Goal: Communication & Community: Connect with others

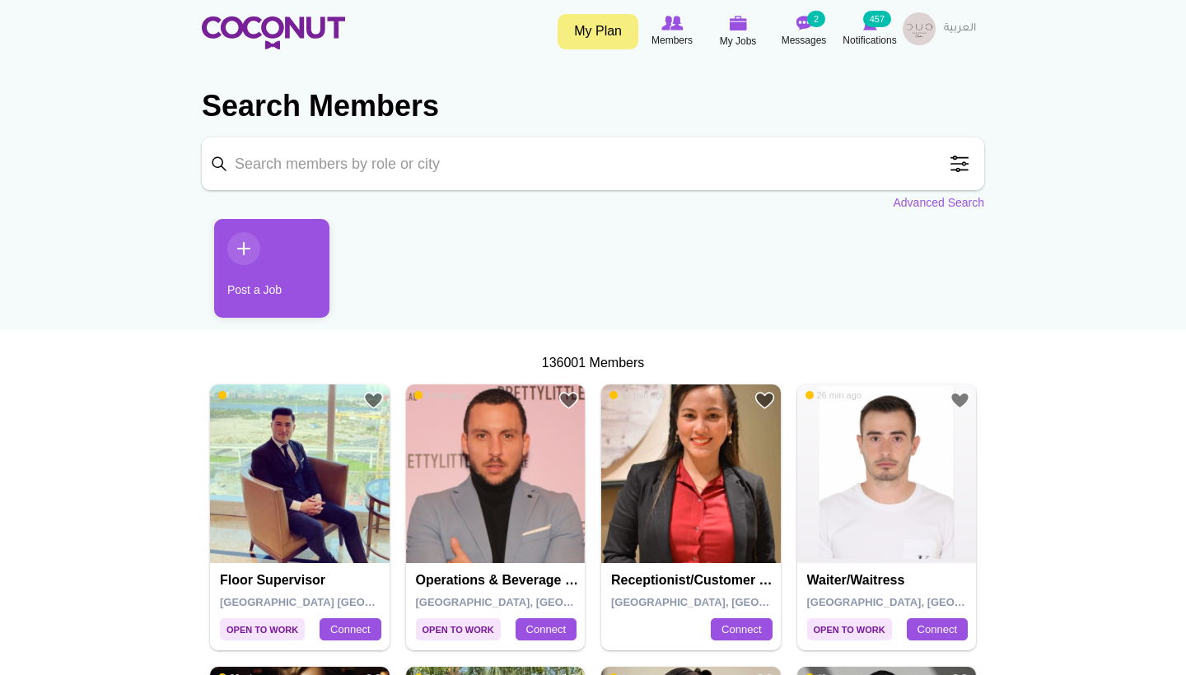
click at [950, 162] on span at bounding box center [959, 163] width 33 height 33
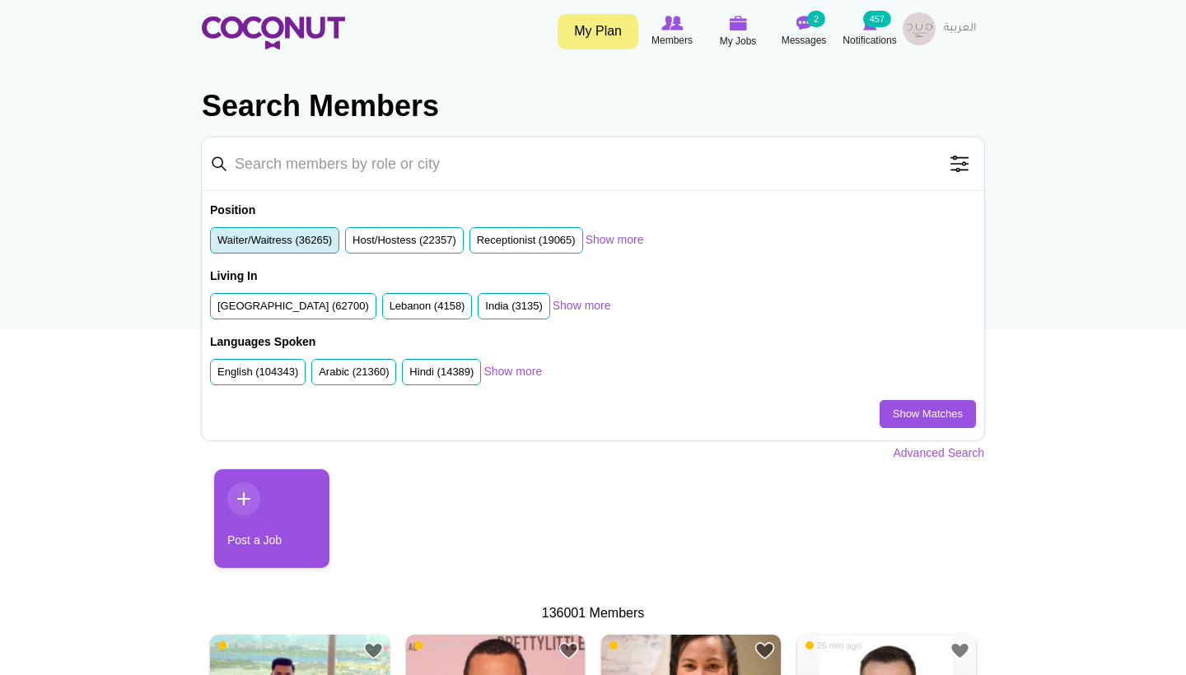
click at [310, 230] on li "Waiter/Waitress (36265)" at bounding box center [274, 240] width 129 height 27
click at [305, 243] on label "Waiter/Waitress (36265)" at bounding box center [274, 241] width 114 height 16
click at [217, 244] on input "Waiter/Waitress (36265)" at bounding box center [217, 244] width 0 height 0
click at [301, 313] on li "United Arab Emirates (62700)" at bounding box center [293, 306] width 166 height 27
click at [295, 305] on label "United Arab Emirates (62700)" at bounding box center [292, 307] width 151 height 16
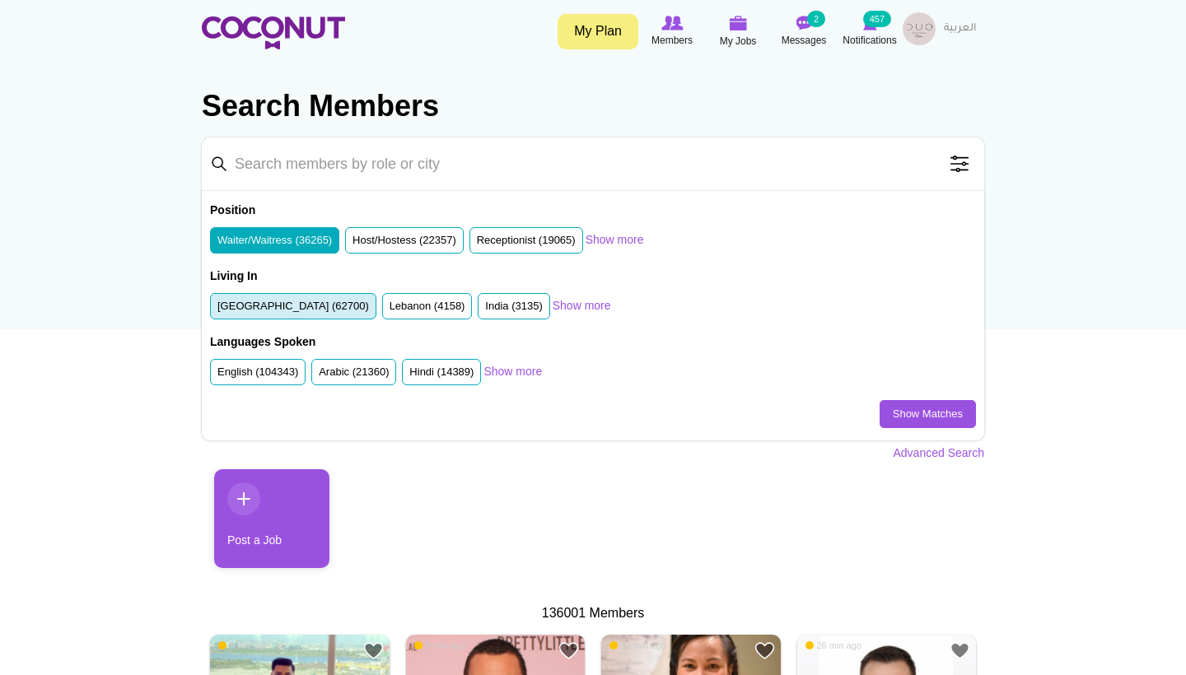
click at [217, 310] on input "United Arab Emirates (62700)" at bounding box center [217, 310] width 0 height 0
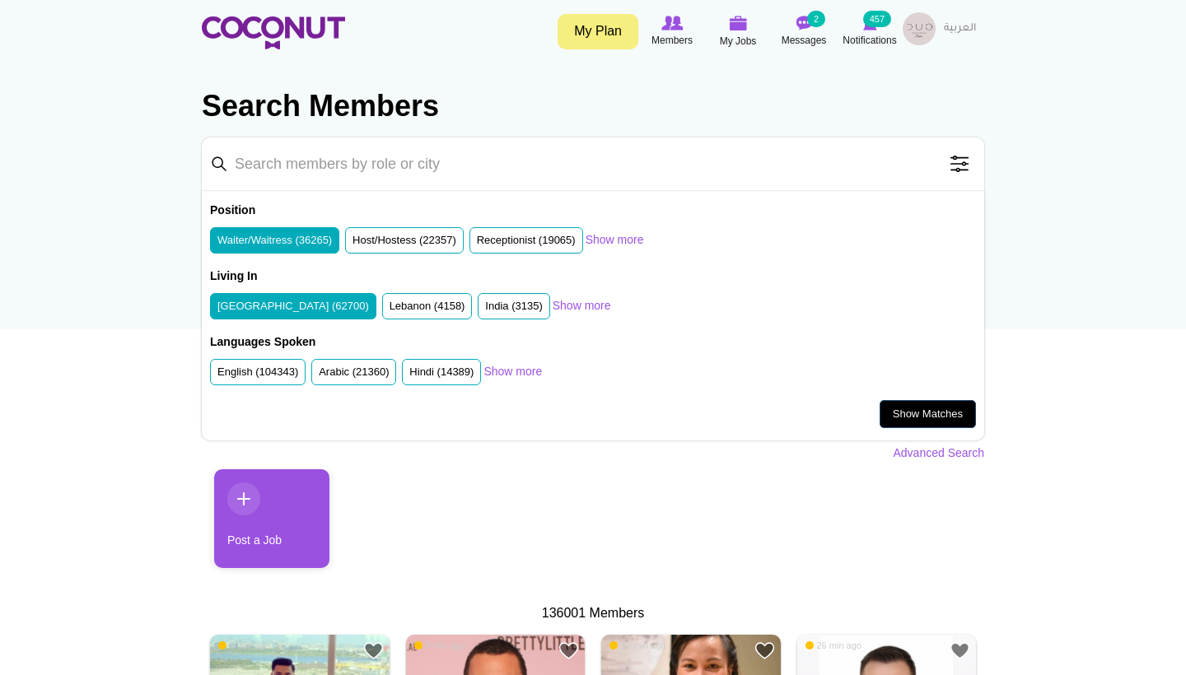
click at [904, 411] on link "Show Matches" at bounding box center [927, 414] width 96 height 28
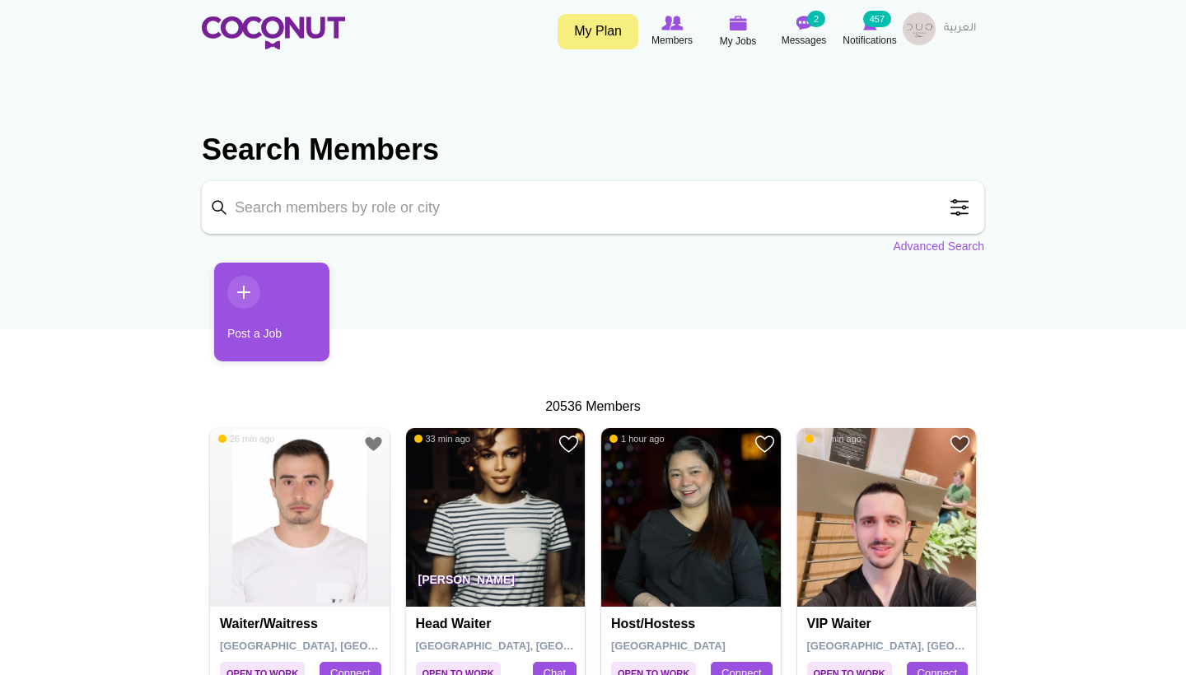
click at [966, 207] on span at bounding box center [959, 207] width 33 height 33
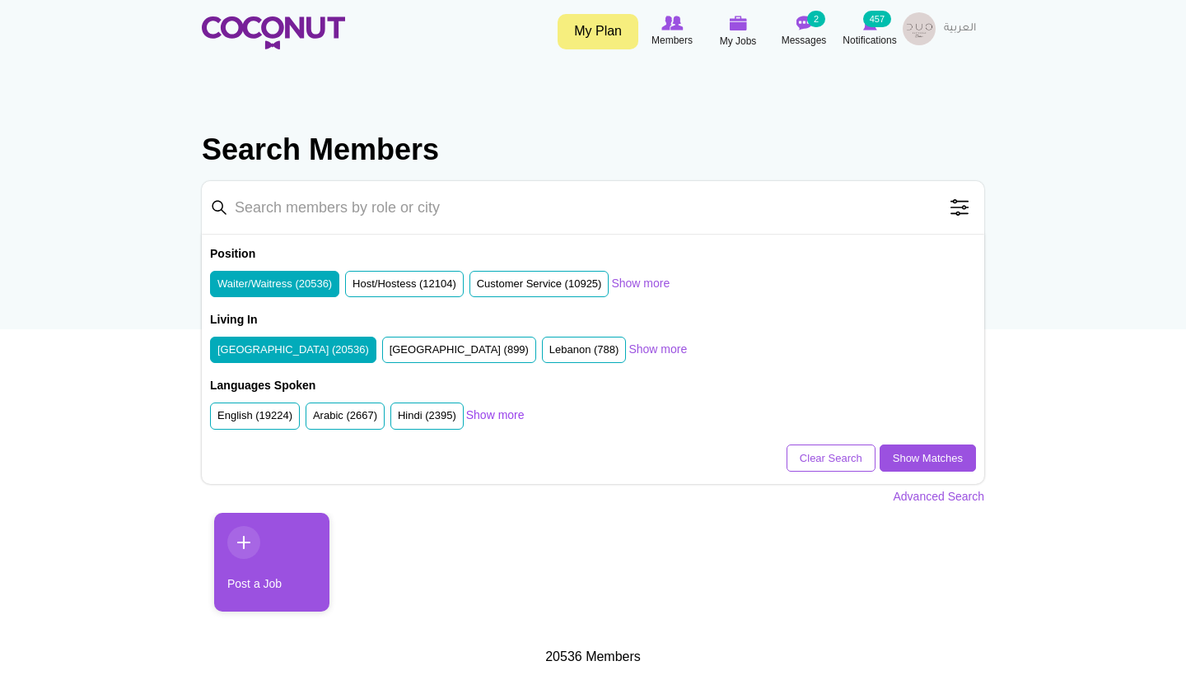
click at [518, 412] on link "Show more" at bounding box center [495, 415] width 58 height 16
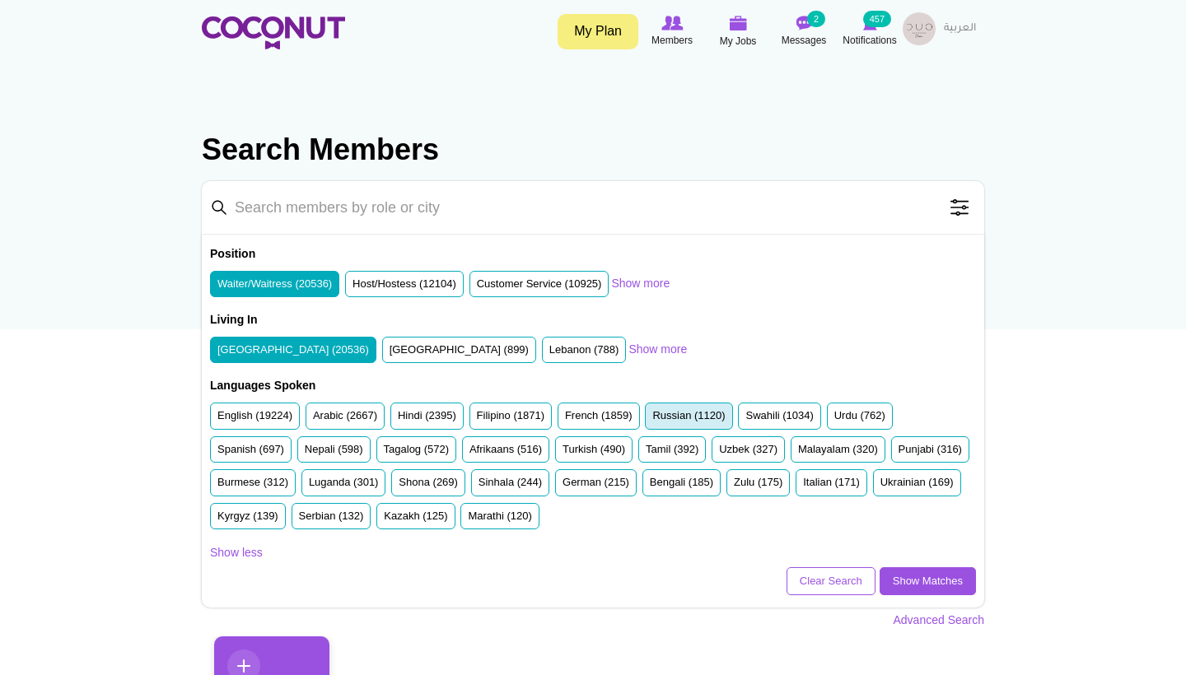
click at [686, 408] on label "Russian (1120)" at bounding box center [688, 416] width 72 height 16
click at [652, 419] on input "Russian (1120)" at bounding box center [652, 419] width 0 height 0
click at [929, 581] on link "Show Matches" at bounding box center [927, 581] width 96 height 28
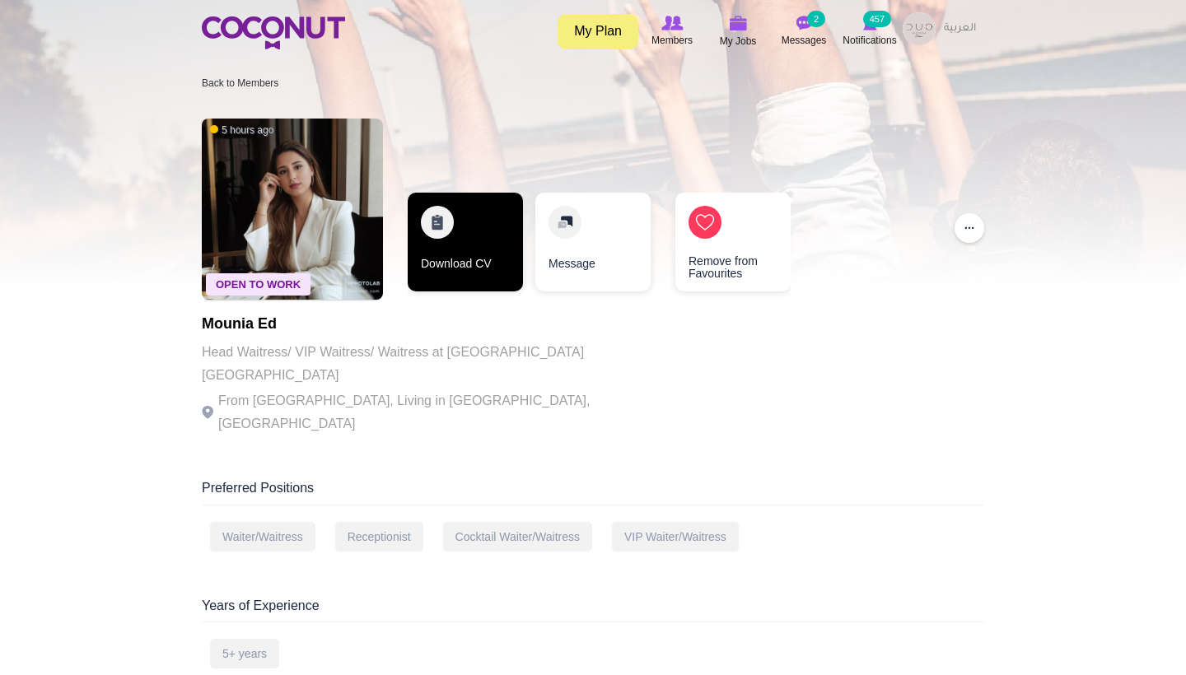
click at [454, 245] on link "Download CV" at bounding box center [465, 242] width 115 height 99
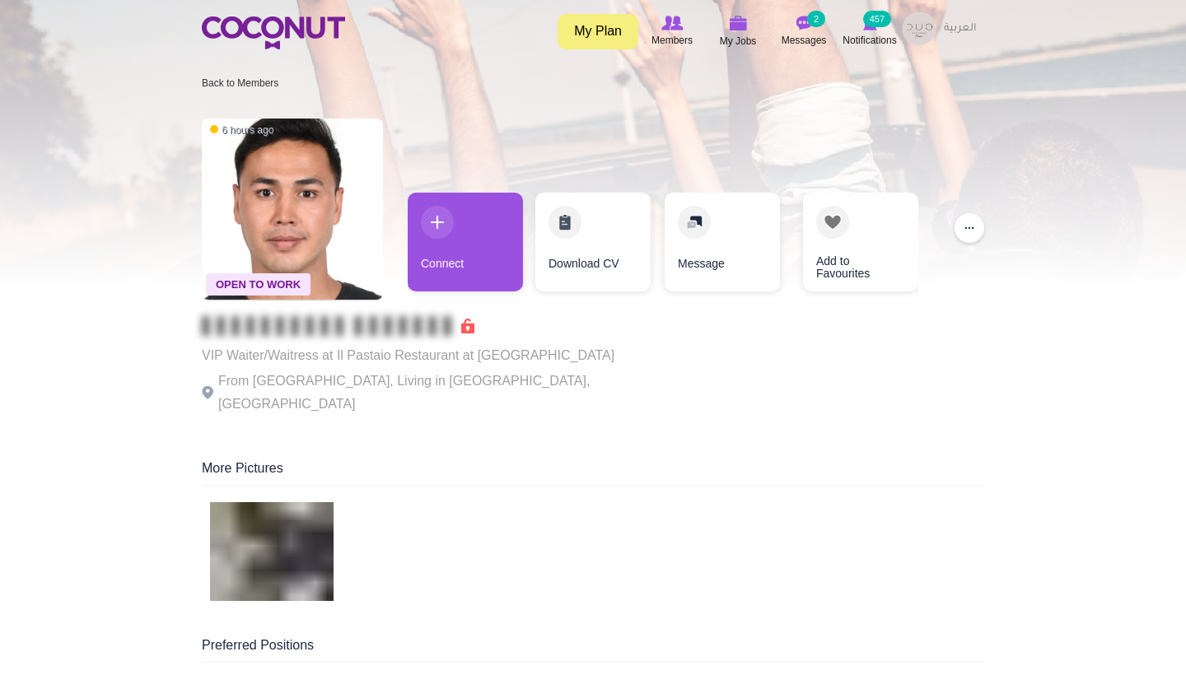
drag, startPoint x: 611, startPoint y: 351, endPoint x: 335, endPoint y: 351, distance: 275.8
click at [335, 351] on div "Open To Work 6 hours ago VIP Waiter/Waitress at Il Pastaio Restaurant at Hilton…" at bounding box center [593, 268] width 782 height 316
copy p "Il Pastaio Restaurant at Hilton al Habtoor city"
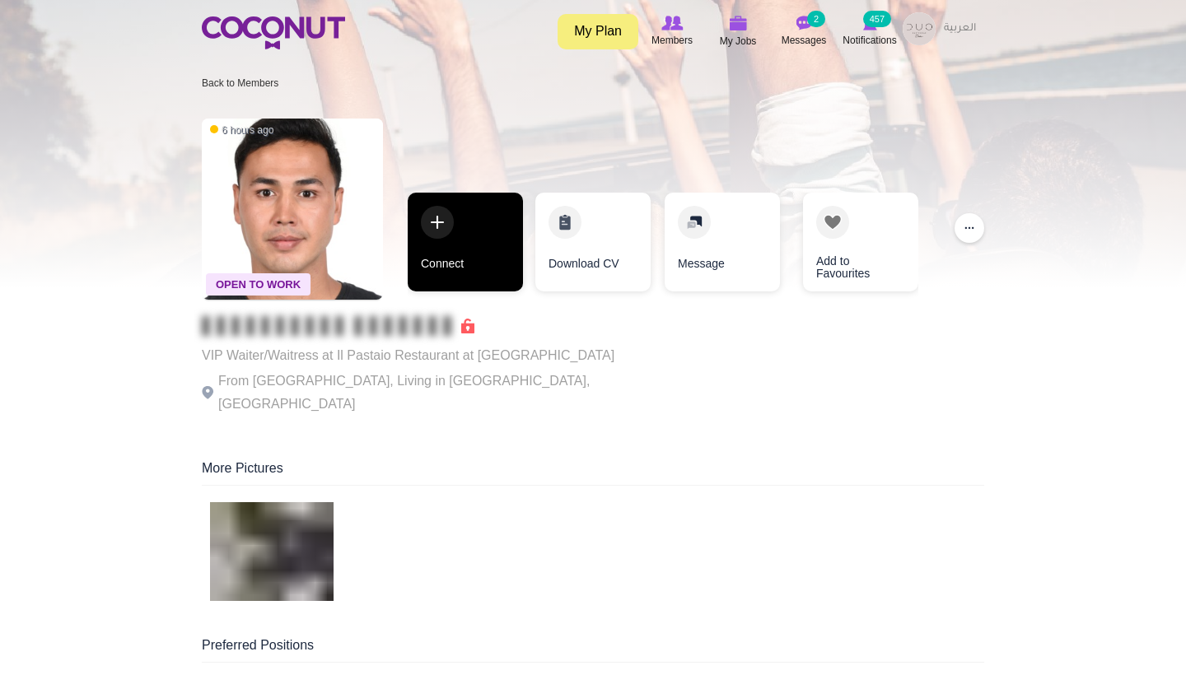
click at [450, 259] on link "Connect" at bounding box center [465, 242] width 115 height 99
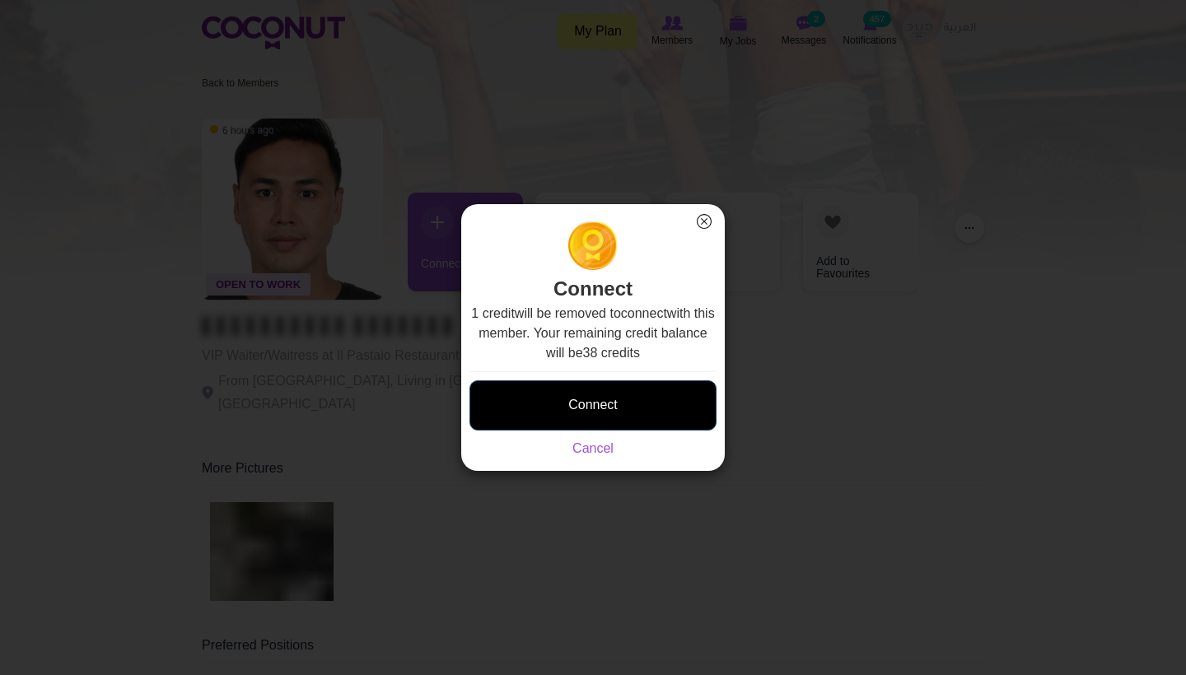
click at [618, 399] on button "Connect" at bounding box center [592, 405] width 247 height 50
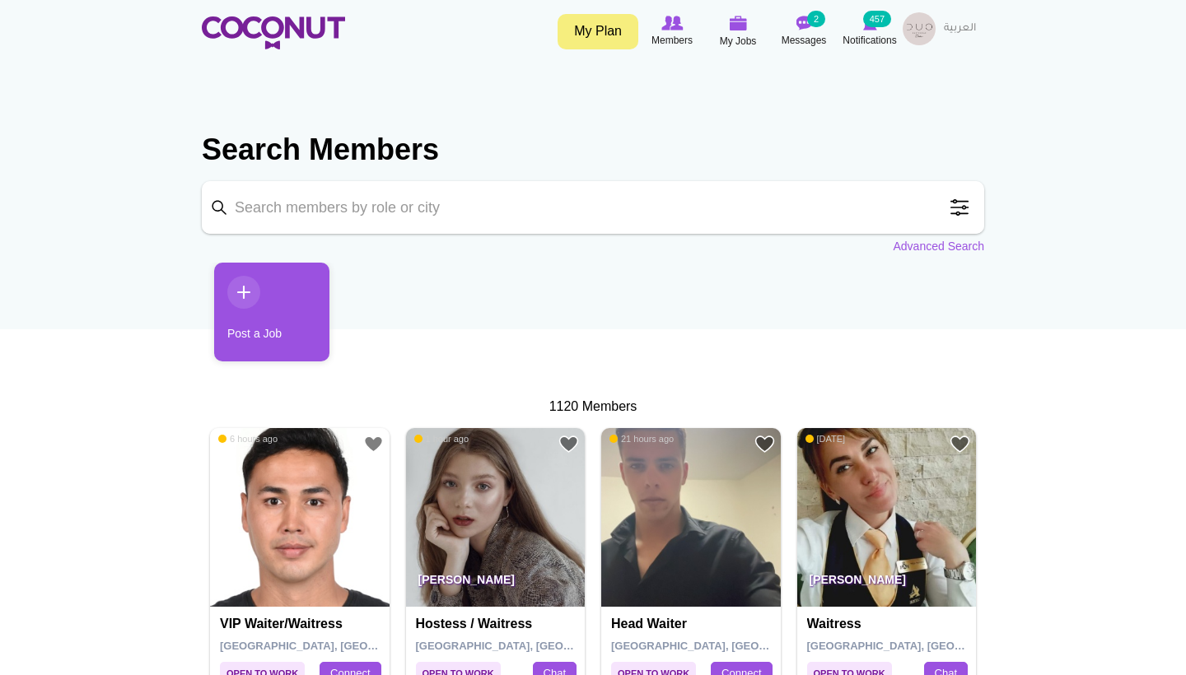
click at [959, 205] on span at bounding box center [959, 207] width 33 height 33
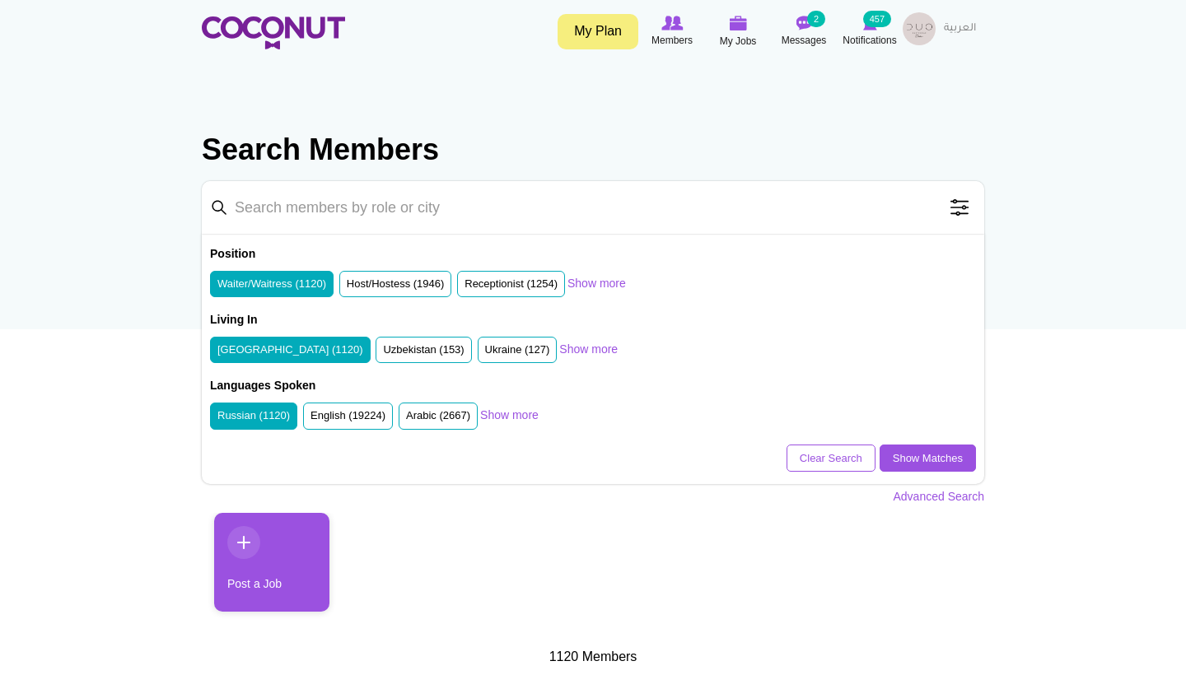
click at [969, 212] on span at bounding box center [959, 207] width 33 height 33
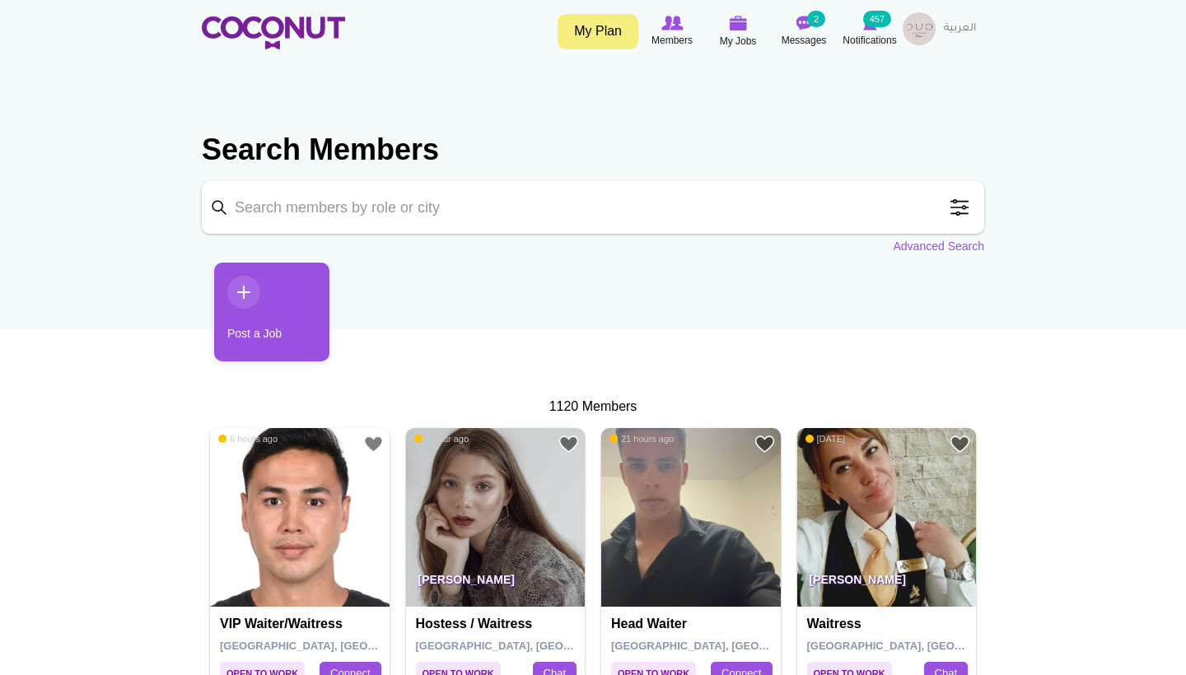
click at [961, 218] on span at bounding box center [959, 207] width 33 height 33
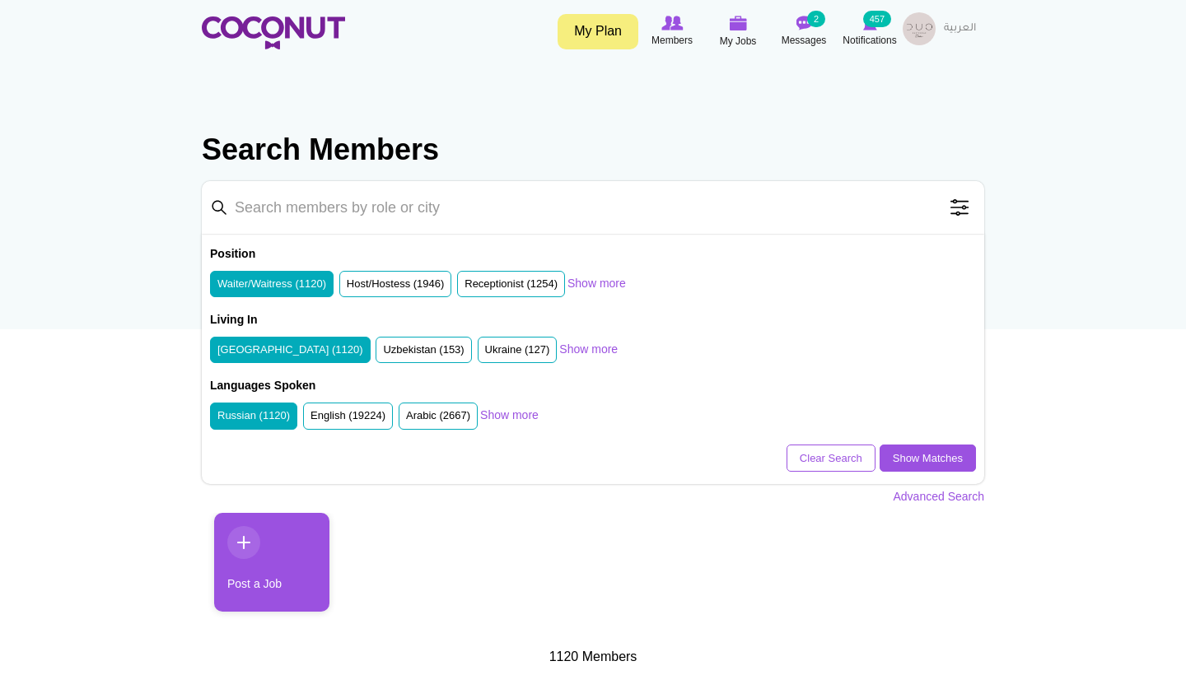
click at [241, 414] on label "Russian (1120)" at bounding box center [253, 416] width 72 height 16
click at [217, 419] on input "Russian (1120)" at bounding box center [217, 419] width 0 height 0
click at [929, 454] on link "Show Matches" at bounding box center [927, 459] width 96 height 28
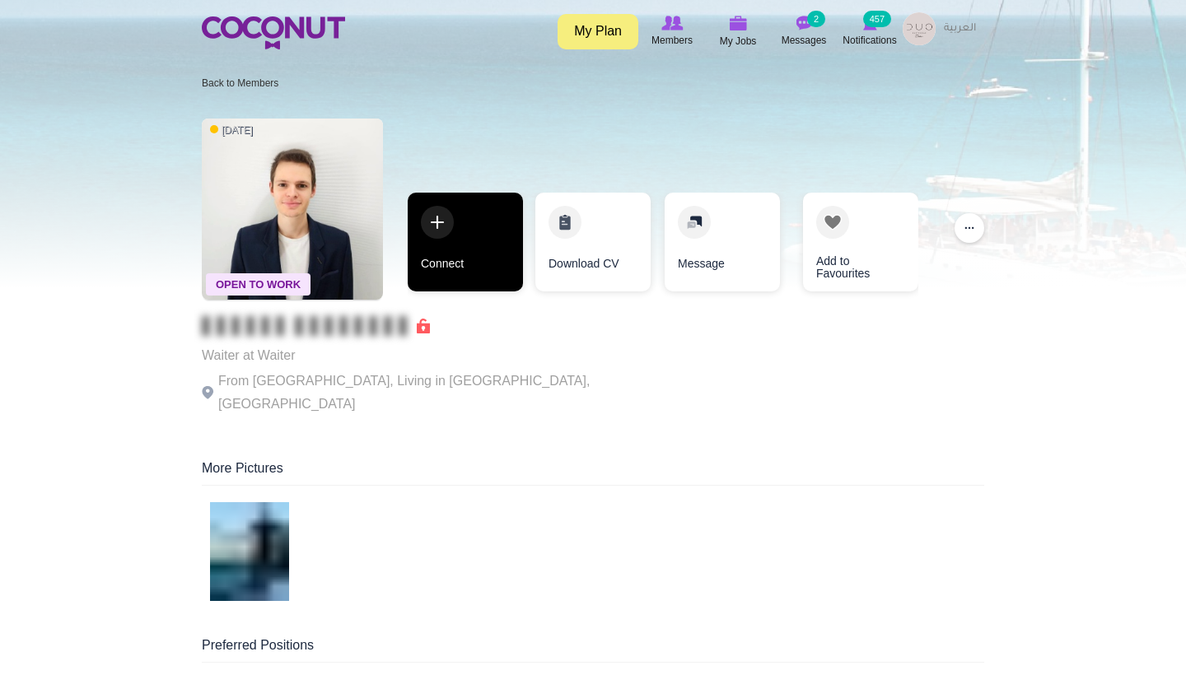
click at [486, 227] on link "Connect" at bounding box center [465, 242] width 115 height 99
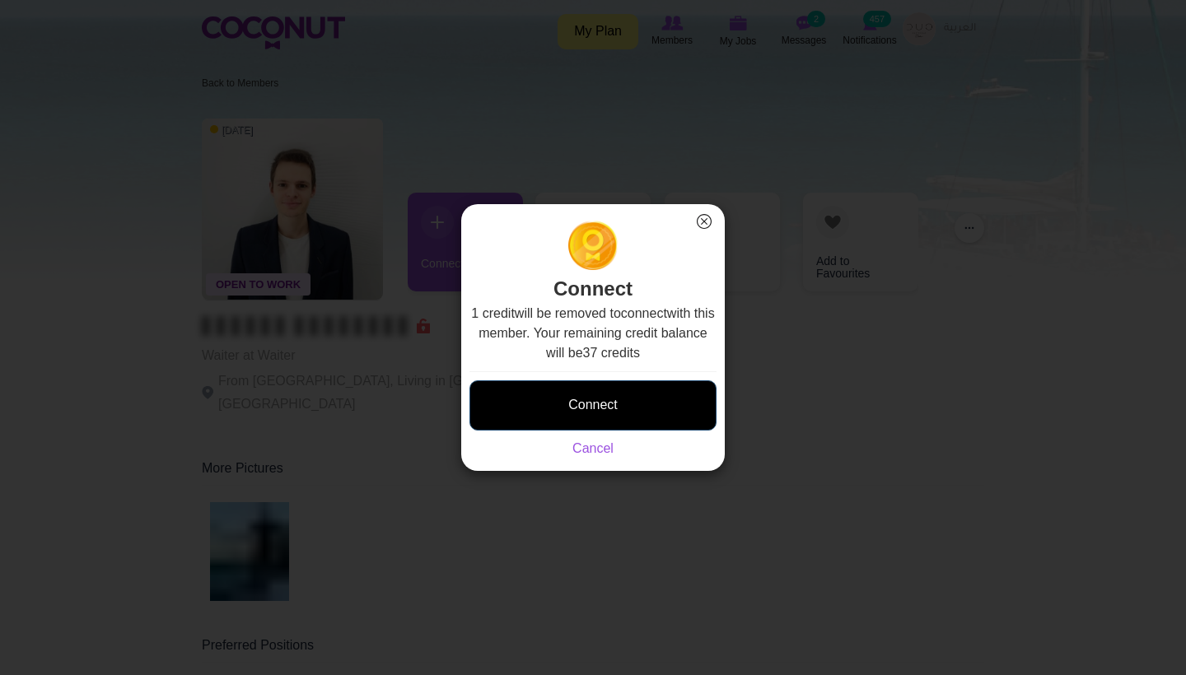
click at [551, 399] on button "Connect" at bounding box center [592, 405] width 247 height 50
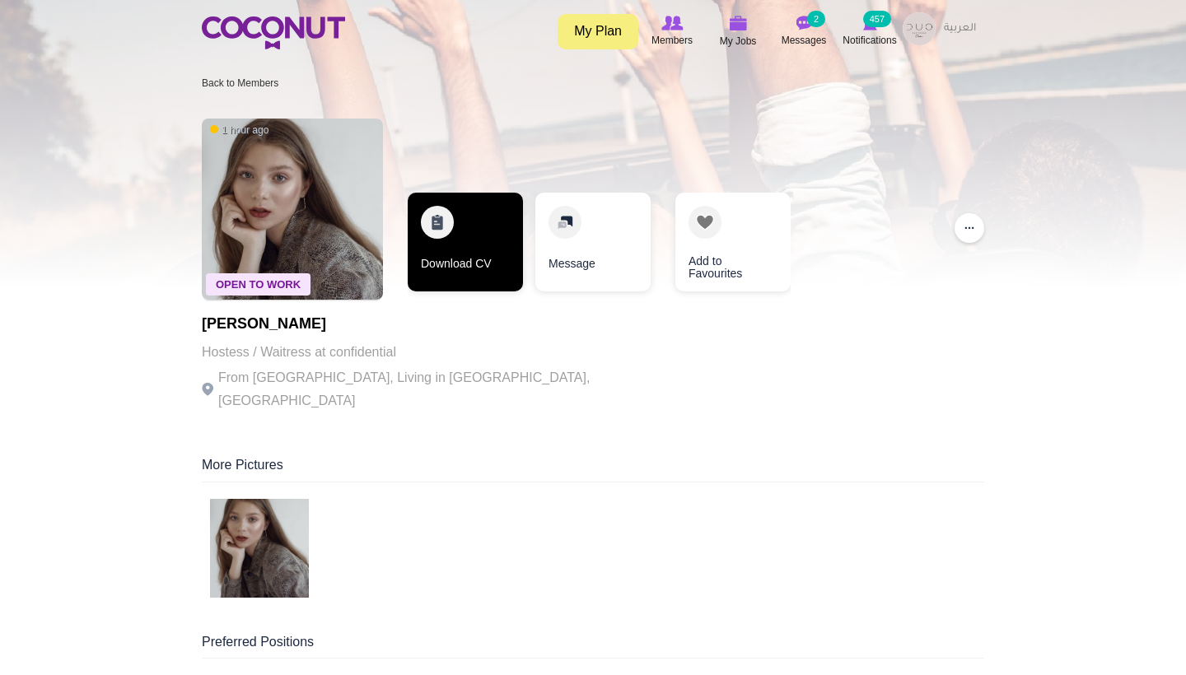
click at [495, 245] on link "Download CV" at bounding box center [465, 242] width 115 height 99
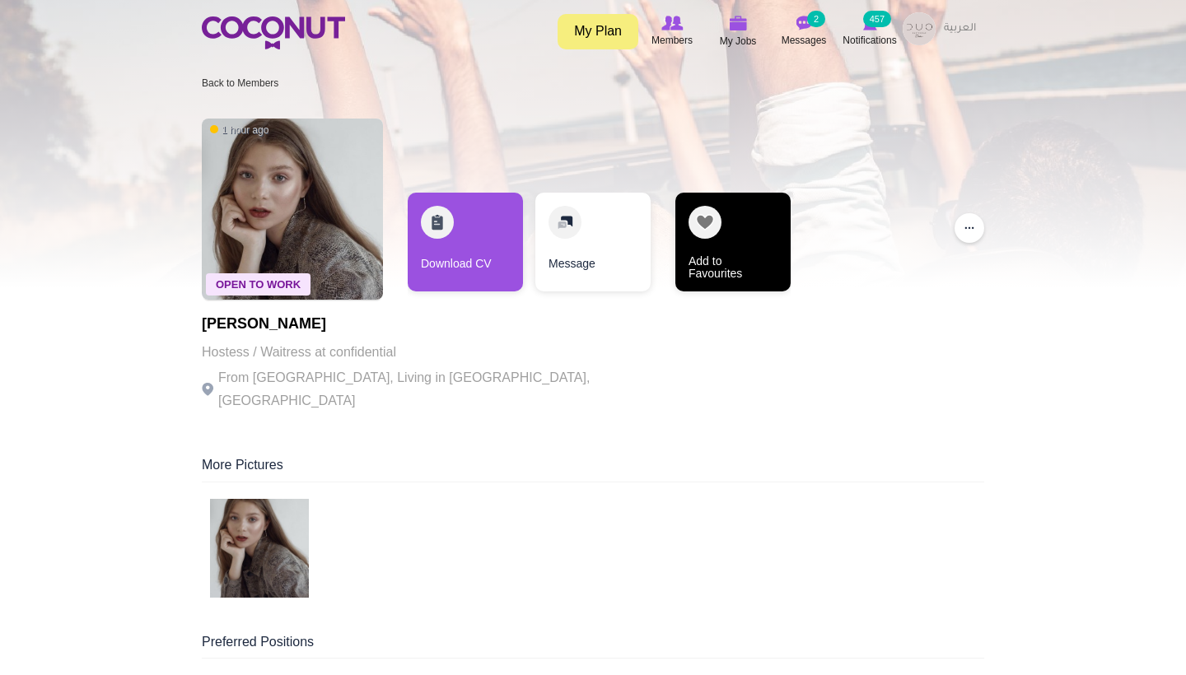
click at [739, 198] on link "Add to Favourites" at bounding box center [732, 242] width 115 height 99
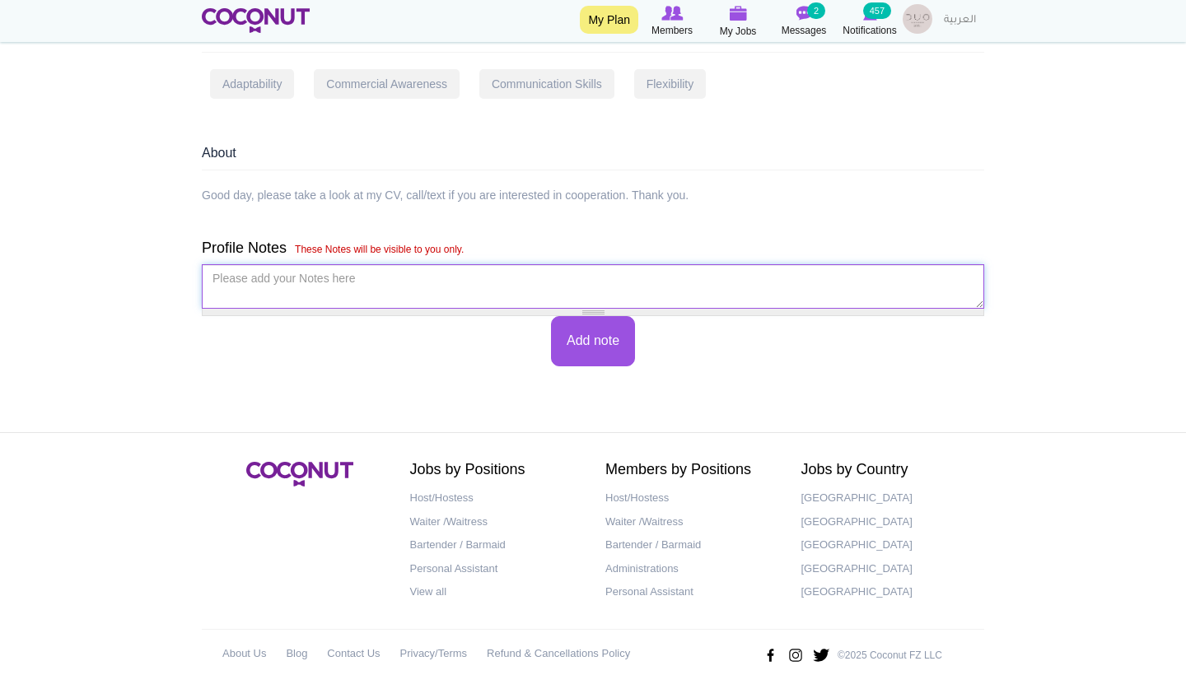
scroll to position [1181, 0]
click at [338, 277] on textarea "Please add your Notes here *" at bounding box center [593, 287] width 782 height 44
type textarea "сохранить на хостесс"
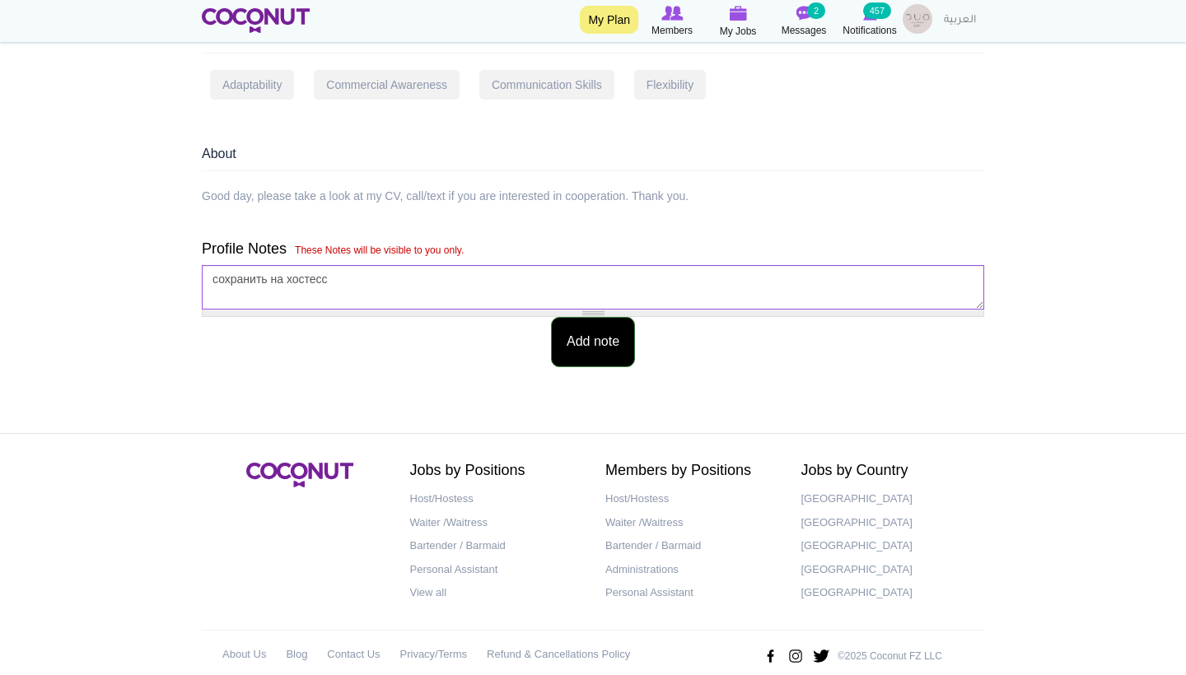
click at [605, 340] on button "Add note" at bounding box center [593, 342] width 84 height 50
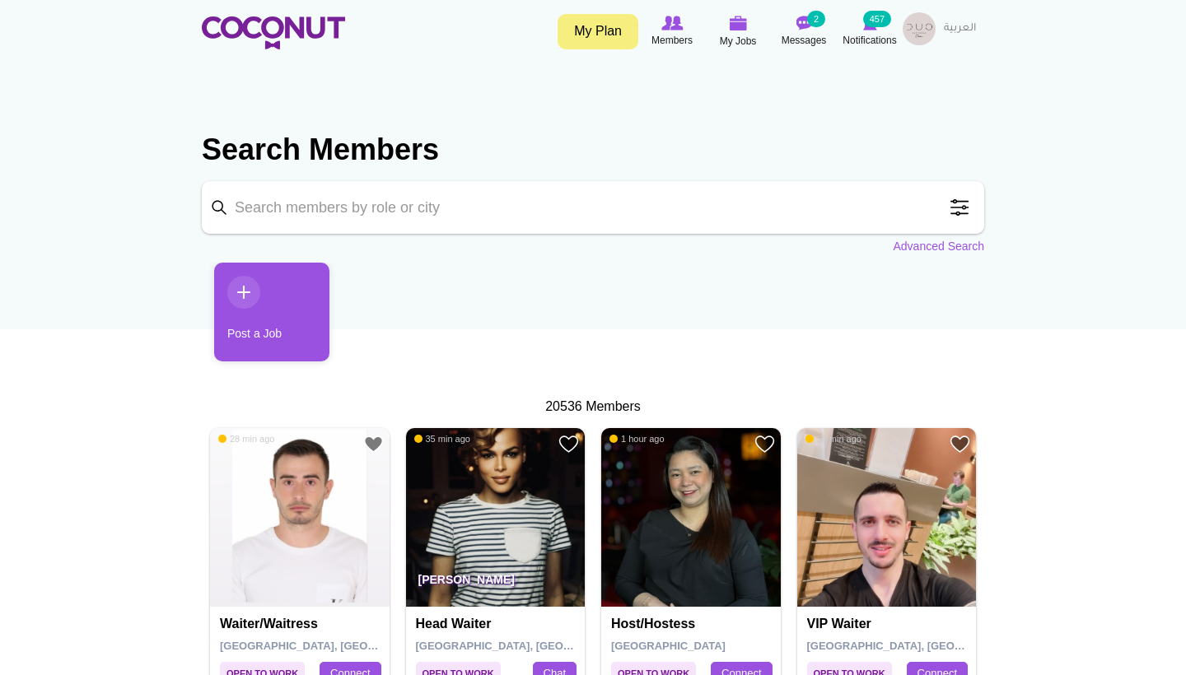
click at [952, 218] on span at bounding box center [959, 207] width 33 height 33
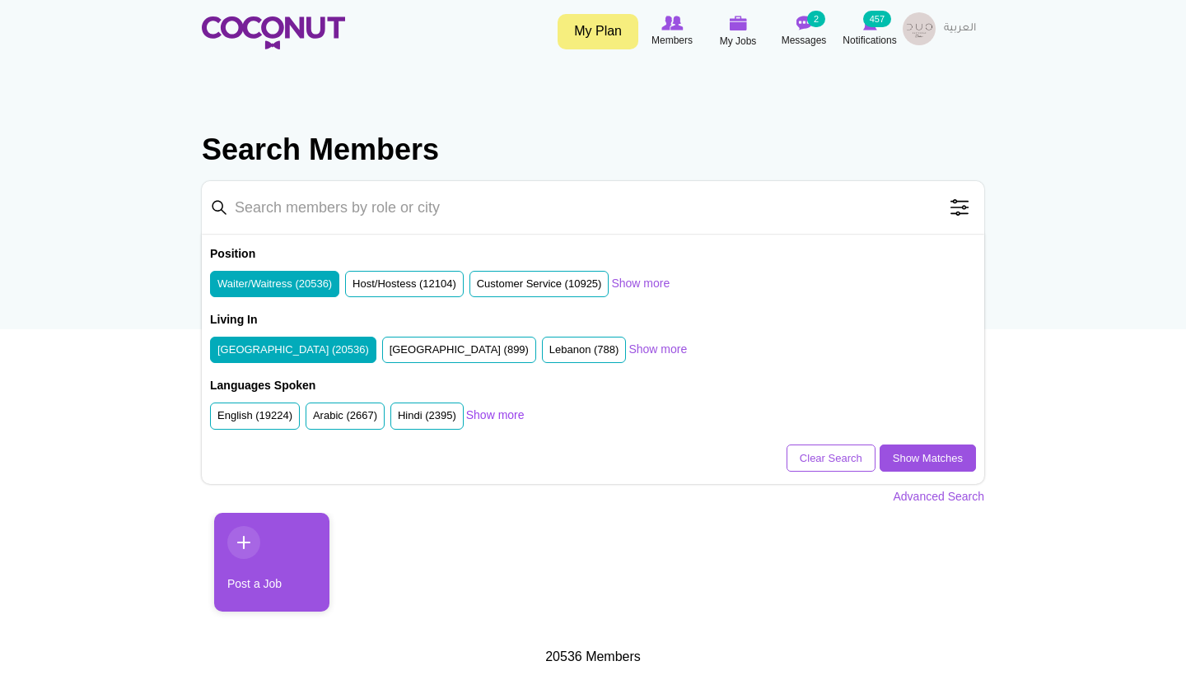
click at [517, 412] on link "Show more" at bounding box center [495, 415] width 58 height 16
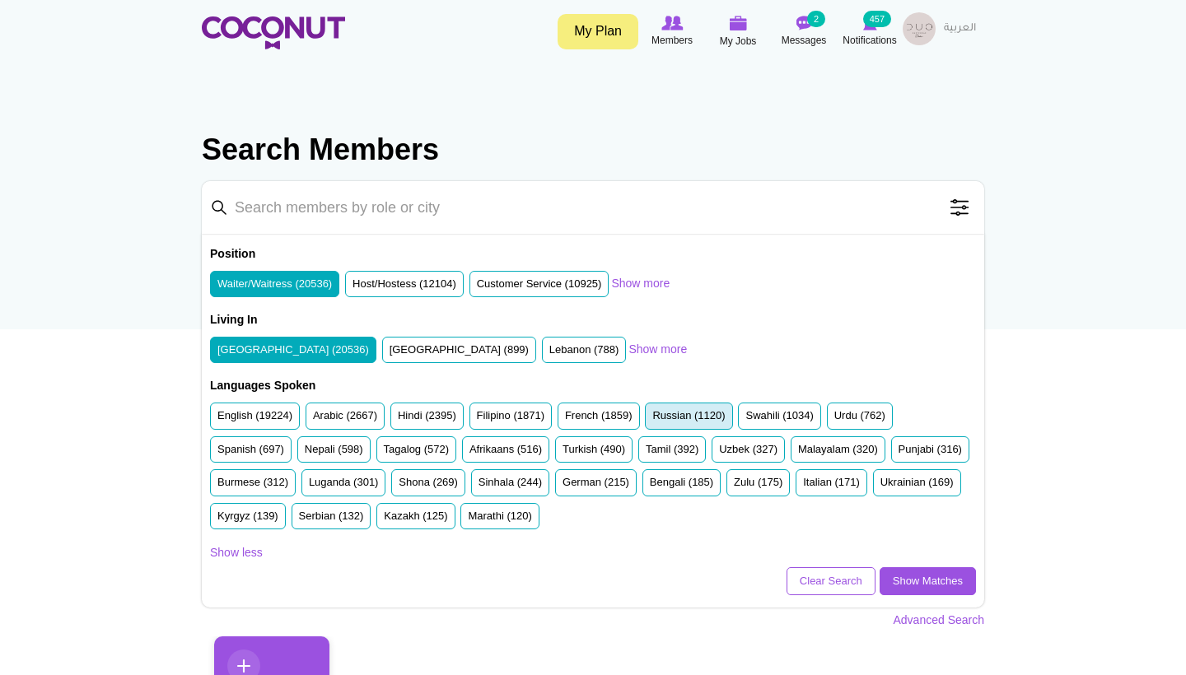
click at [676, 423] on li "Russian (1120)" at bounding box center [688, 416] width 87 height 27
click at [681, 413] on label "Russian (1120)" at bounding box center [688, 416] width 72 height 16
click at [652, 419] on input "Russian (1120)" at bounding box center [652, 419] width 0 height 0
click at [892, 567] on link "Show Matches" at bounding box center [927, 581] width 96 height 28
click at [944, 580] on link "Show Matches" at bounding box center [927, 581] width 96 height 28
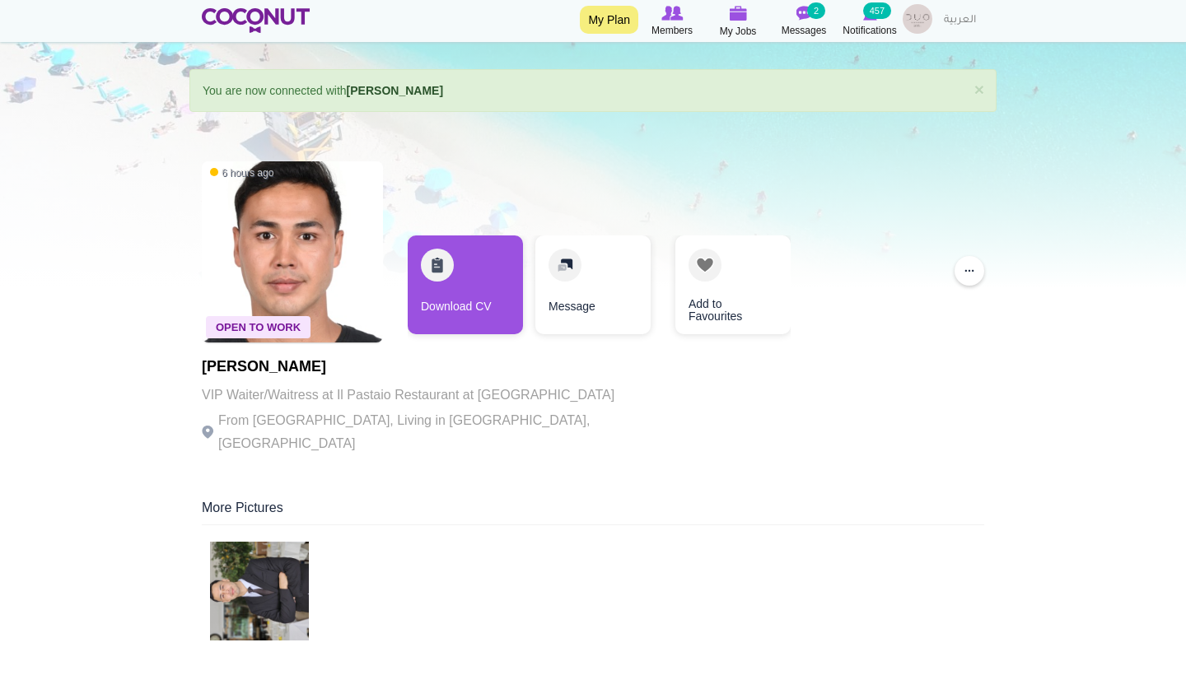
scroll to position [90, 0]
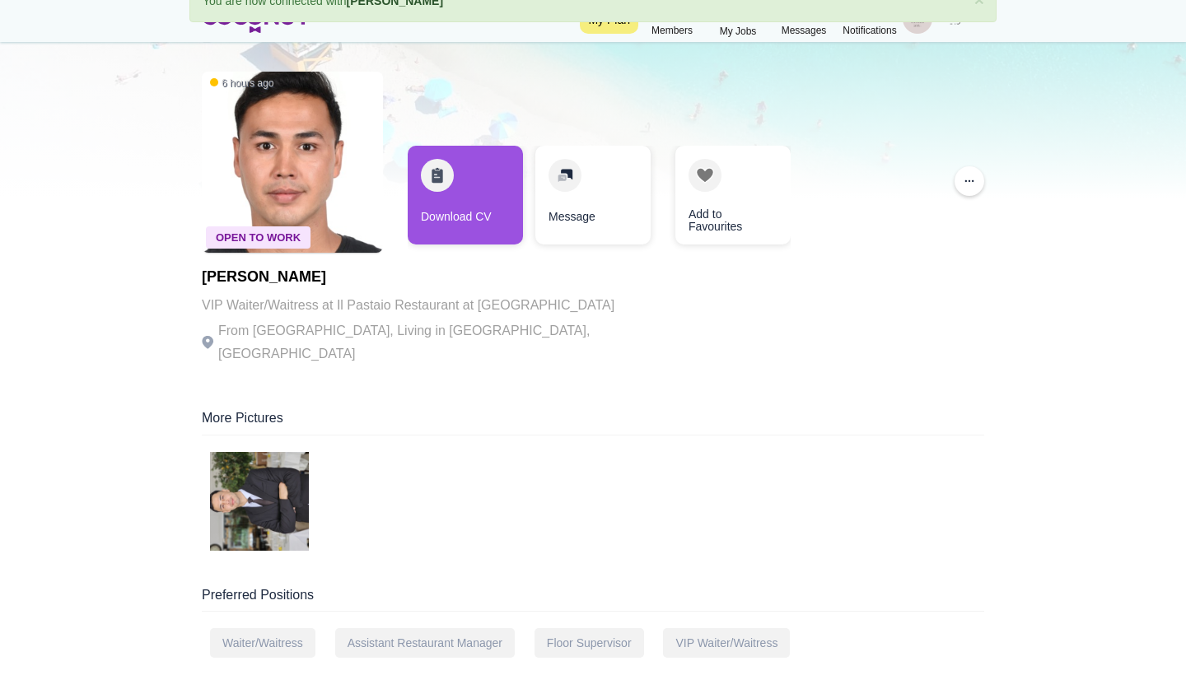
click at [273, 487] on img at bounding box center [259, 501] width 99 height 99
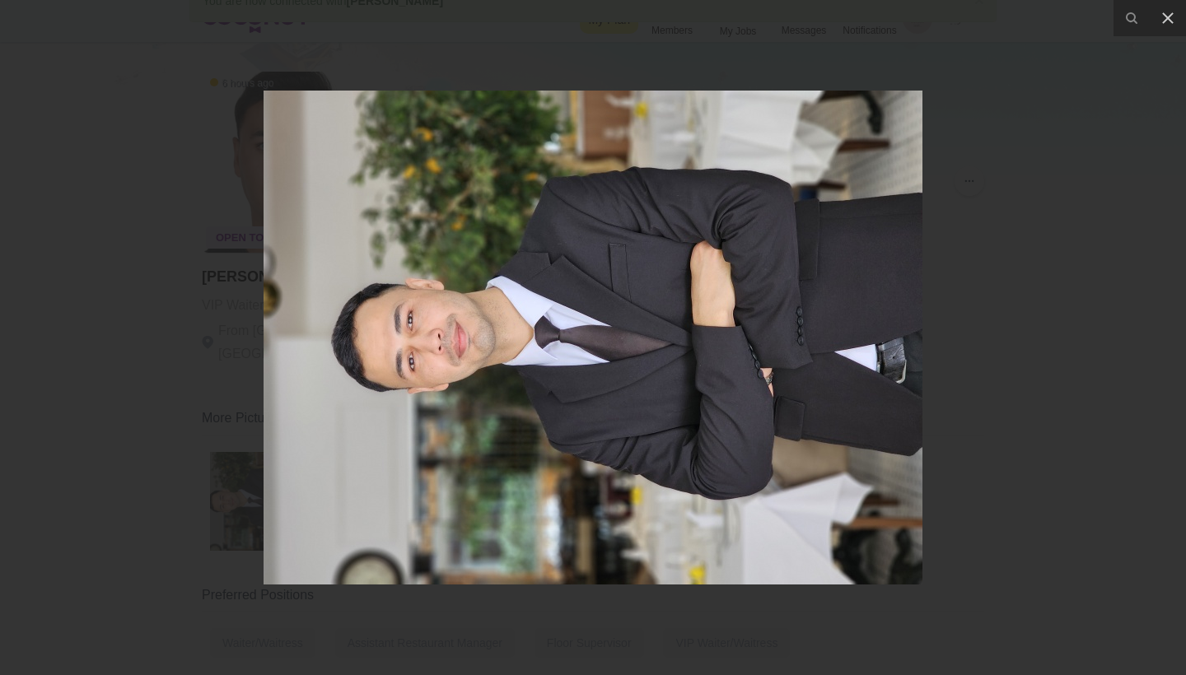
click at [1018, 377] on div at bounding box center [593, 337] width 1186 height 675
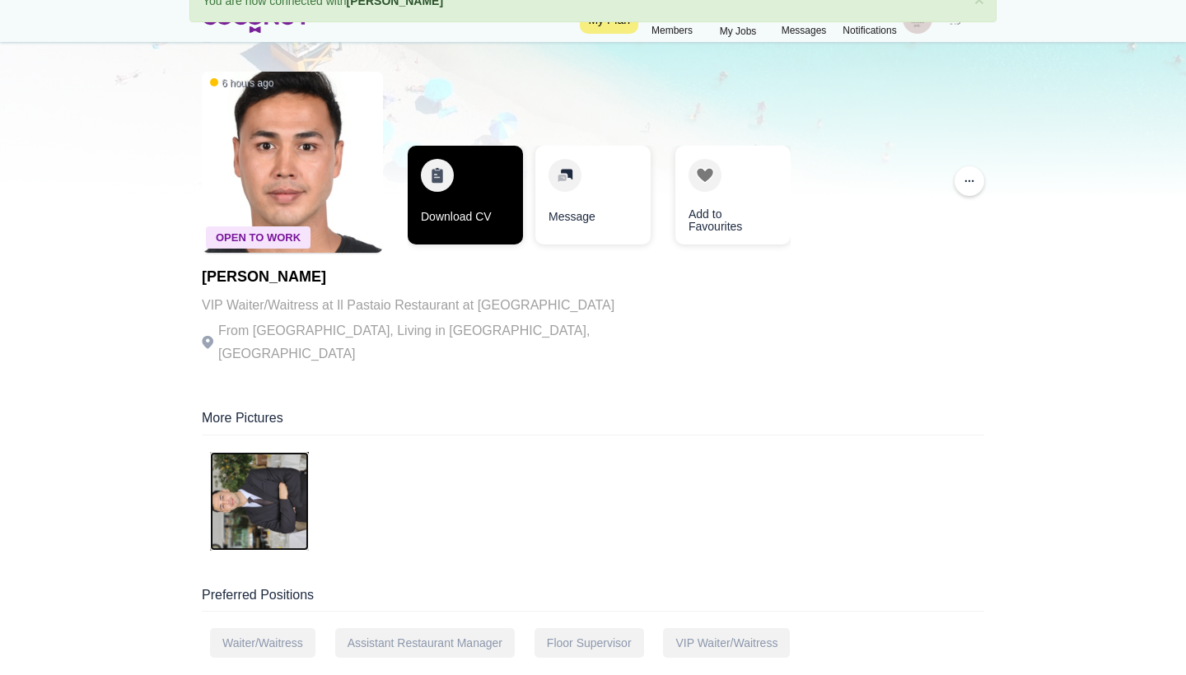
click at [482, 225] on link "Download CV" at bounding box center [465, 195] width 115 height 99
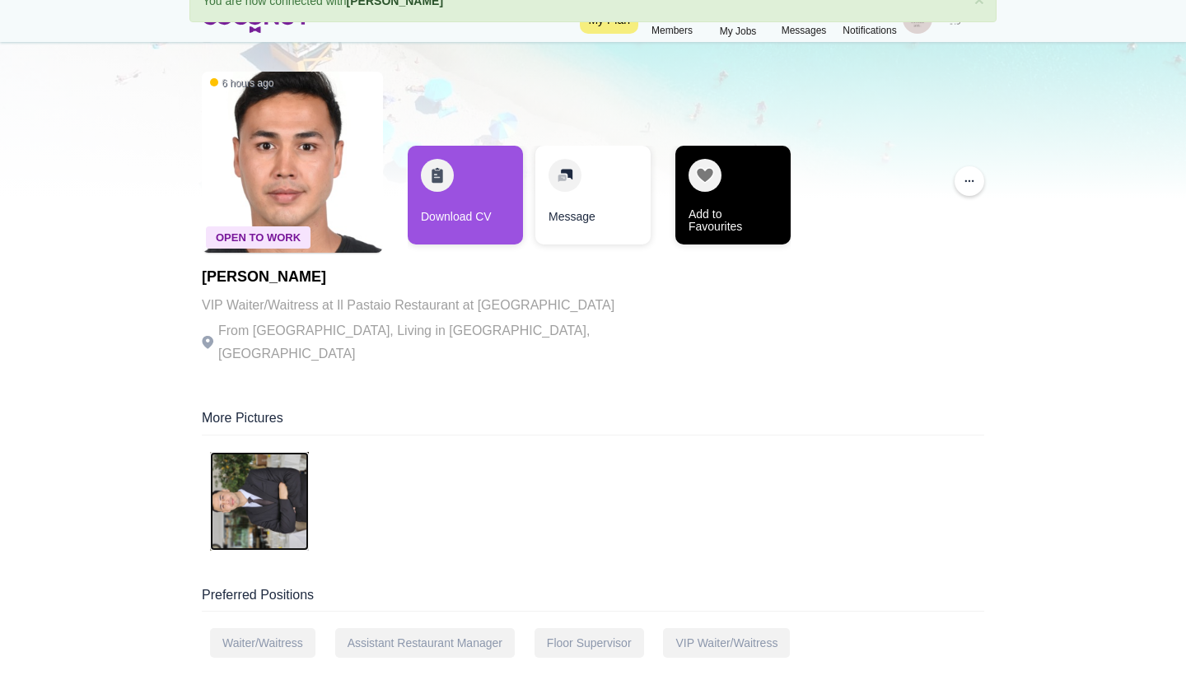
click at [748, 213] on link "Add to Favourites" at bounding box center [732, 195] width 115 height 99
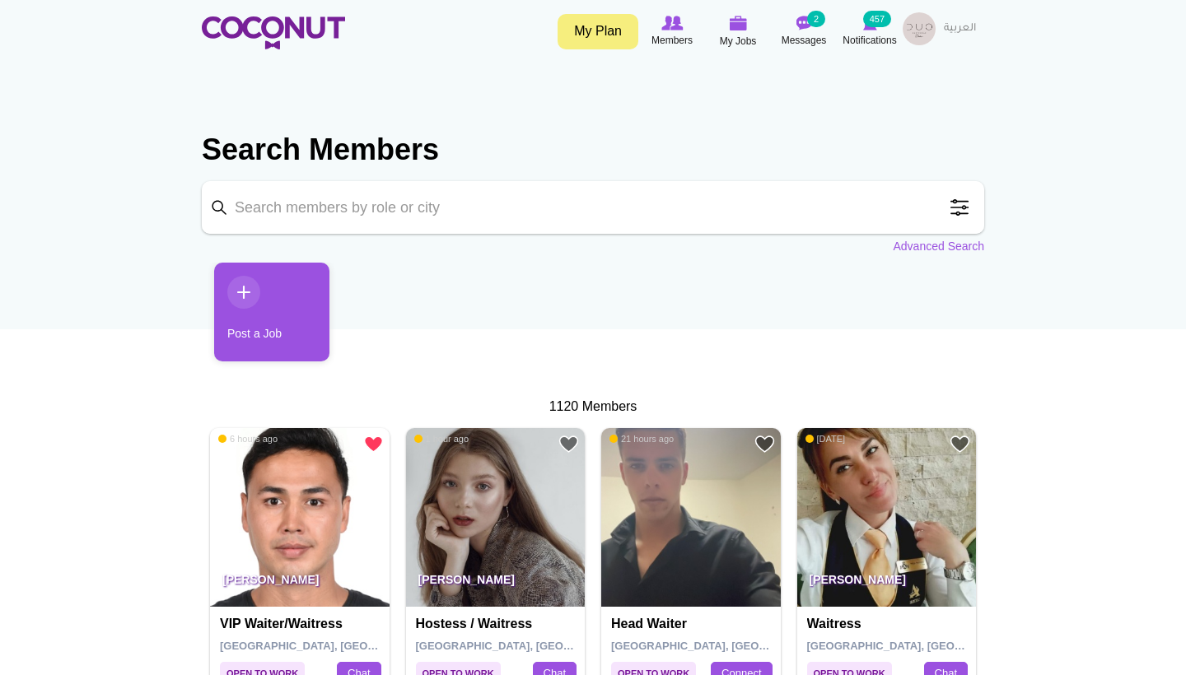
click at [953, 198] on span at bounding box center [959, 207] width 33 height 33
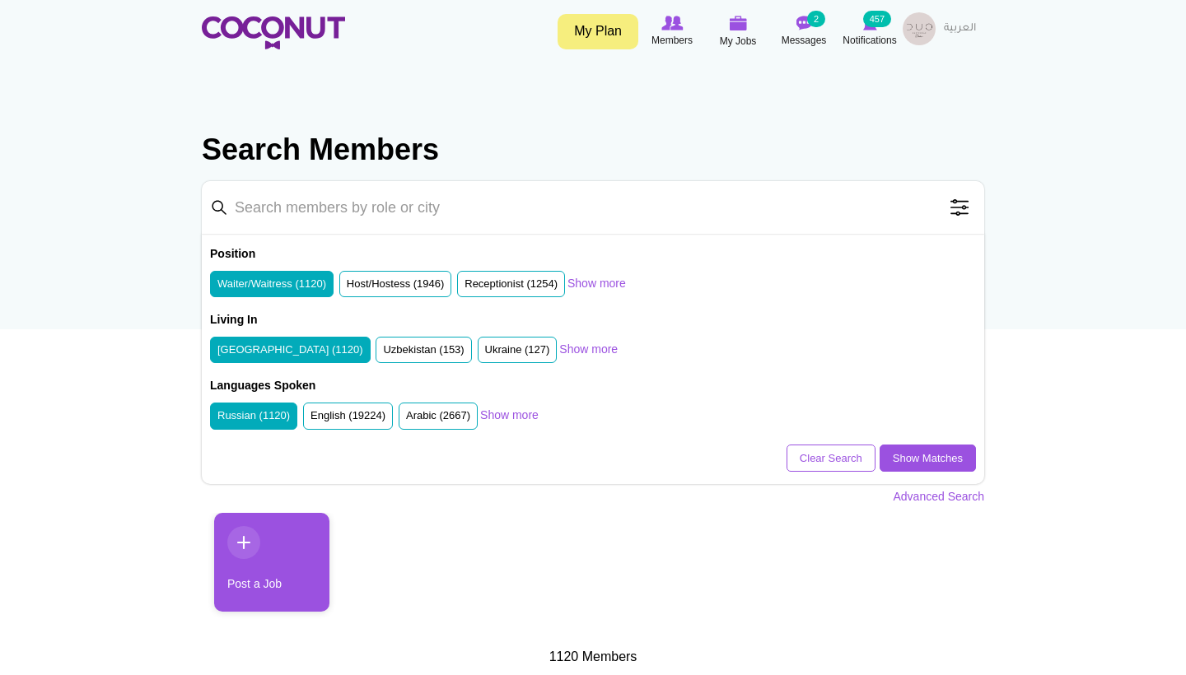
click at [257, 409] on label "Russian (1120)" at bounding box center [253, 416] width 72 height 16
click at [217, 419] on input "Russian (1120)" at bounding box center [217, 419] width 0 height 0
click at [905, 454] on link "Show Matches" at bounding box center [927, 459] width 96 height 28
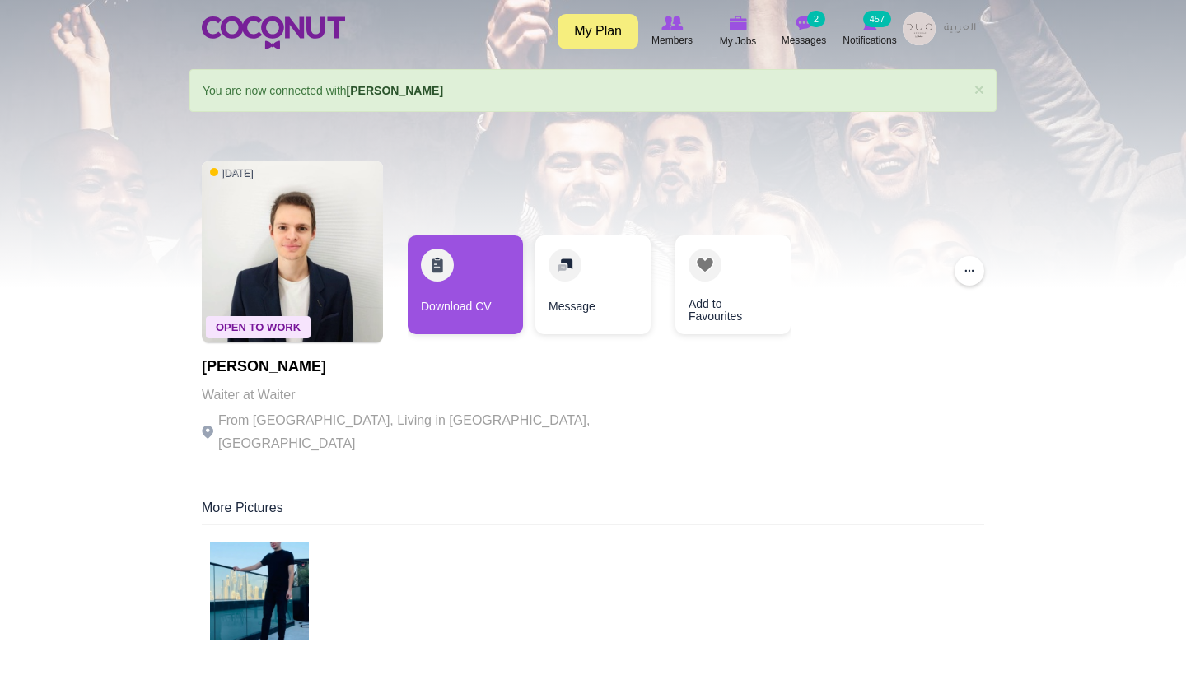
click at [261, 600] on img at bounding box center [259, 591] width 99 height 99
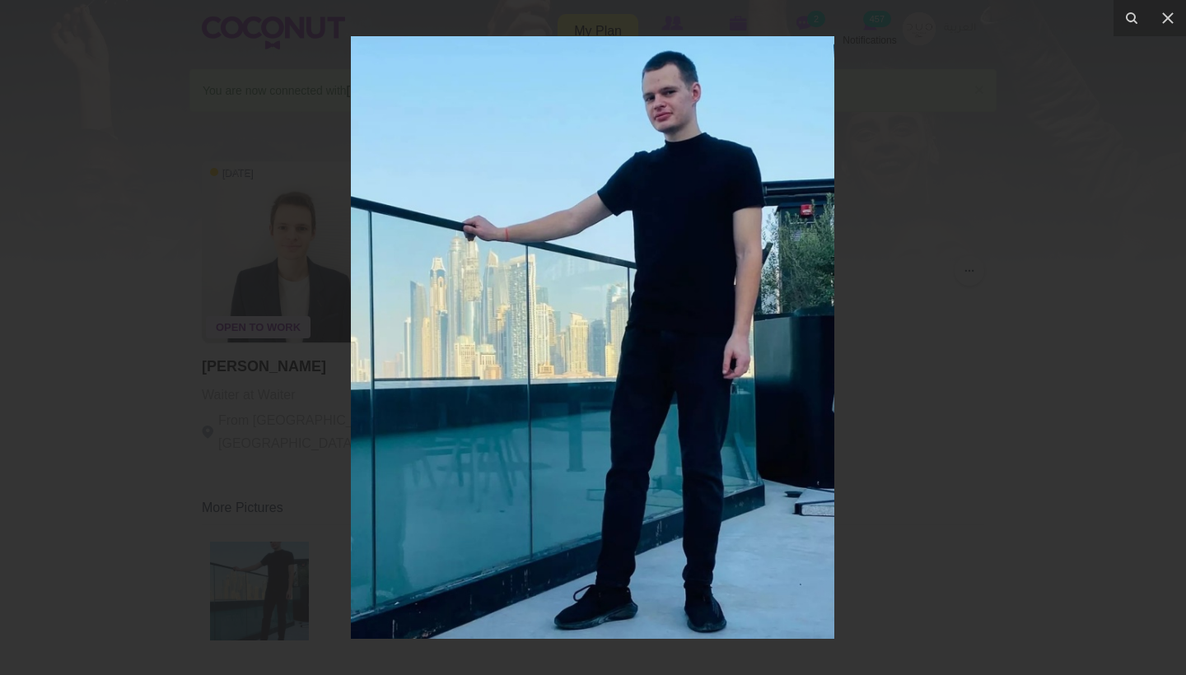
click at [979, 310] on div at bounding box center [593, 337] width 1186 height 675
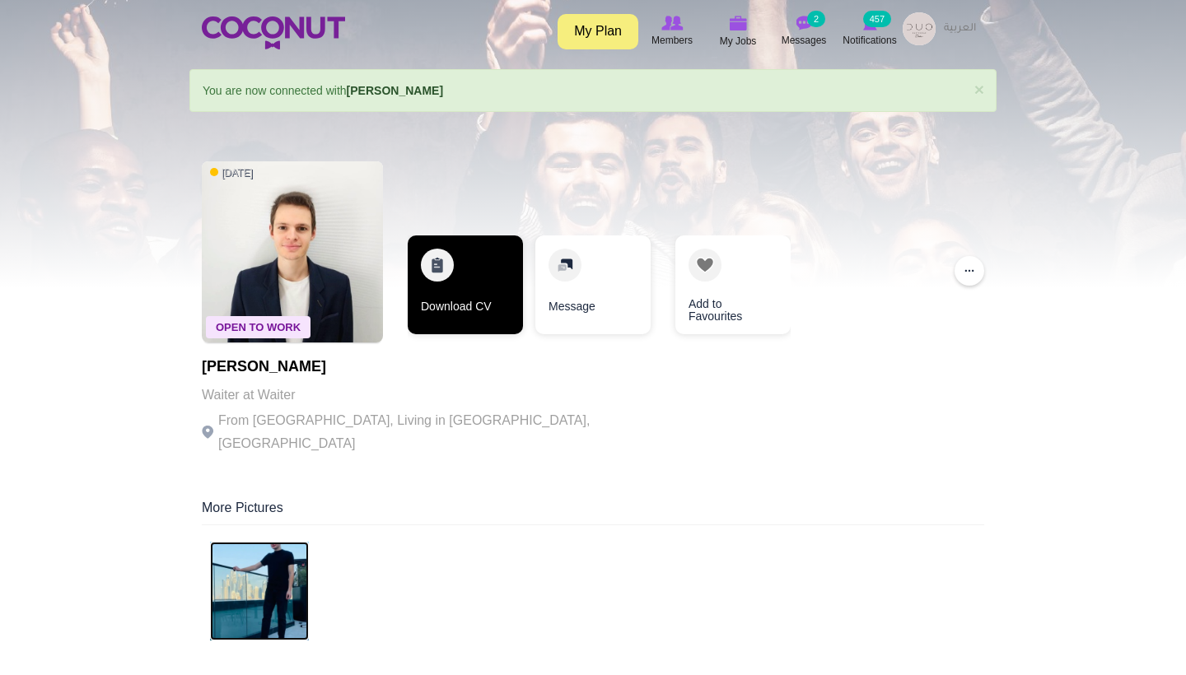
scroll to position [-1, 0]
click at [464, 317] on link "Download CV" at bounding box center [465, 284] width 115 height 99
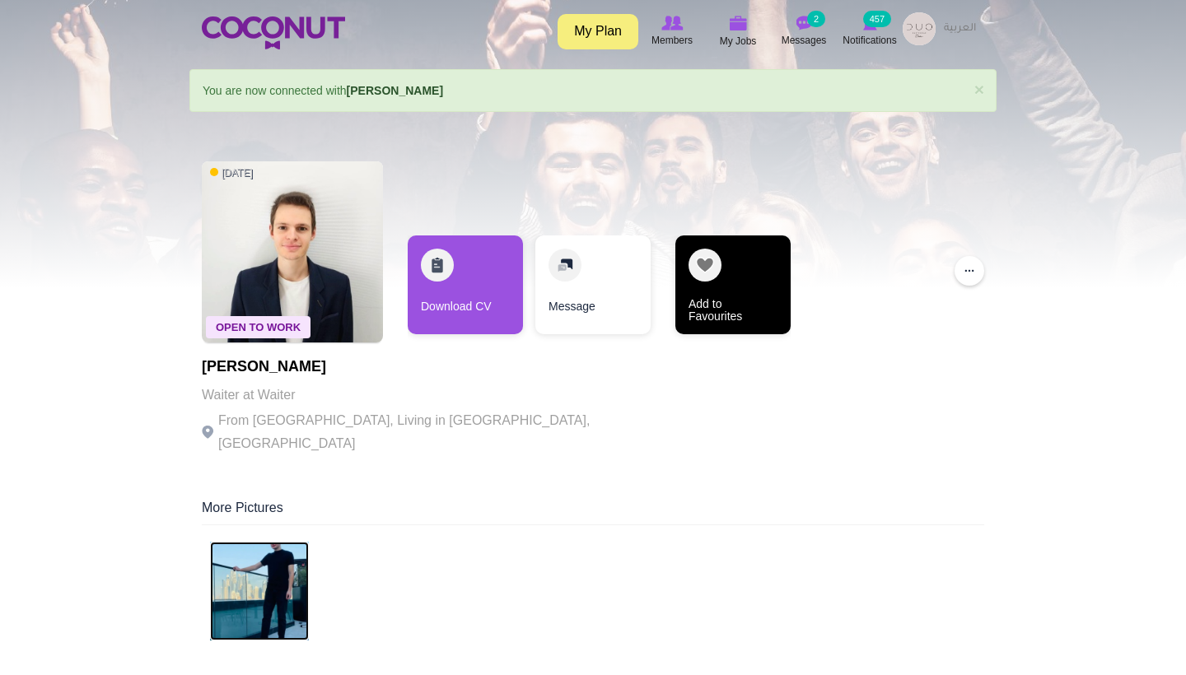
click at [723, 282] on link "Add to Favourites" at bounding box center [732, 284] width 115 height 99
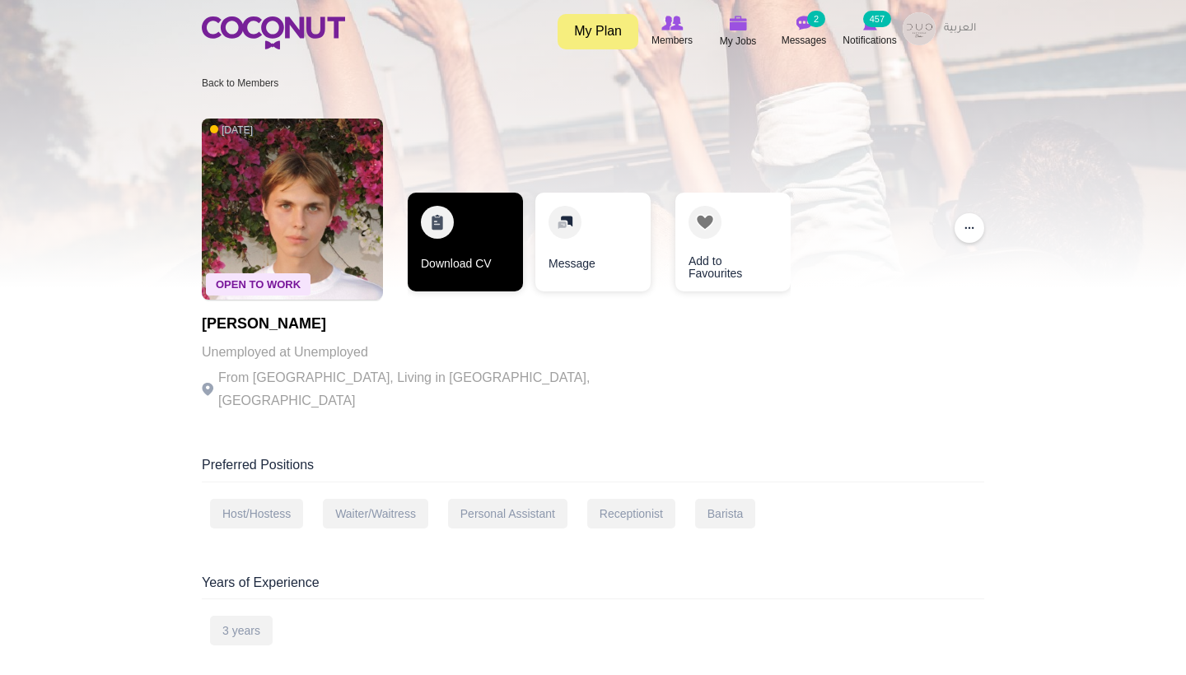
click at [488, 241] on link "Download CV" at bounding box center [465, 242] width 115 height 99
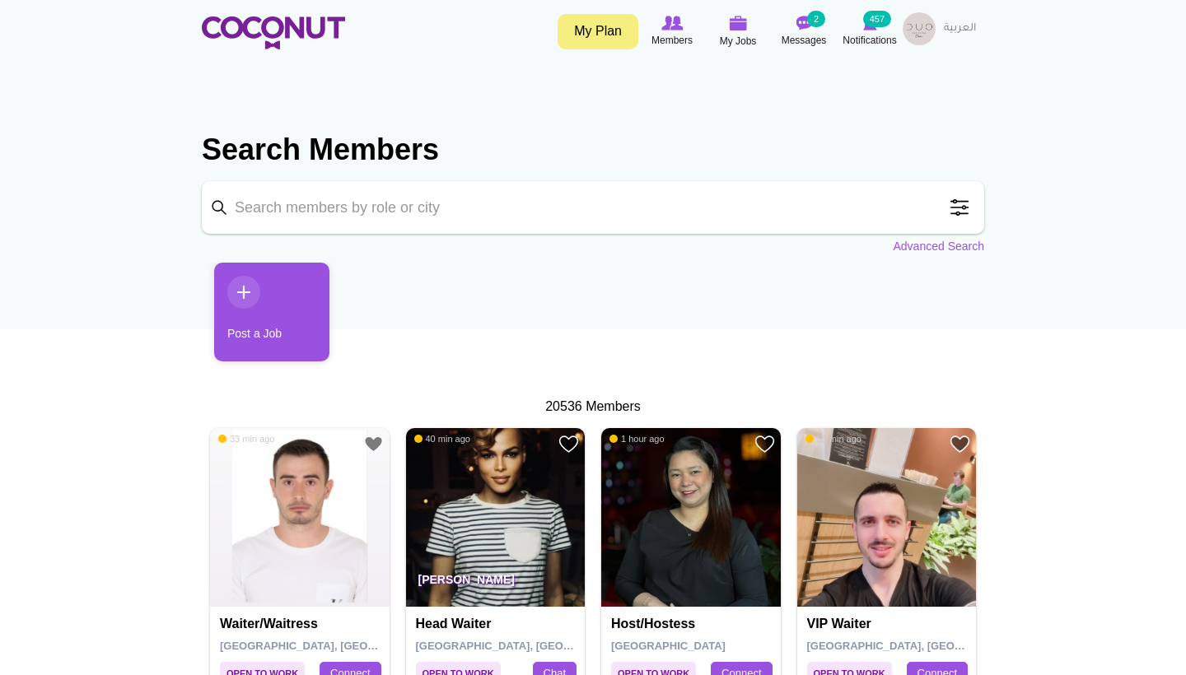
click at [964, 207] on span at bounding box center [959, 207] width 33 height 33
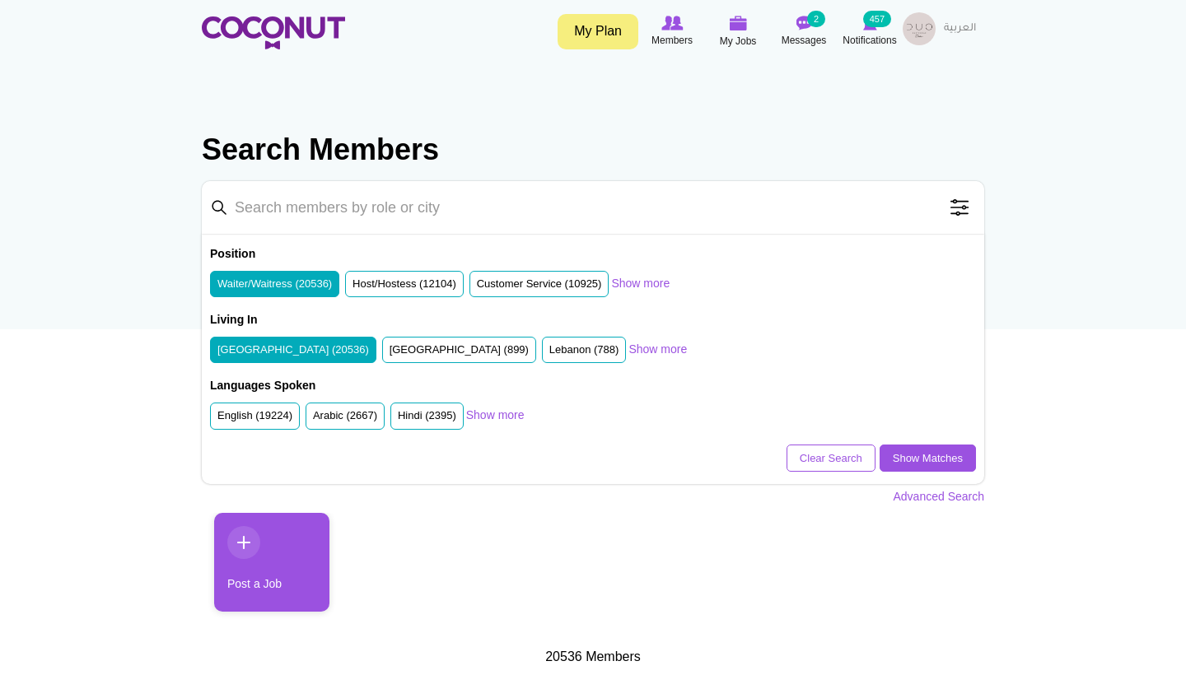
click at [964, 207] on span at bounding box center [959, 207] width 33 height 33
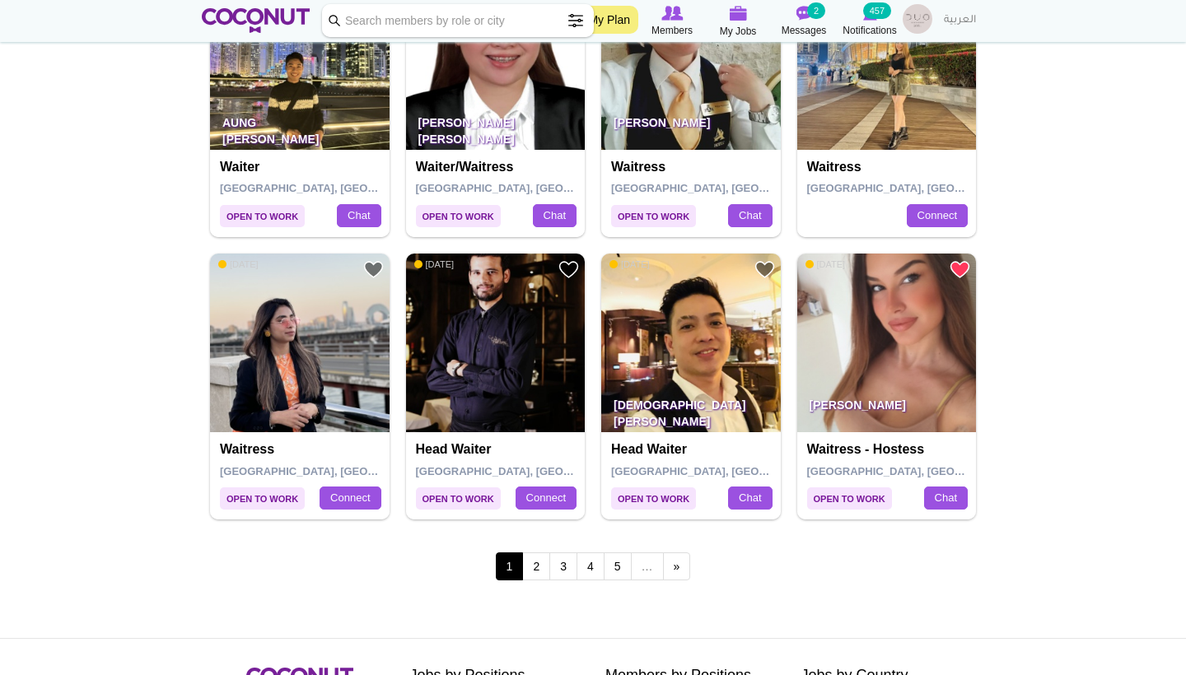
scroll to position [2721, 0]
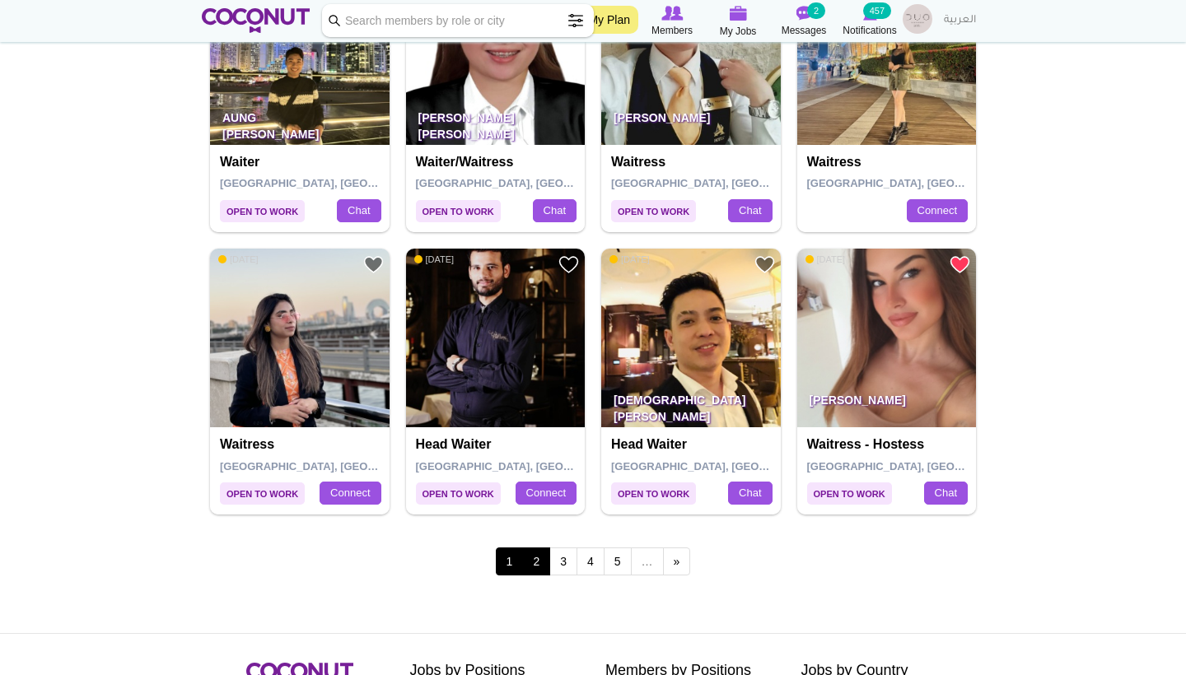
click at [547, 548] on link "2" at bounding box center [536, 562] width 28 height 28
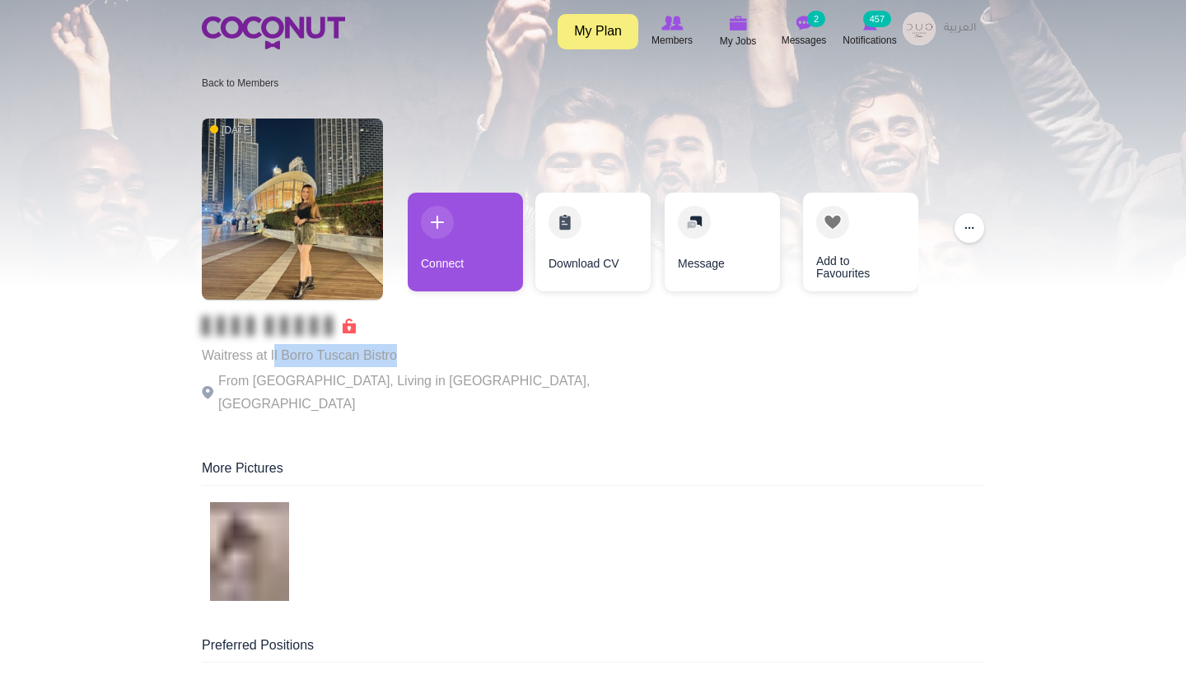
drag, startPoint x: 414, startPoint y: 352, endPoint x: 274, endPoint y: 354, distance: 140.0
click at [273, 355] on p "Waitress at Il Borro Tuscan Bistro" at bounding box center [428, 355] width 453 height 23
drag, startPoint x: 424, startPoint y: 361, endPoint x: 270, endPoint y: 361, distance: 154.0
click at [270, 361] on p "Waitress at Il Borro Tuscan Bistro" at bounding box center [428, 355] width 453 height 23
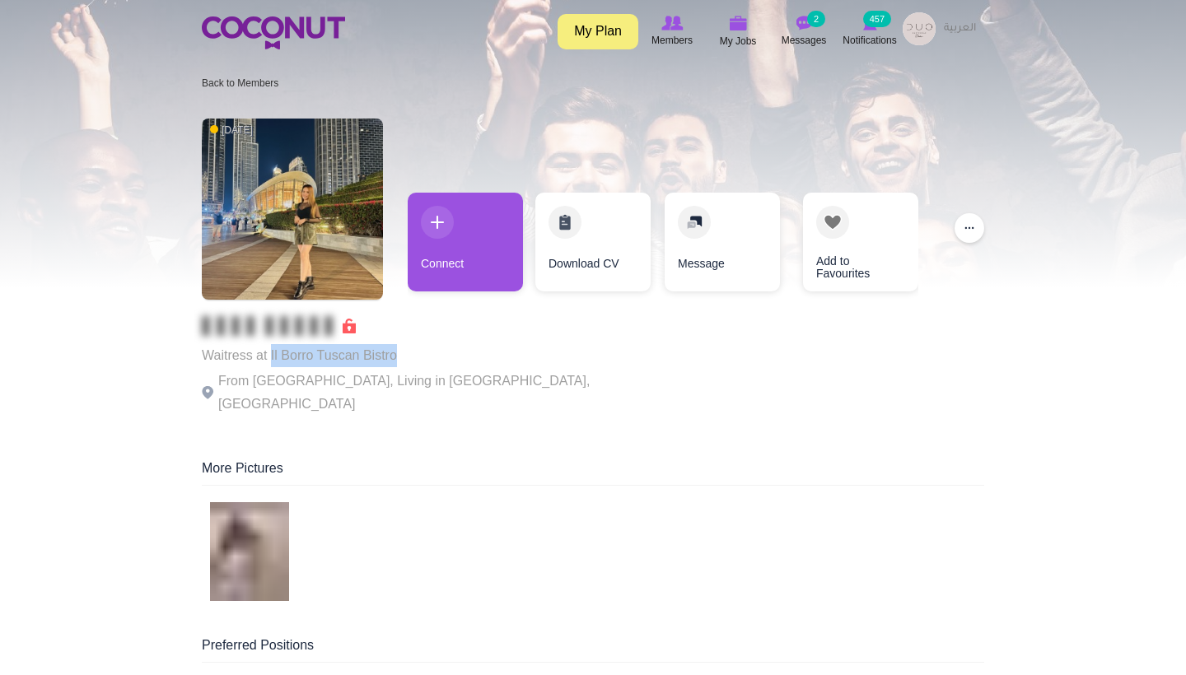
copy p "Il Borro Tuscan Bistro"
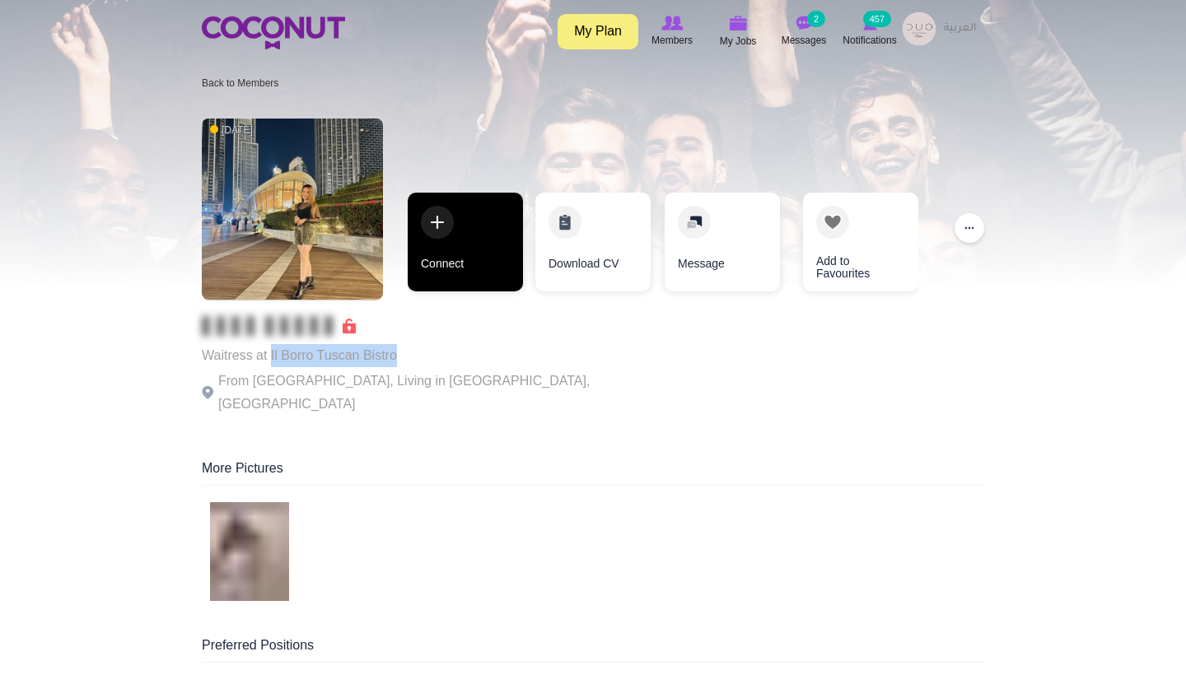
click at [490, 256] on link "Connect" at bounding box center [465, 242] width 115 height 99
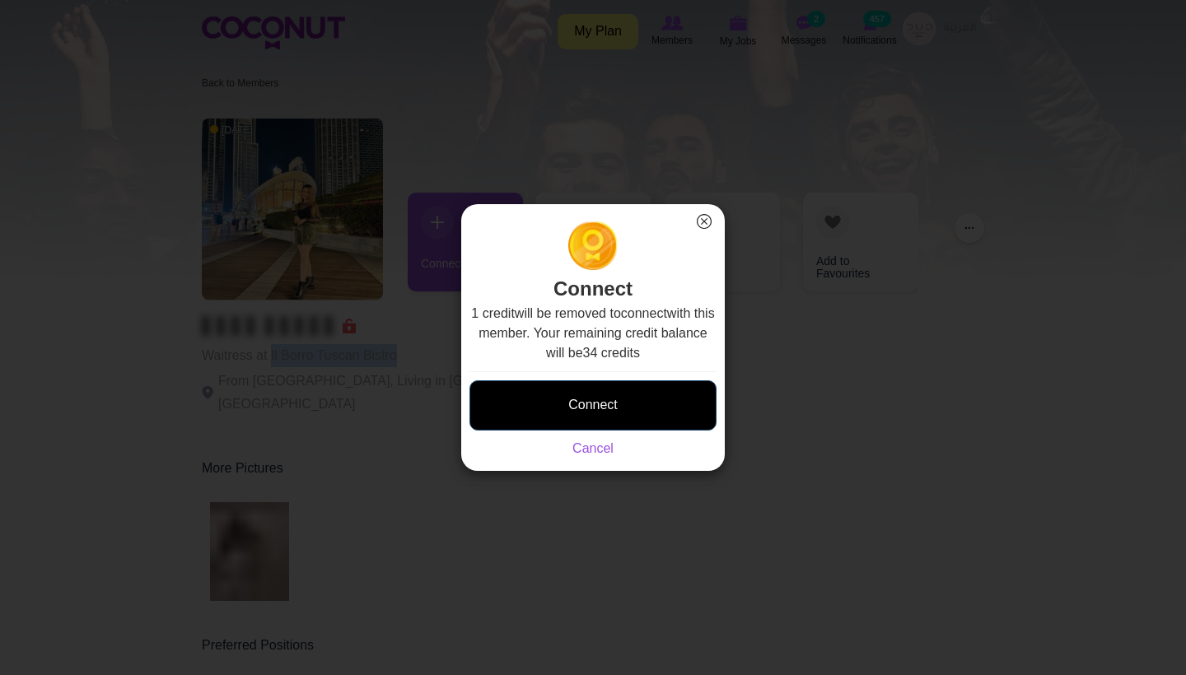
click at [576, 392] on button "Connect" at bounding box center [592, 405] width 247 height 50
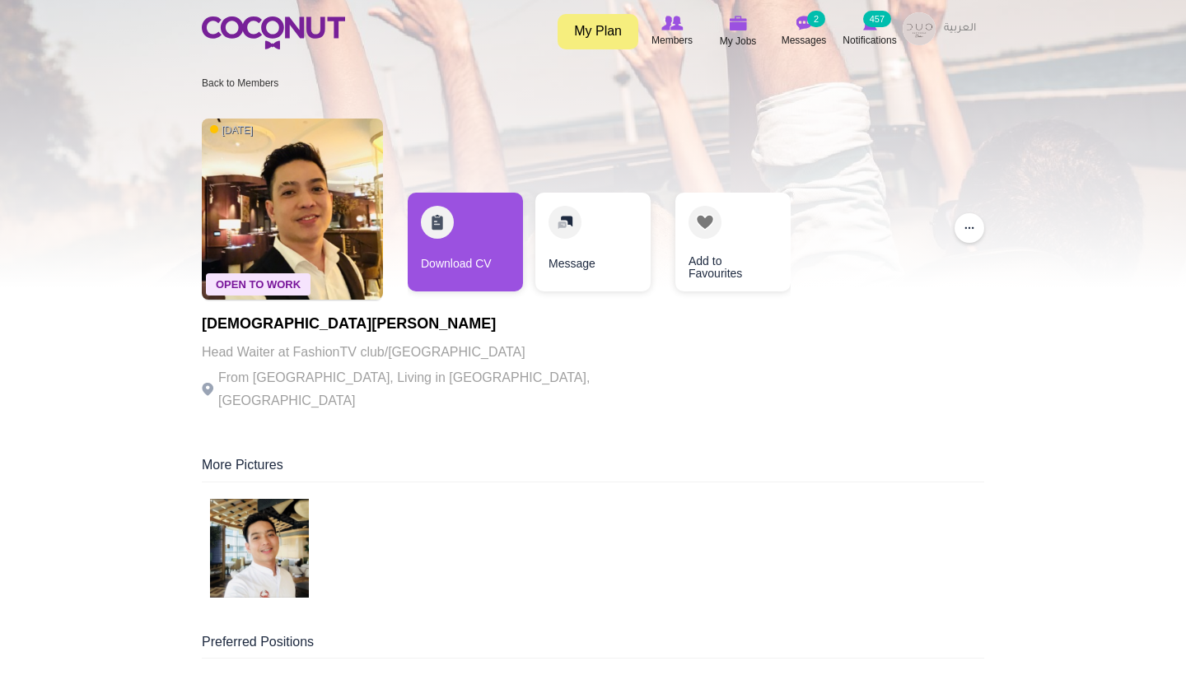
click at [277, 508] on img at bounding box center [259, 548] width 99 height 99
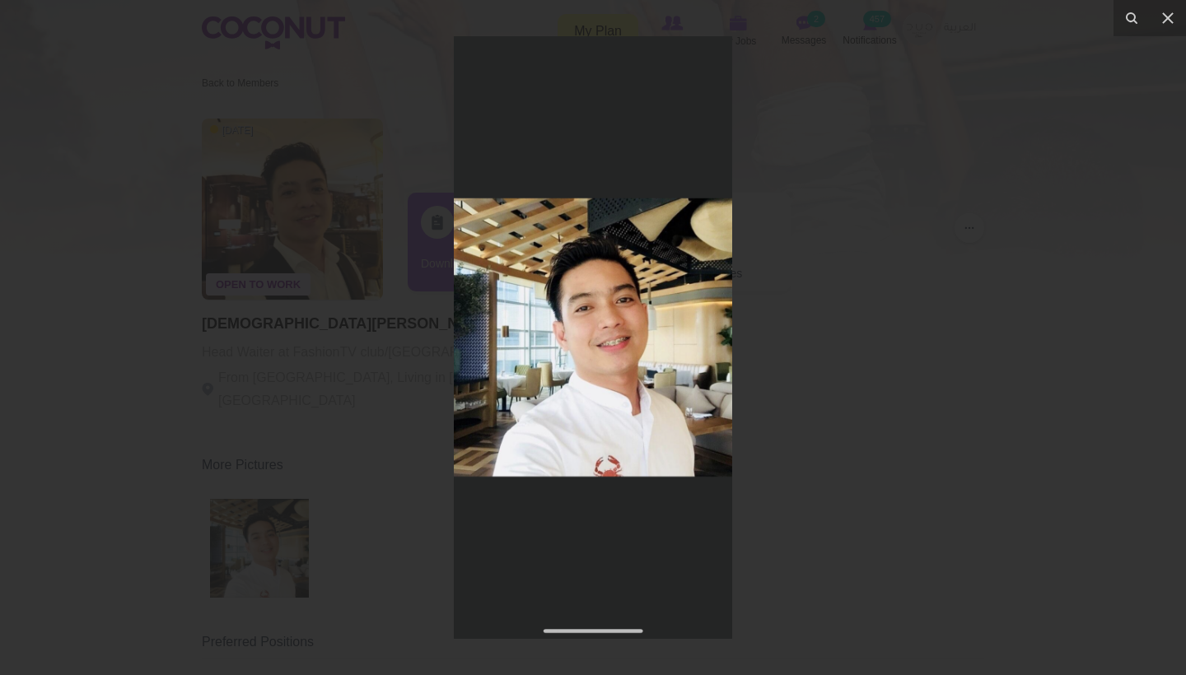
click at [876, 248] on div at bounding box center [593, 337] width 1186 height 675
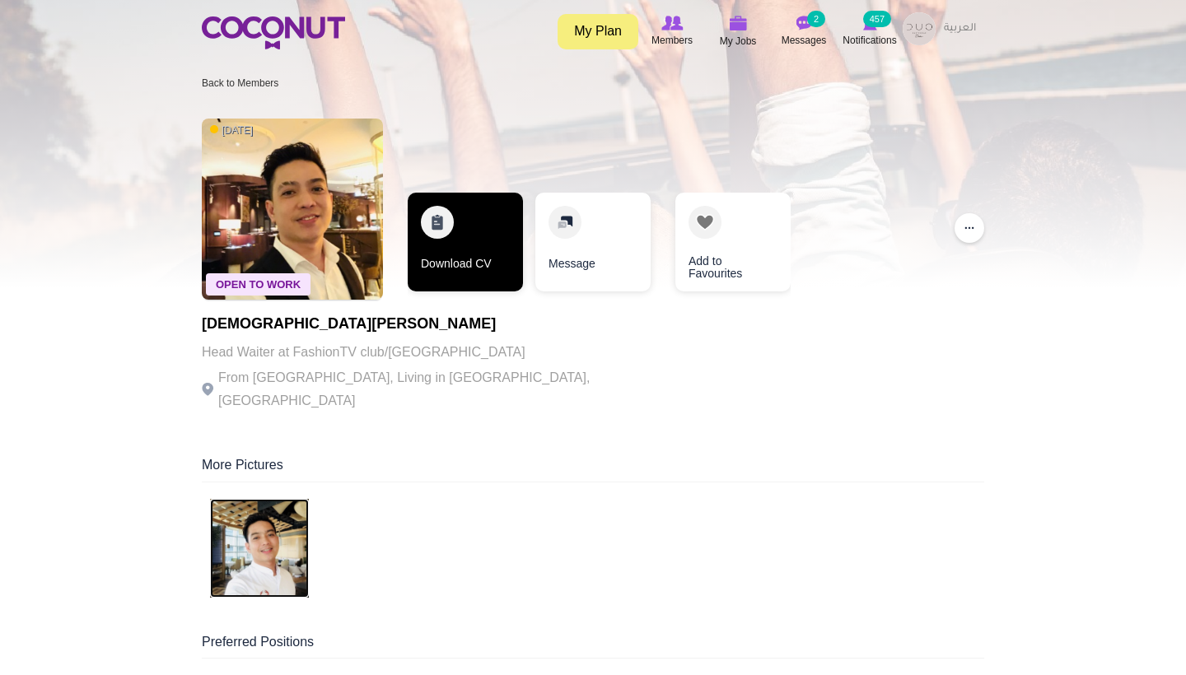
click at [409, 245] on link "Download CV" at bounding box center [465, 242] width 115 height 99
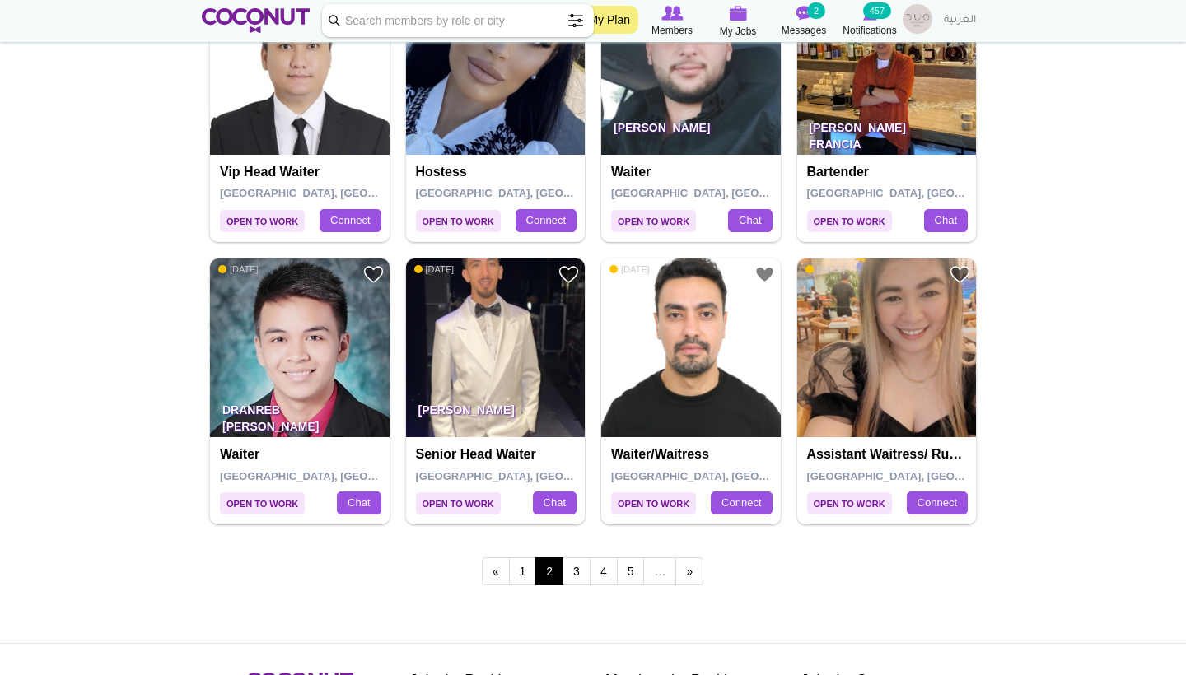
scroll to position [2728, 0]
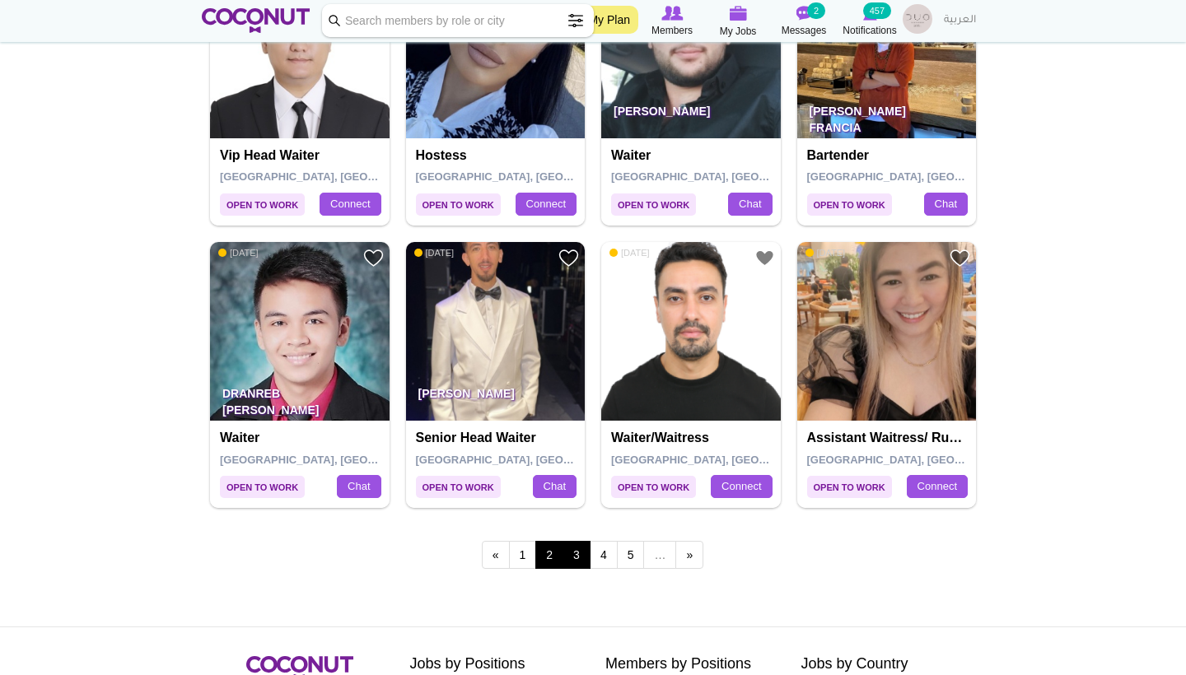
click at [571, 541] on link "3" at bounding box center [576, 555] width 28 height 28
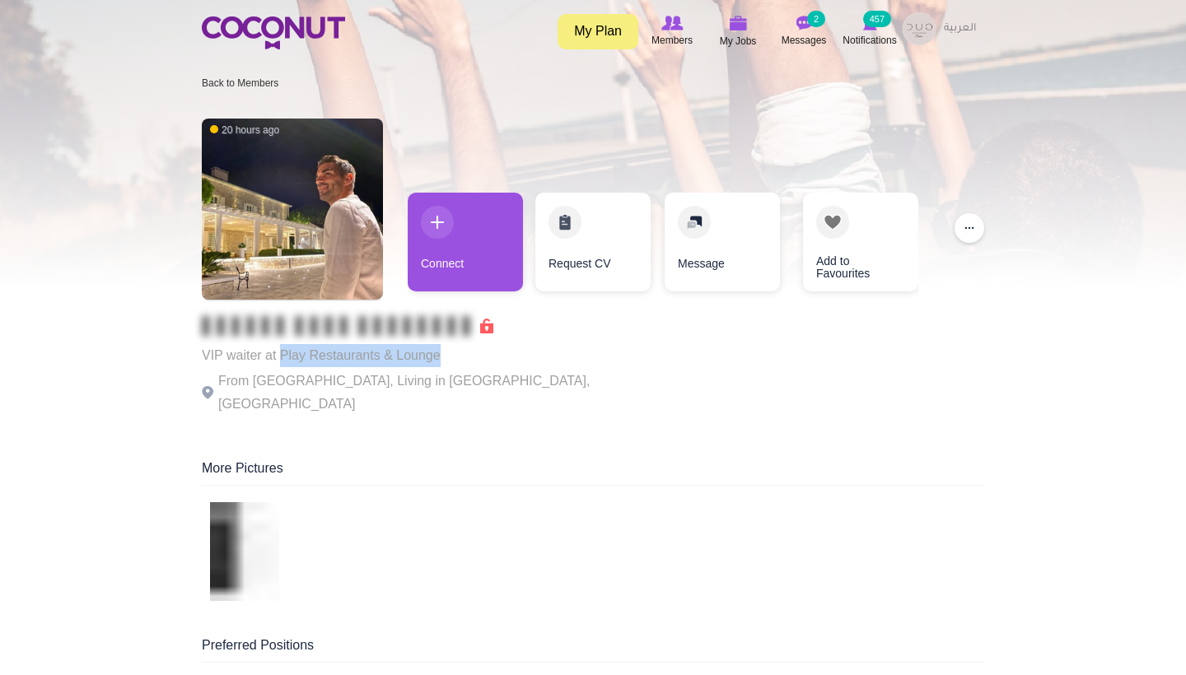
drag, startPoint x: 456, startPoint y: 363, endPoint x: 277, endPoint y: 356, distance: 178.8
click at [277, 356] on p "VIP waiter at Play Restaurants & Lounge" at bounding box center [428, 355] width 453 height 23
copy p "Play Restaurants & Lounge"
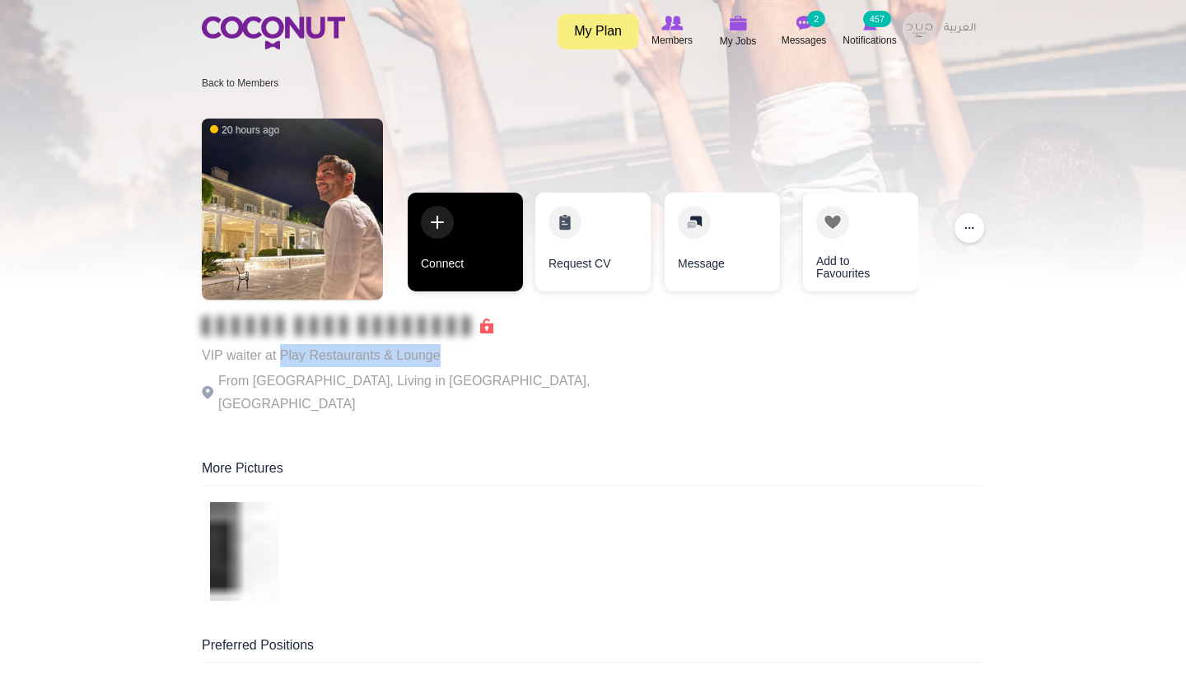
click at [440, 279] on link "Connect" at bounding box center [465, 242] width 115 height 99
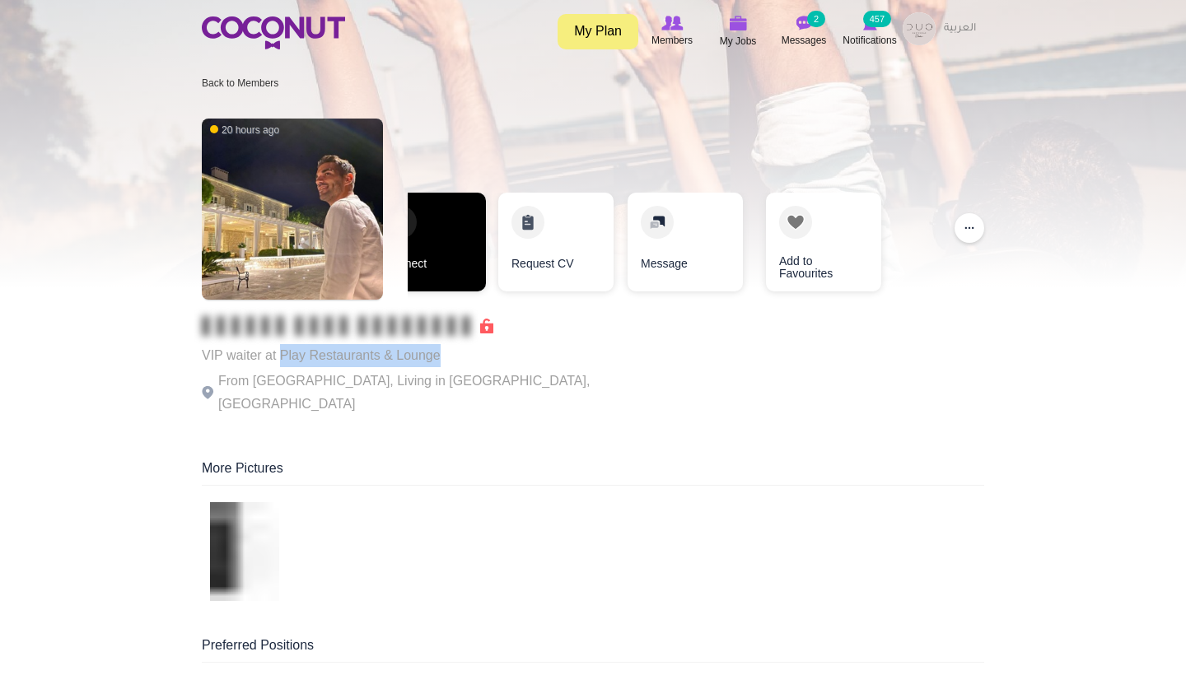
click at [482, 277] on link "Connect" at bounding box center [427, 242] width 115 height 99
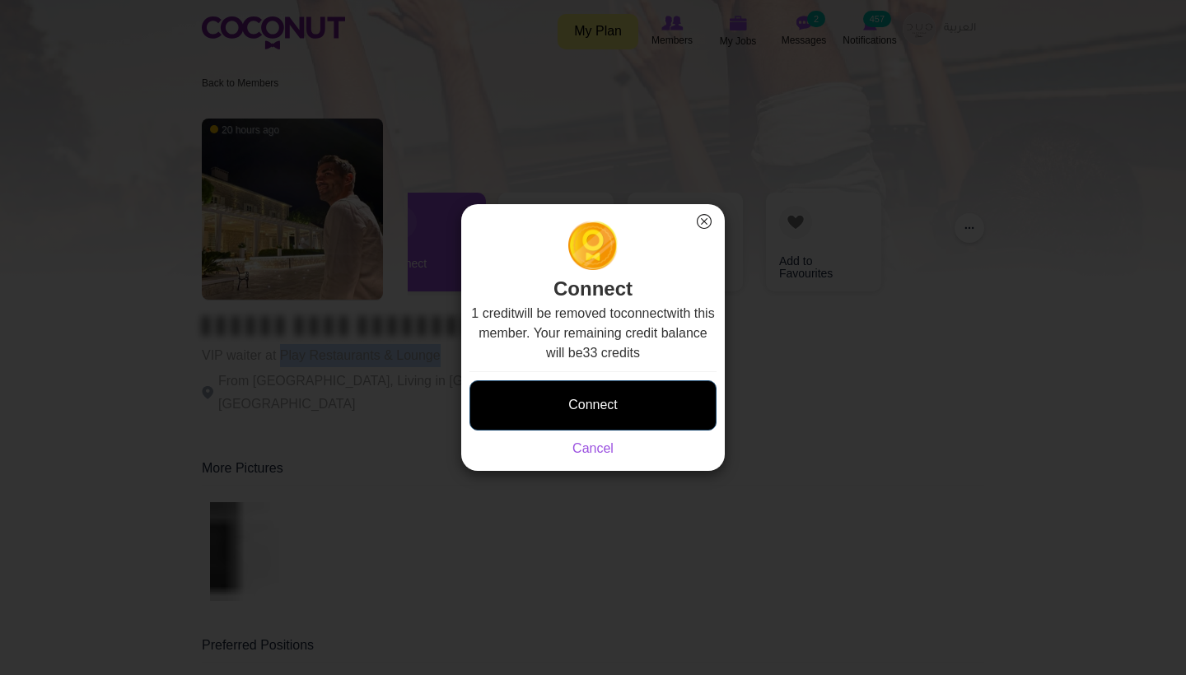
click at [598, 422] on button "Connect" at bounding box center [592, 405] width 247 height 50
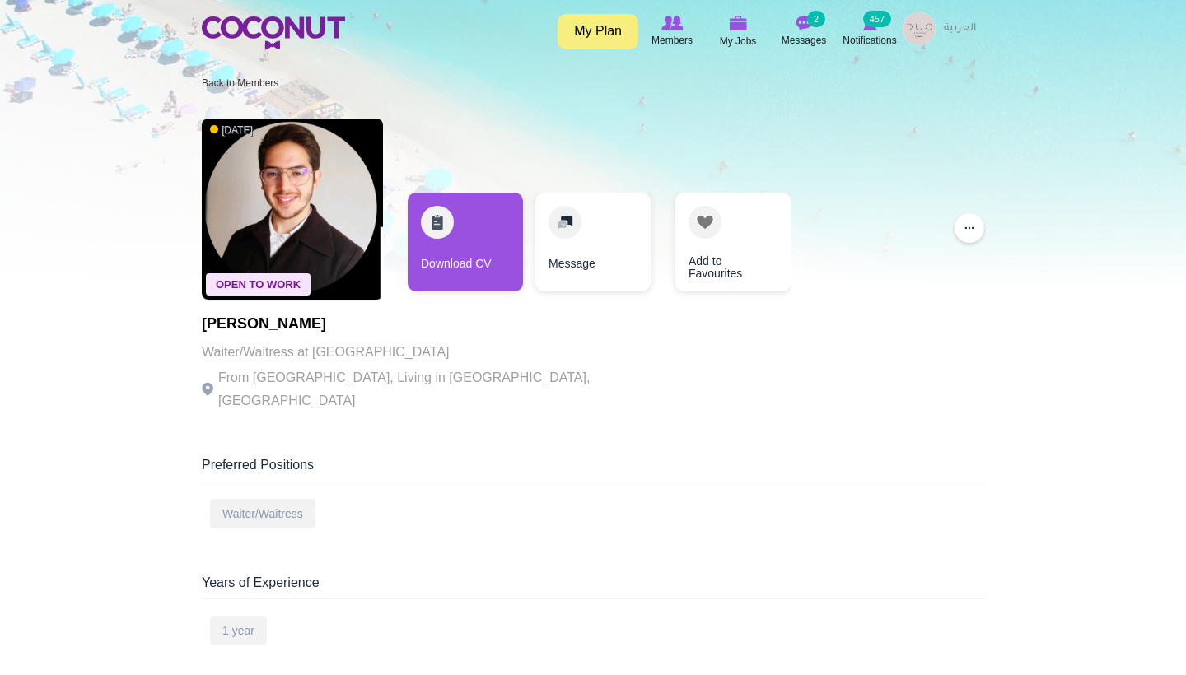
drag, startPoint x: 501, startPoint y: 354, endPoint x: 314, endPoint y: 356, distance: 186.9
click at [314, 356] on p "Waiter/Waitress at [GEOGRAPHIC_DATA]" at bounding box center [428, 352] width 453 height 23
copy p "25hours [GEOGRAPHIC_DATA] One Central"
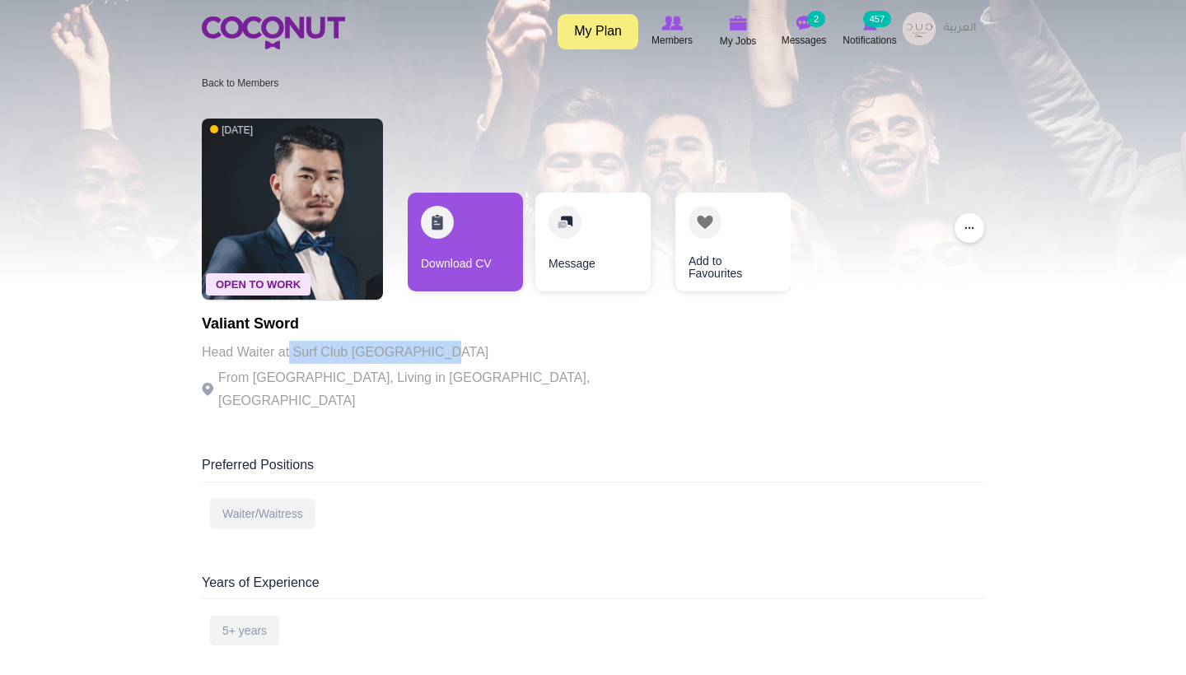
drag, startPoint x: 440, startPoint y: 347, endPoint x: 288, endPoint y: 351, distance: 152.4
click at [288, 351] on p "Head Waiter at Surf Club Palm Jumeirah" at bounding box center [428, 352] width 453 height 23
copy p "Surf Club Palm Jumeirah"
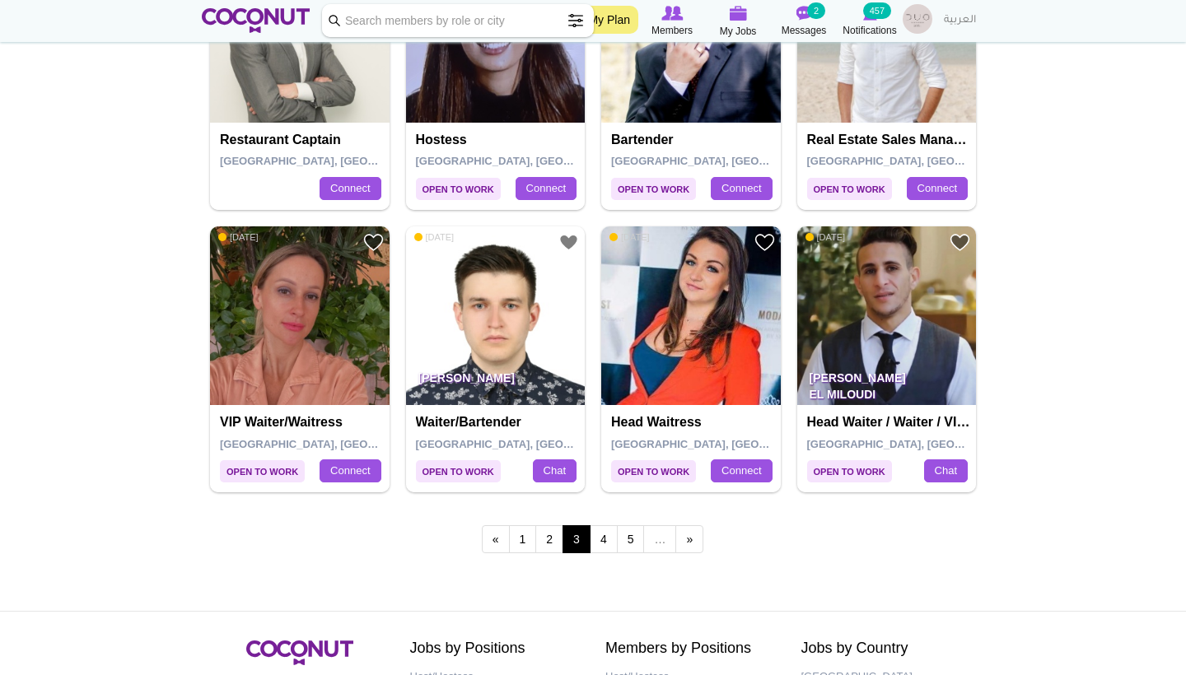
scroll to position [2752, 0]
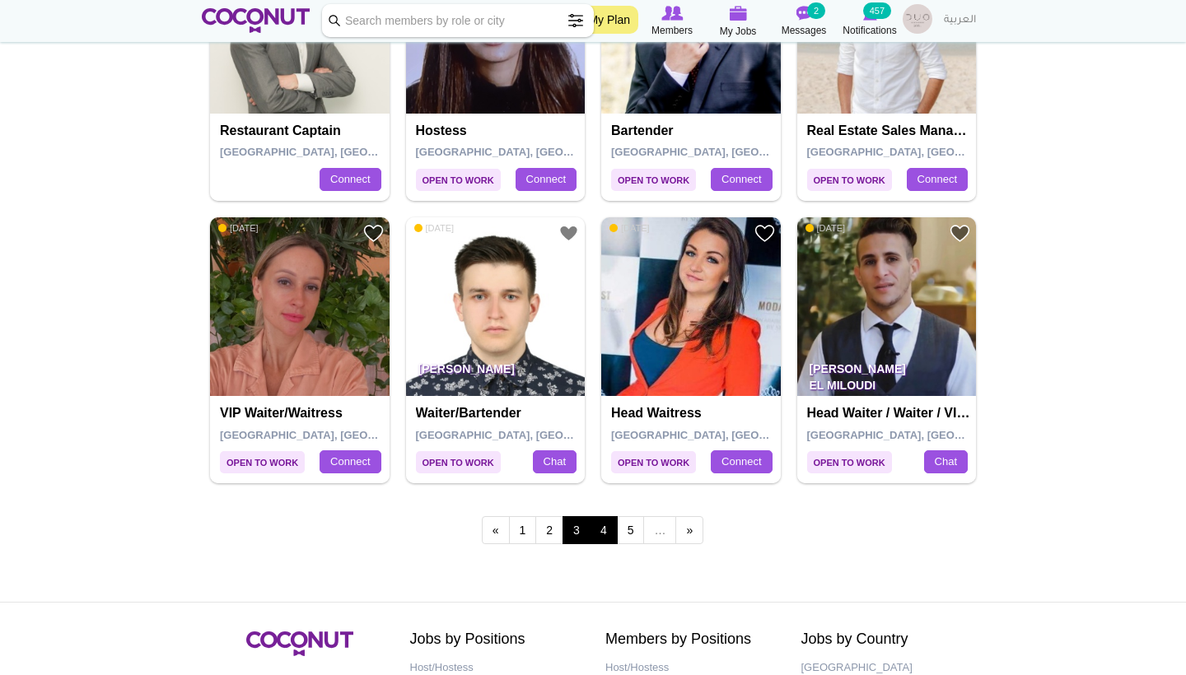
click at [606, 520] on link "4" at bounding box center [604, 530] width 28 height 28
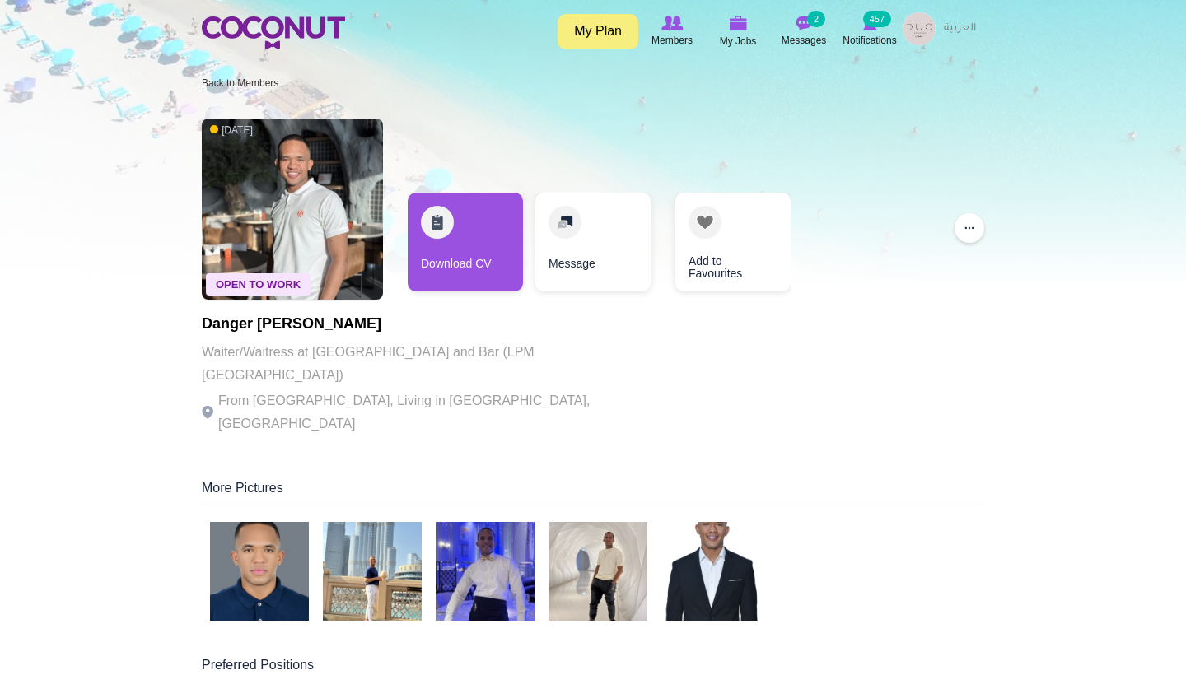
click at [242, 522] on img at bounding box center [259, 571] width 99 height 99
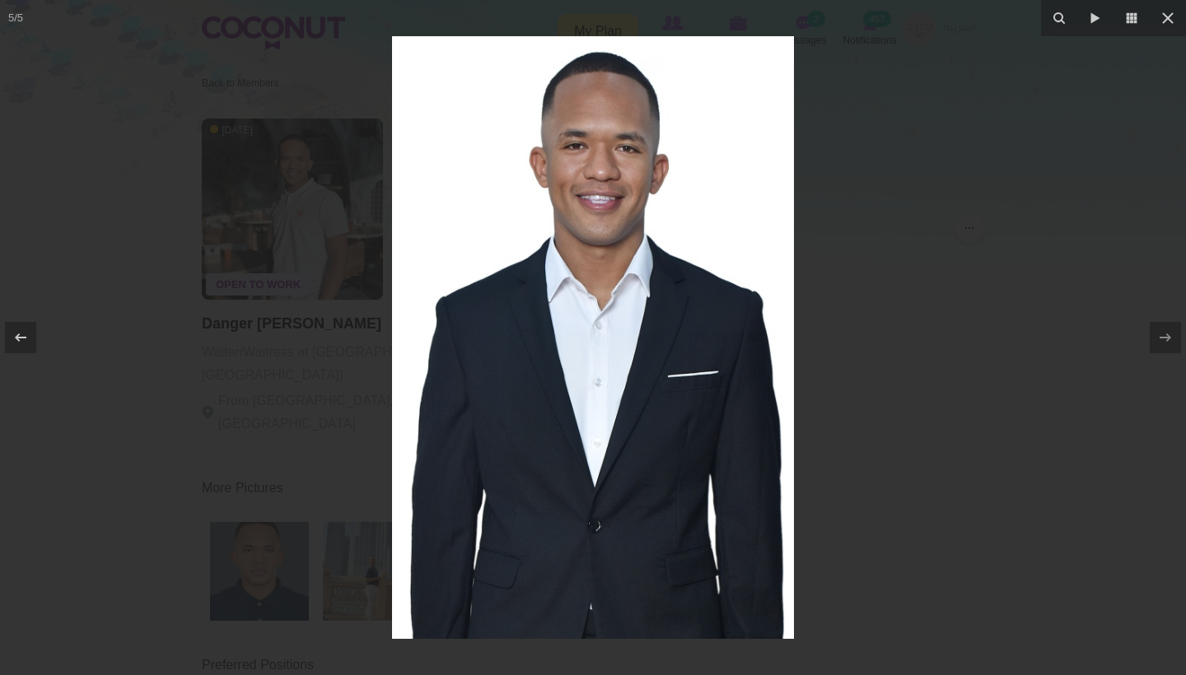
click at [807, 474] on div at bounding box center [593, 337] width 1186 height 675
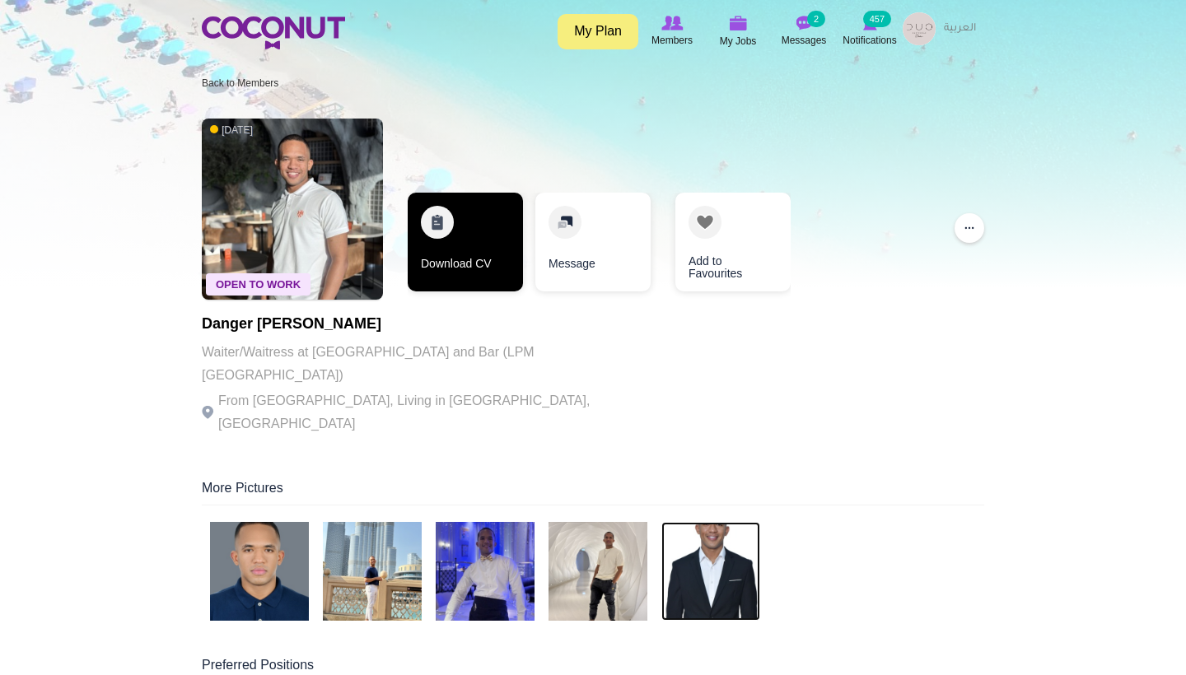
click at [493, 260] on link "Download CV" at bounding box center [465, 242] width 115 height 99
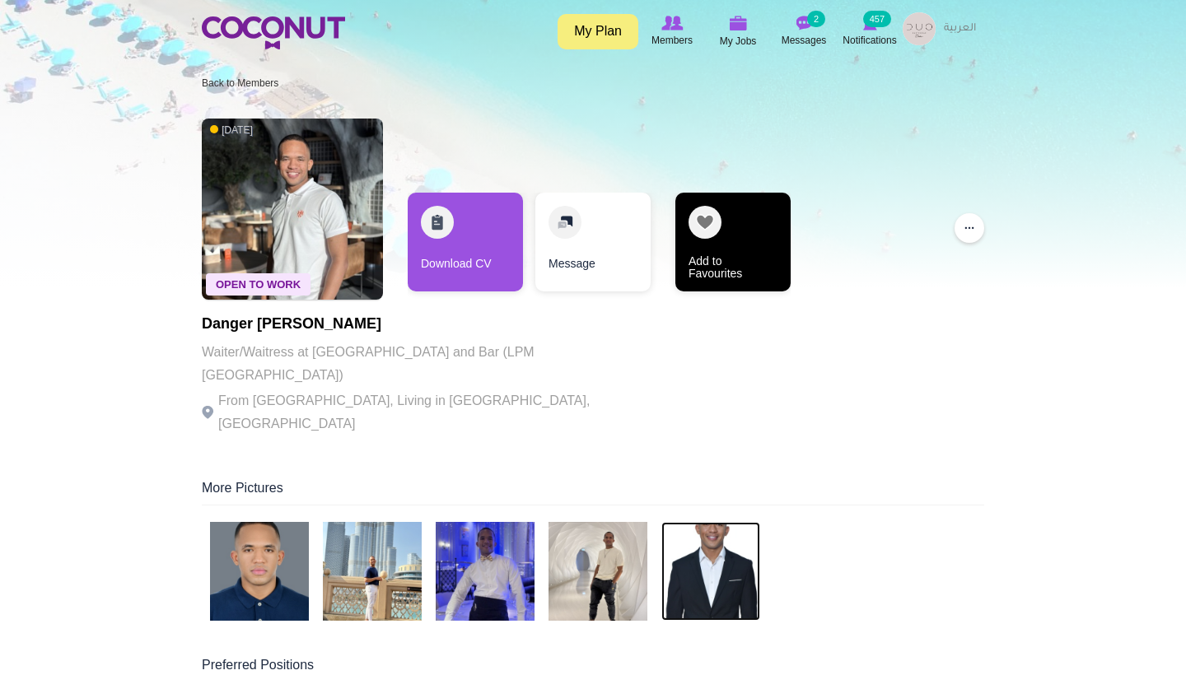
click at [711, 270] on link "Add to Favourites" at bounding box center [732, 242] width 115 height 99
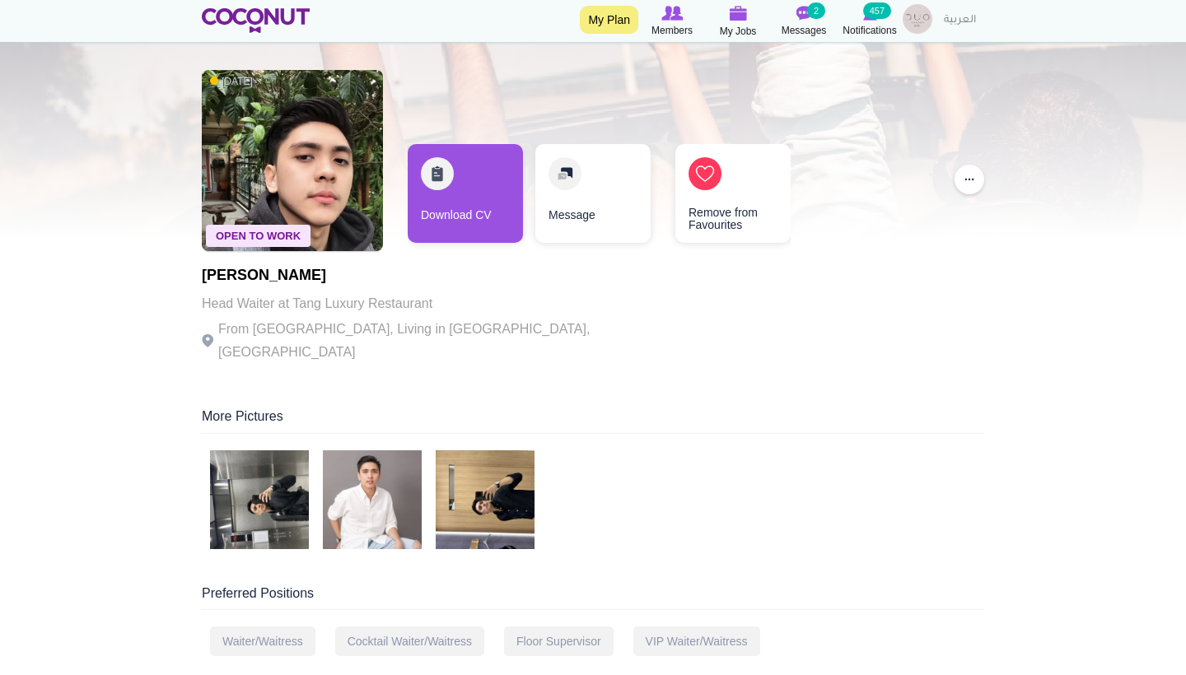
scroll to position [51, 0]
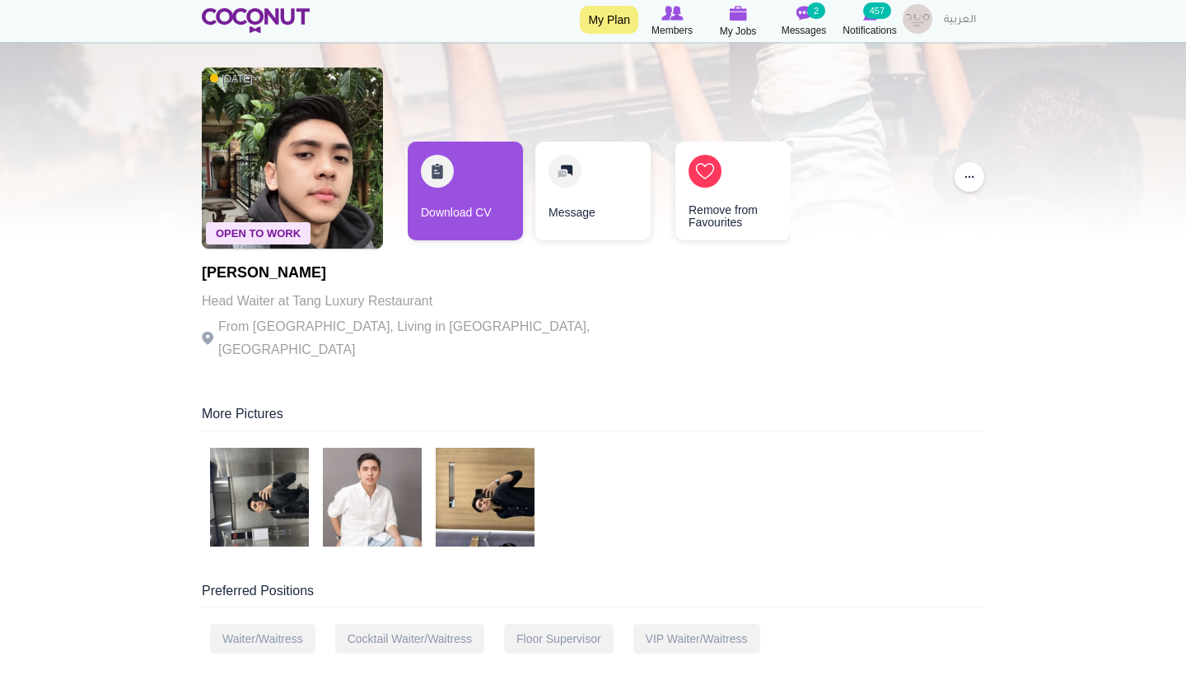
click at [265, 519] on img at bounding box center [259, 497] width 99 height 99
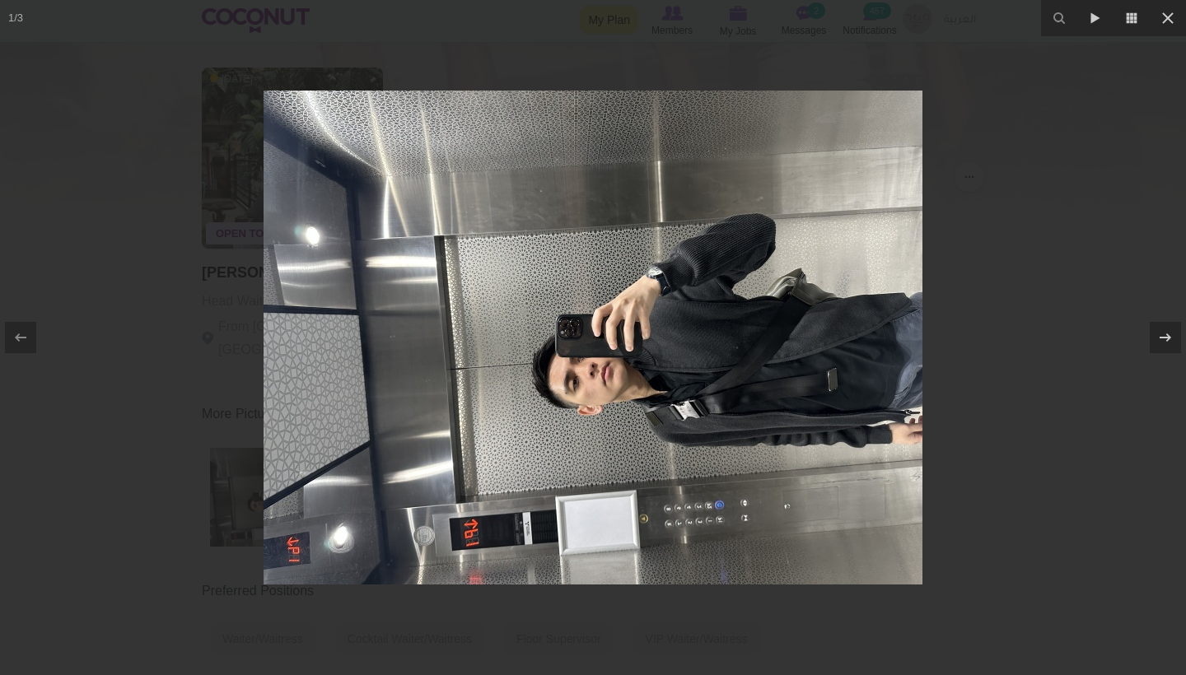
click at [697, 479] on img at bounding box center [592, 338] width 659 height 494
click at [990, 417] on div at bounding box center [593, 337] width 1186 height 675
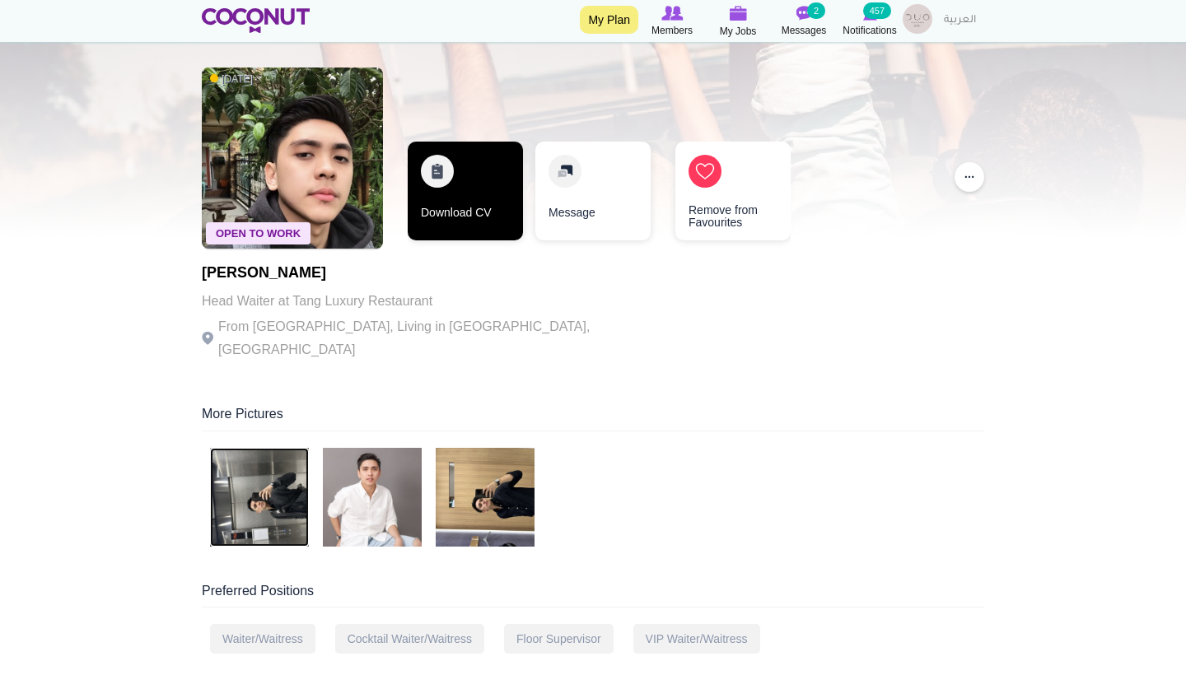
click at [448, 197] on link "Download CV" at bounding box center [465, 191] width 115 height 99
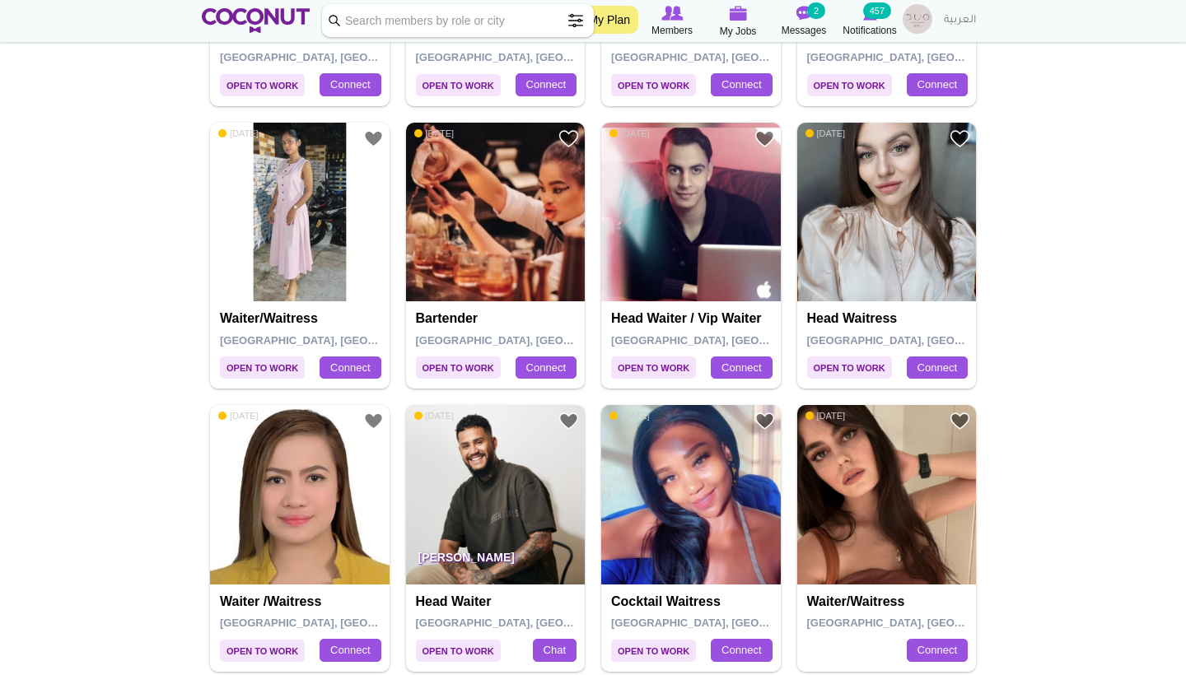
scroll to position [2216, 0]
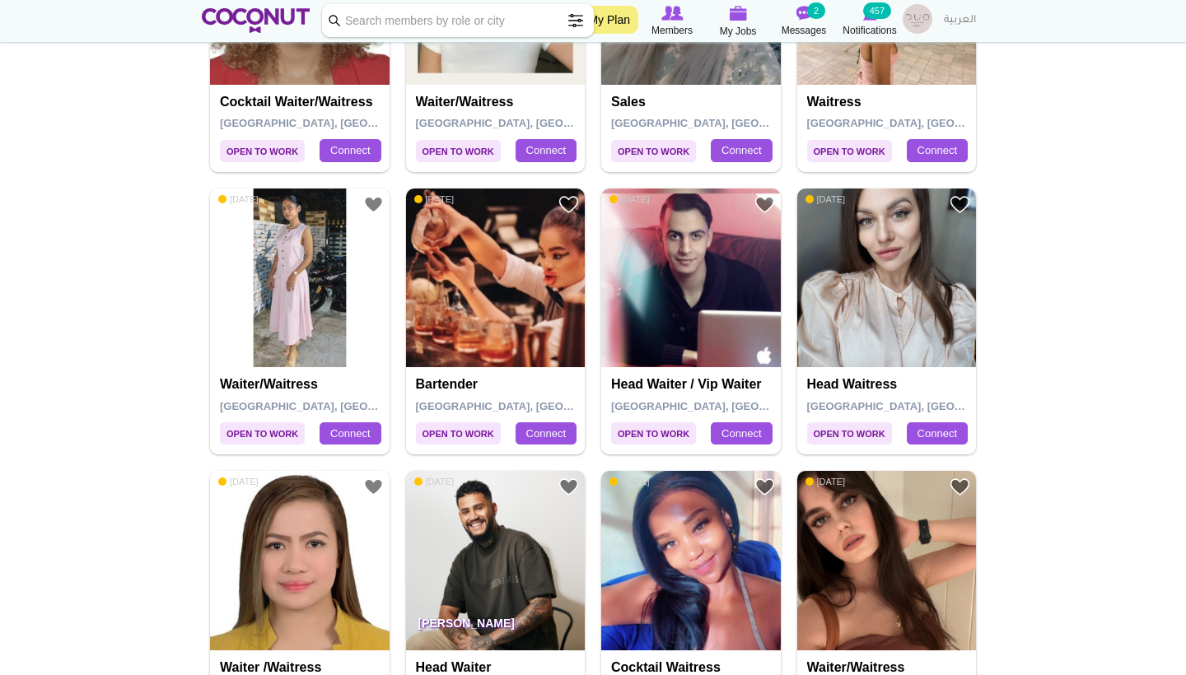
click at [473, 222] on img at bounding box center [495, 278] width 179 height 179
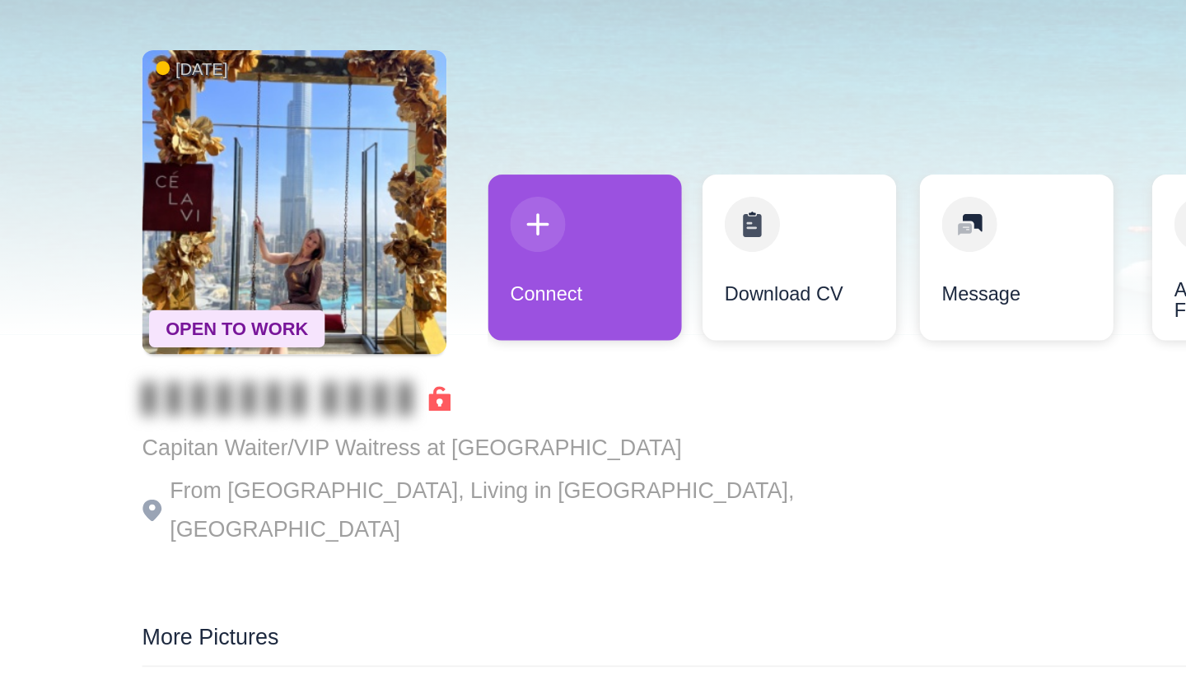
scroll to position [2, 0]
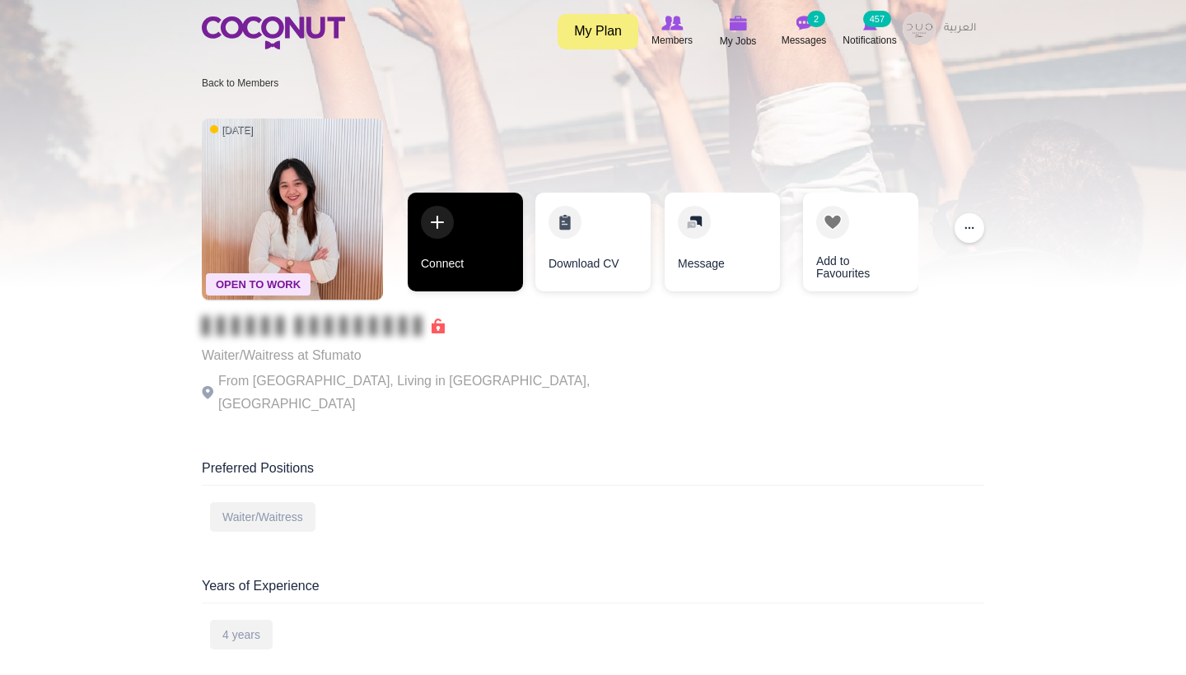
click at [456, 259] on link "Connect" at bounding box center [465, 242] width 115 height 99
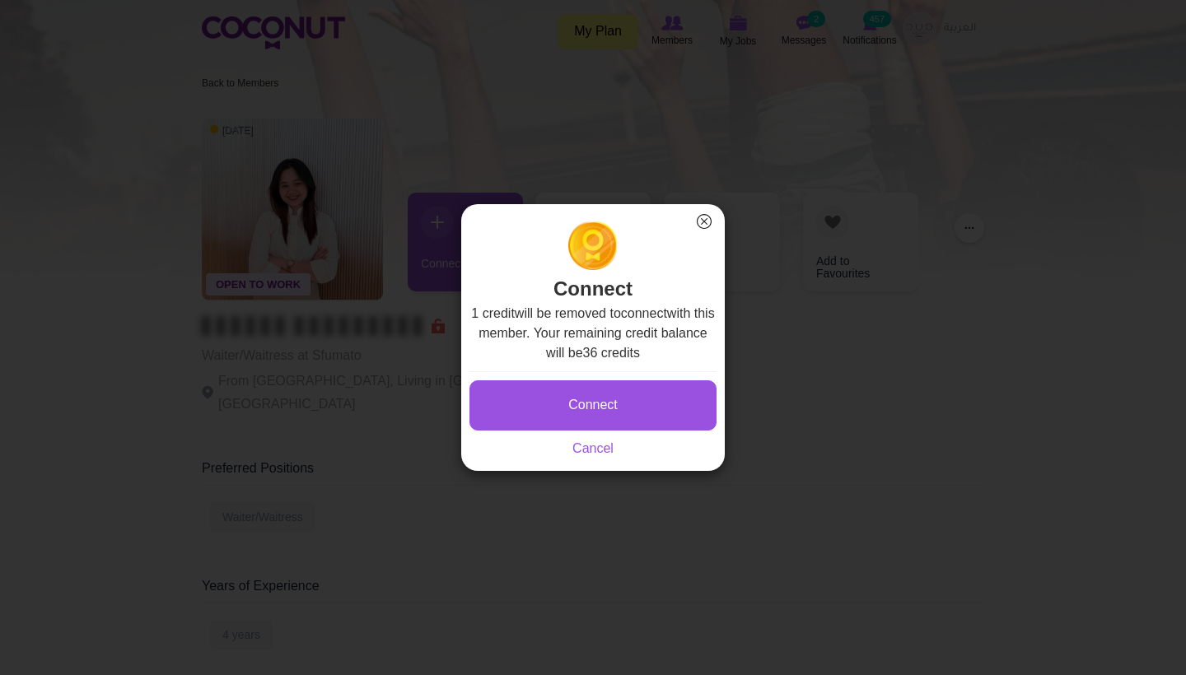
click at [578, 400] on button "Connect" at bounding box center [592, 405] width 247 height 50
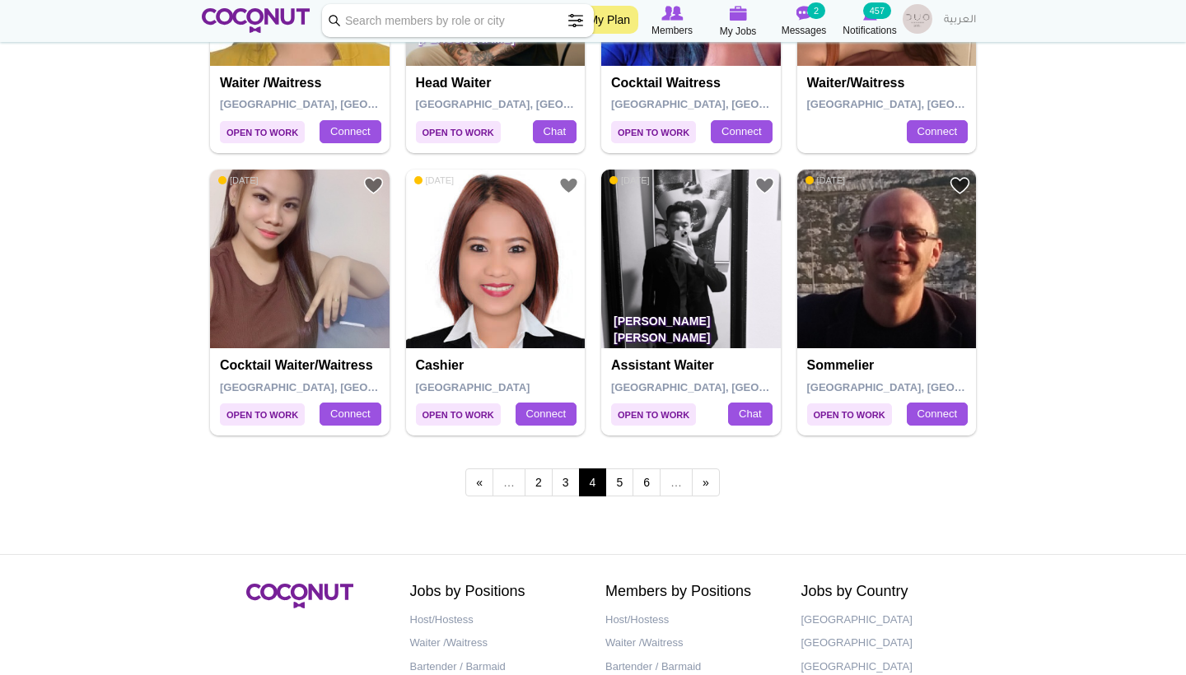
scroll to position [2801, 0]
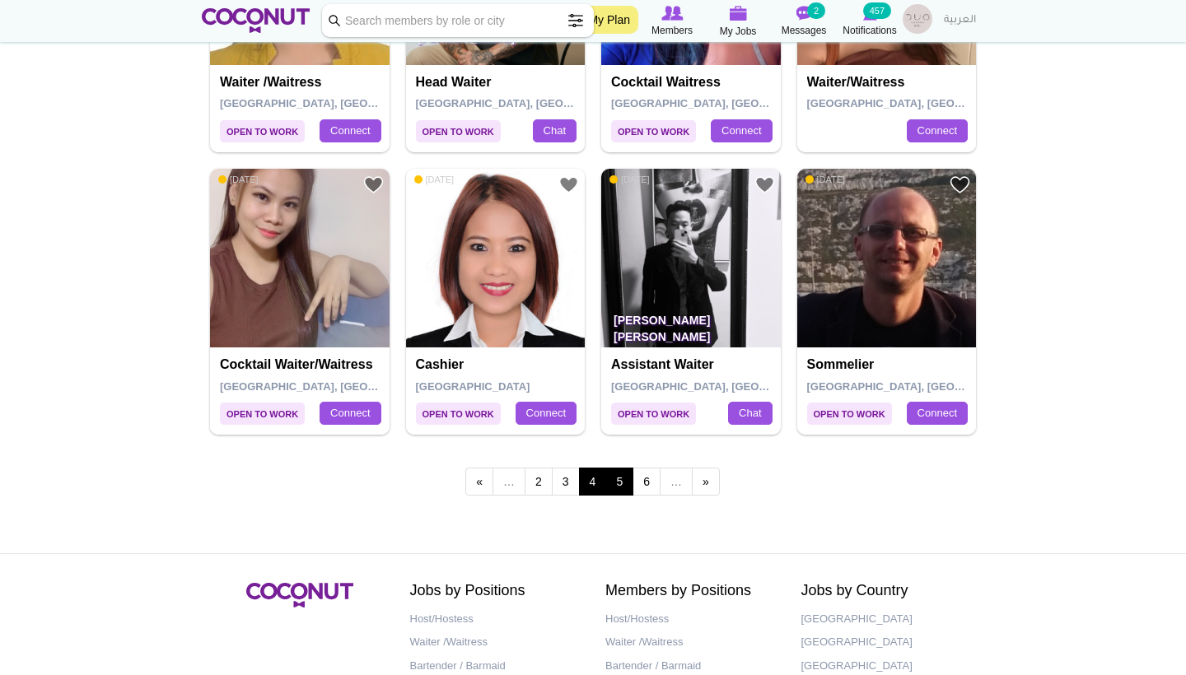
click at [621, 468] on link "5" at bounding box center [619, 482] width 28 height 28
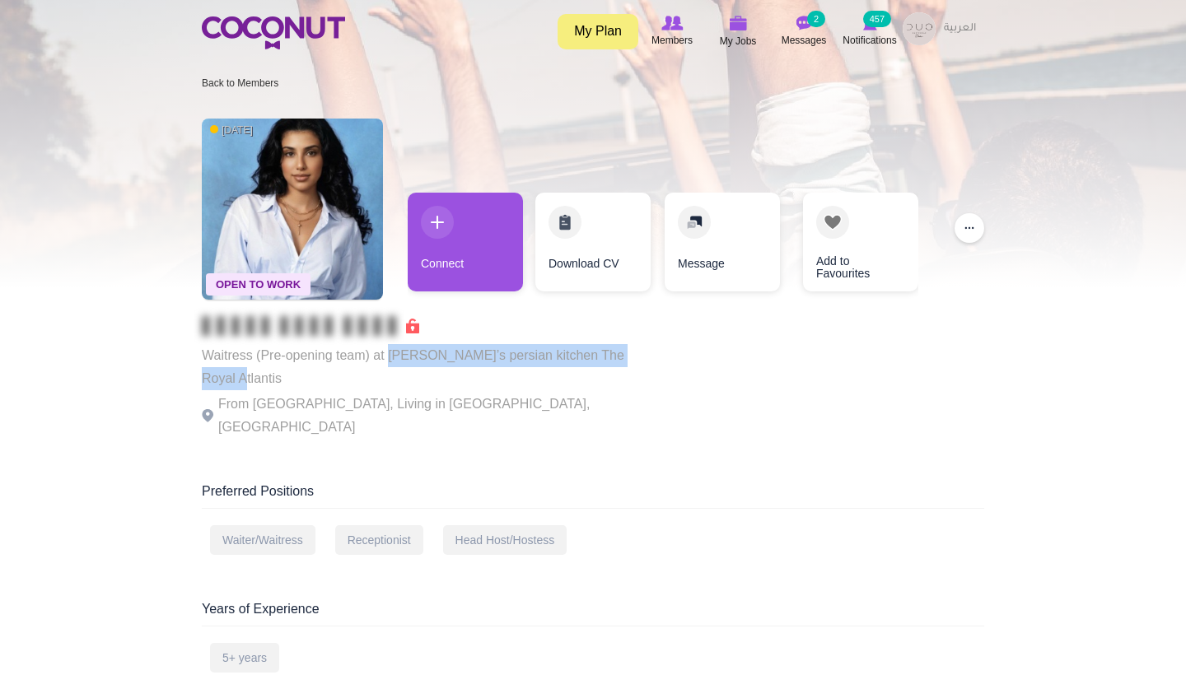
drag, startPoint x: 646, startPoint y: 352, endPoint x: 392, endPoint y: 361, distance: 254.6
click at [393, 361] on div "Open To Work [DATE] Waitress (Pre-opening team) at [PERSON_NAME]’s persian kitc…" at bounding box center [593, 279] width 782 height 339
copy p "[PERSON_NAME]’s persian kitchen The Royal Atlantis"
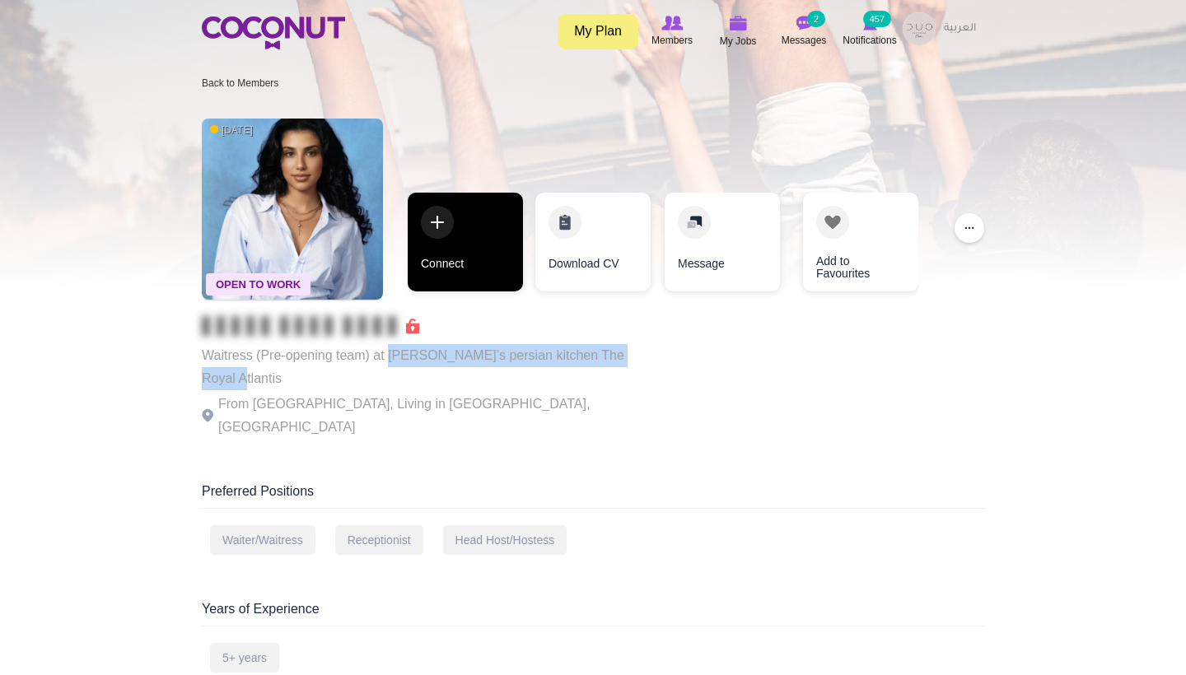
click at [485, 245] on link "Connect" at bounding box center [465, 242] width 115 height 99
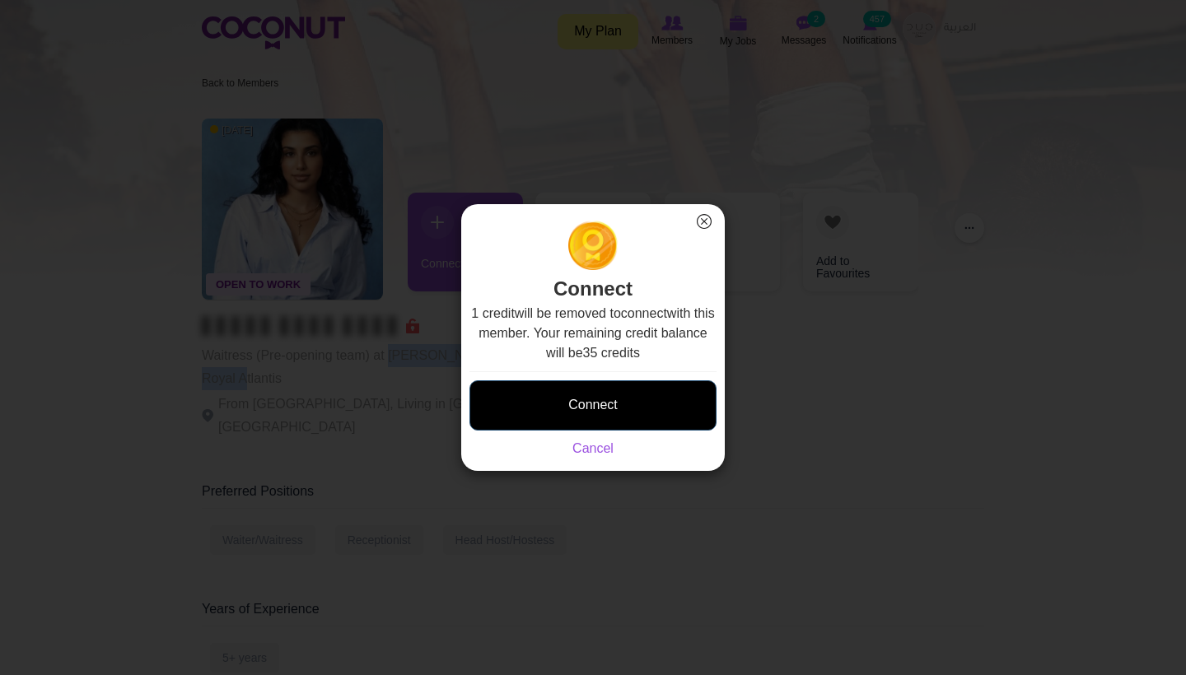
click at [604, 421] on button "Connect" at bounding box center [592, 405] width 247 height 50
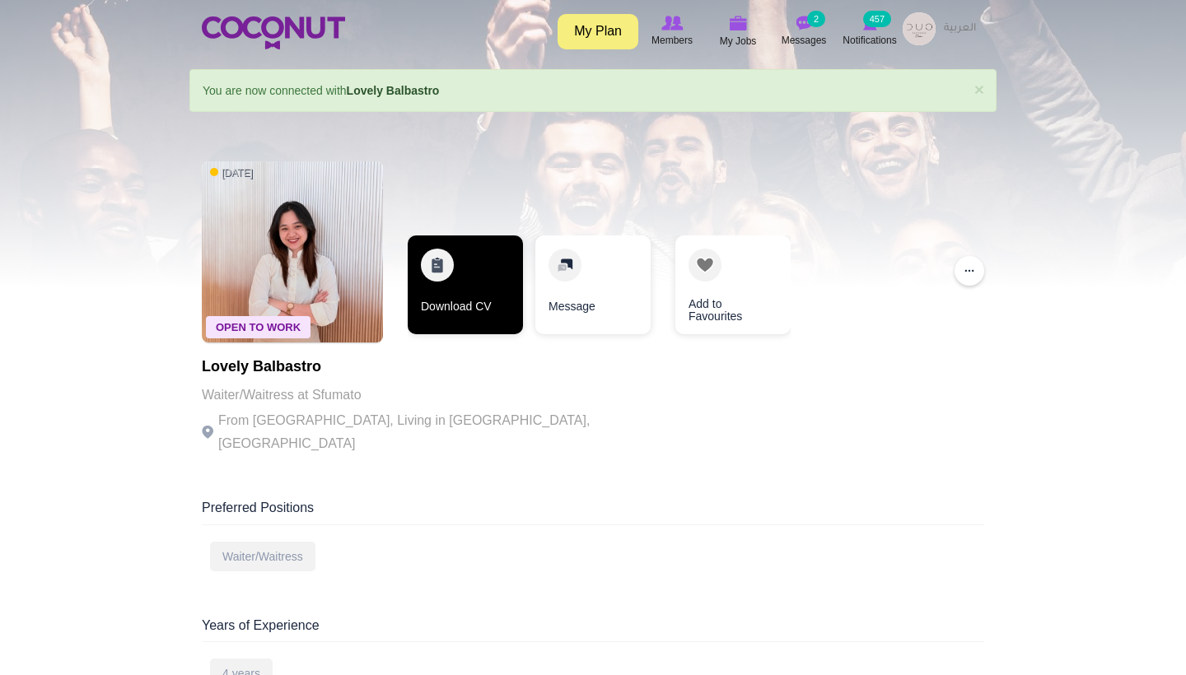
click at [485, 276] on link "Download CV" at bounding box center [465, 284] width 115 height 99
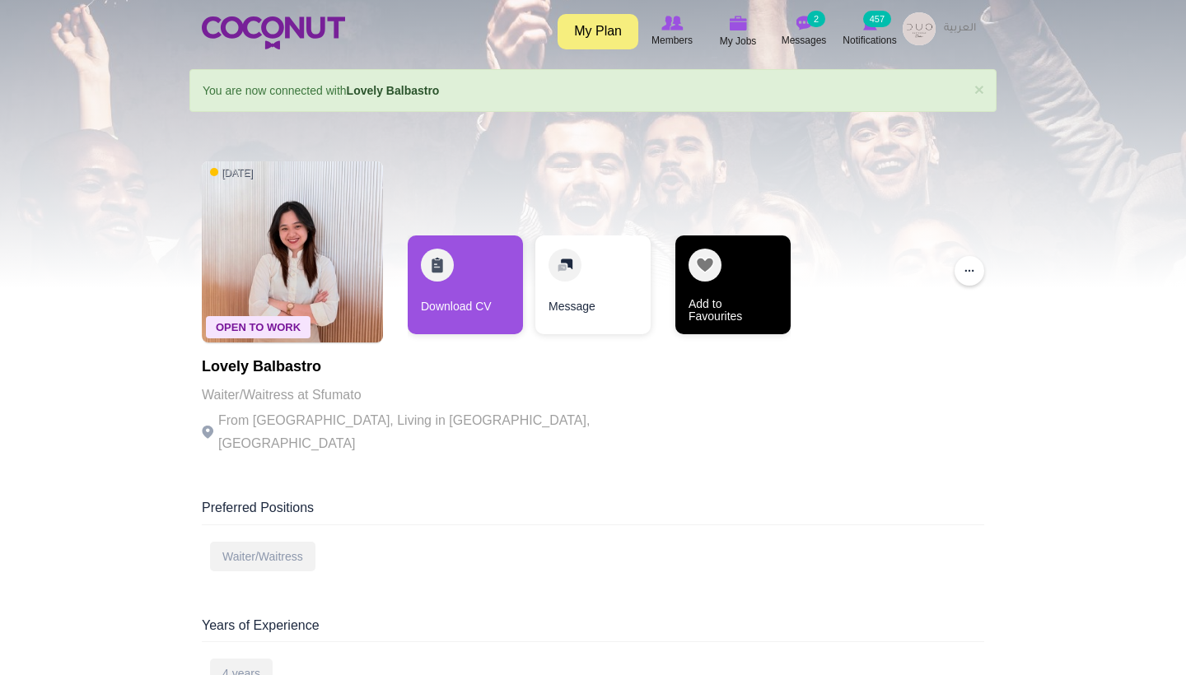
click at [705, 265] on link "Add to Favourites" at bounding box center [732, 284] width 115 height 99
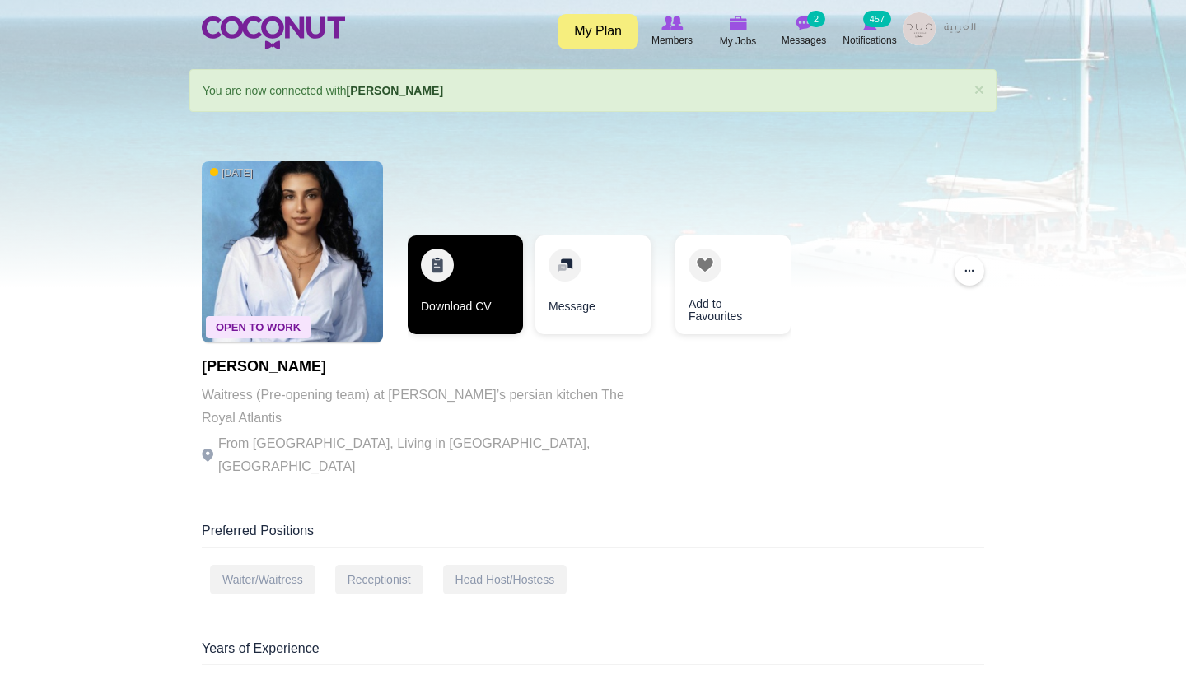
click at [499, 287] on link "Download CV" at bounding box center [465, 284] width 115 height 99
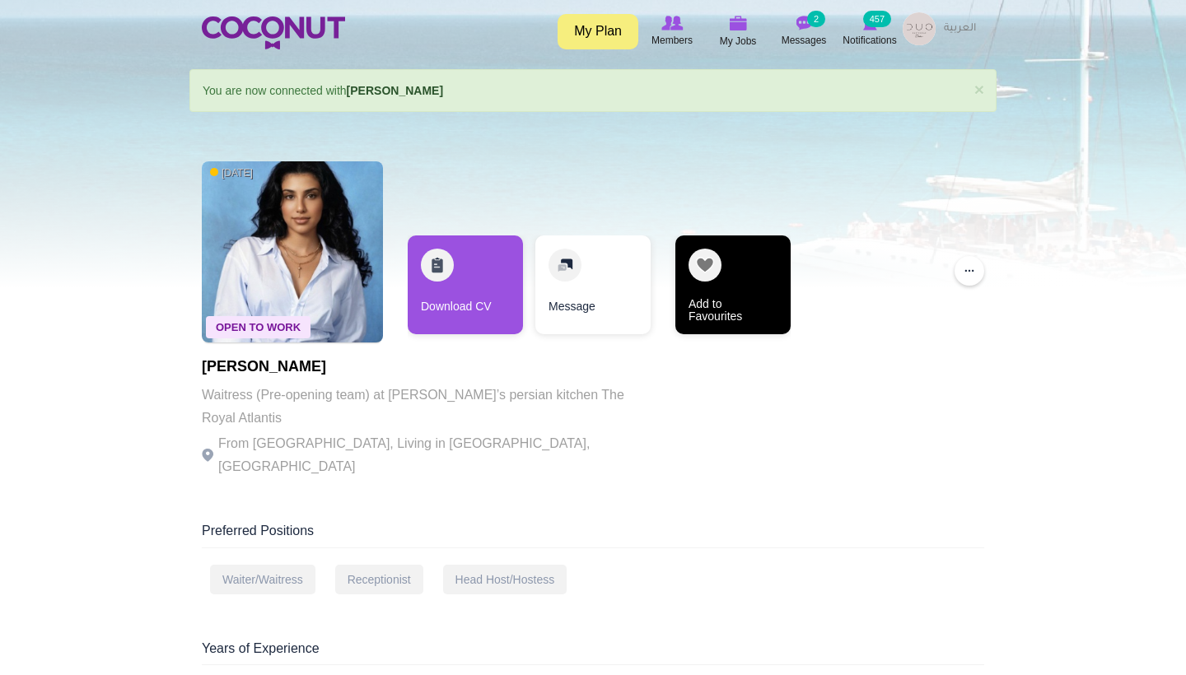
click at [771, 274] on link "Add to Favourites" at bounding box center [732, 284] width 115 height 99
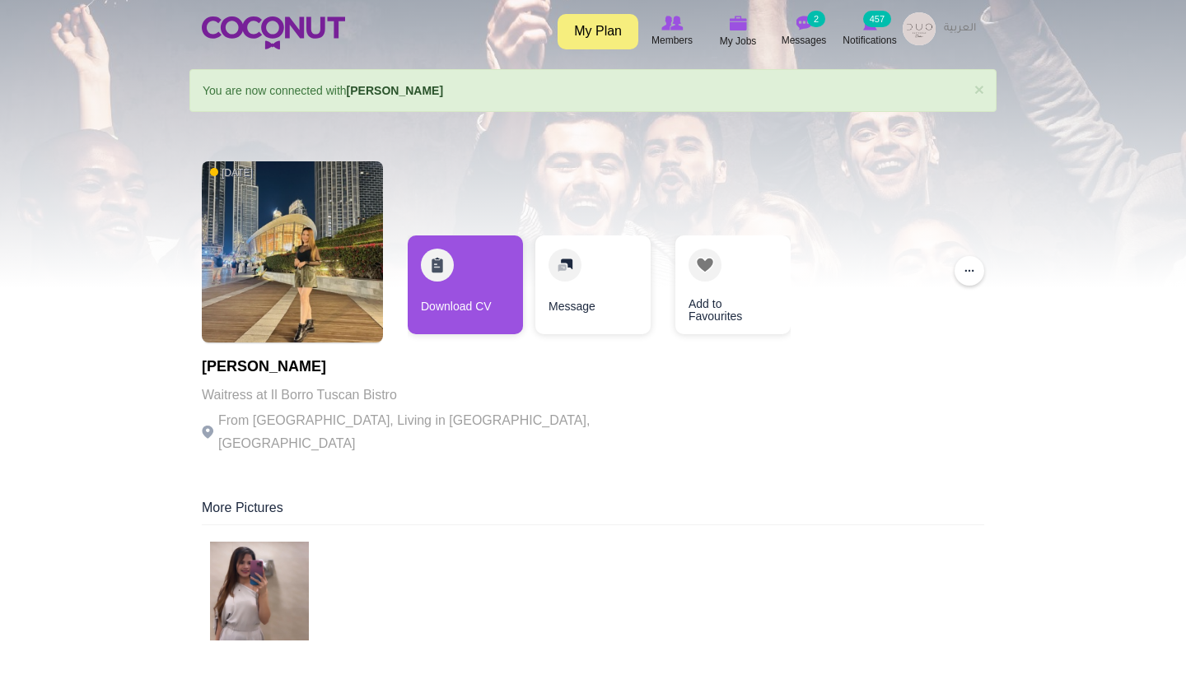
click at [234, 561] on img at bounding box center [259, 591] width 99 height 99
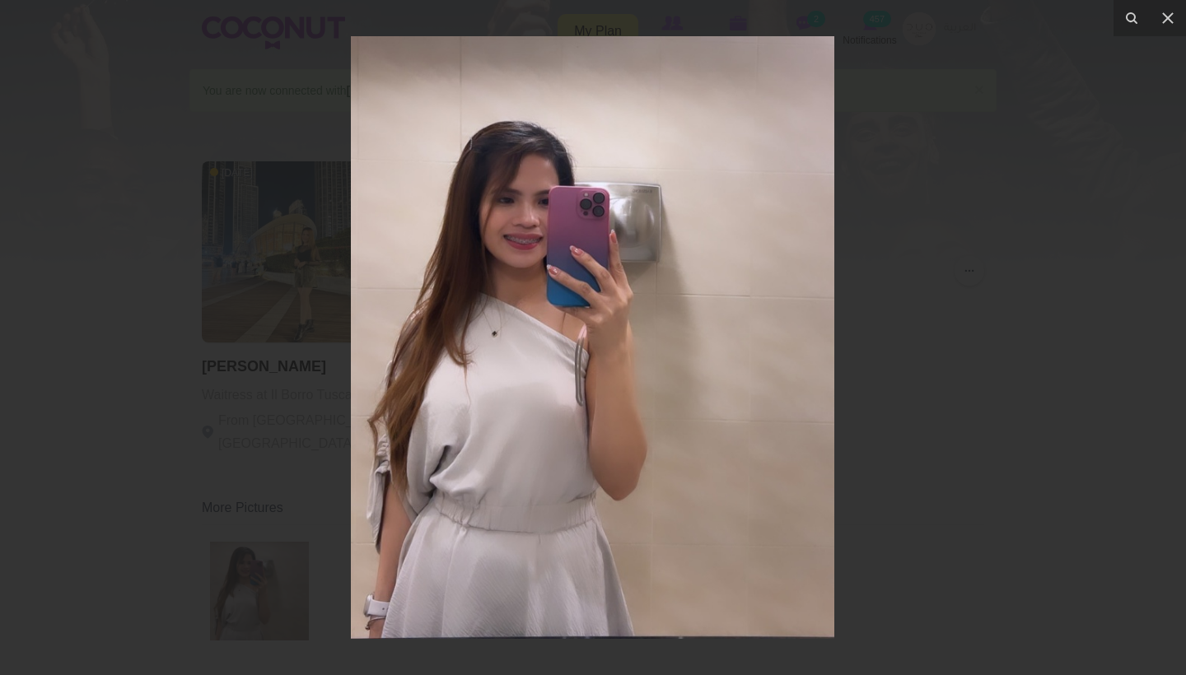
click at [976, 226] on div at bounding box center [593, 337] width 1186 height 675
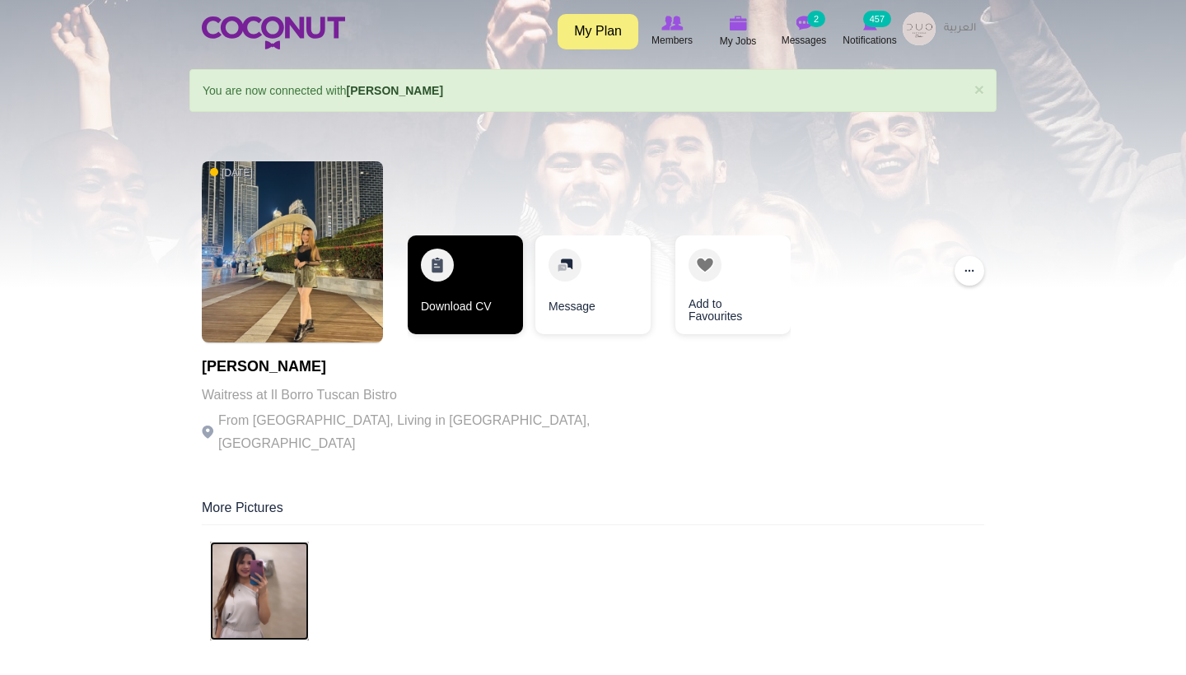
click at [472, 305] on link "Download CV" at bounding box center [465, 284] width 115 height 99
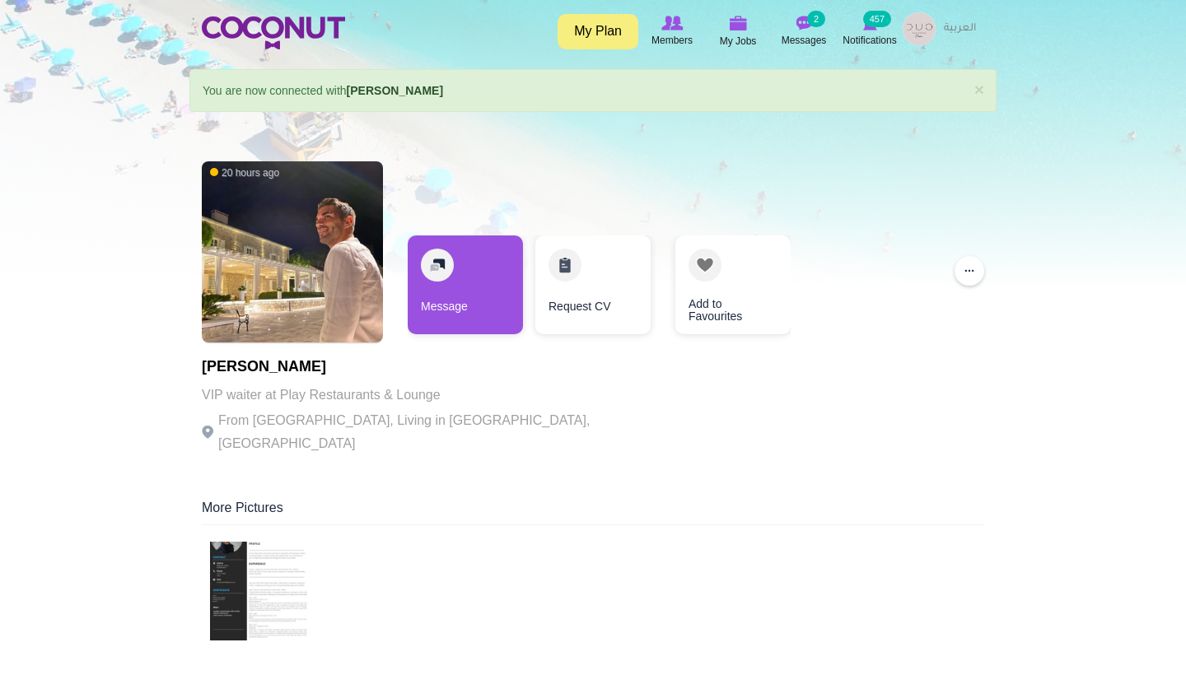
click at [459, 352] on div "20 hours ago [PERSON_NAME] VIP waiter at Play Restaurants & Lounge From [GEOGRA…" at bounding box center [428, 309] width 453 height 313
click at [249, 564] on img at bounding box center [259, 591] width 99 height 99
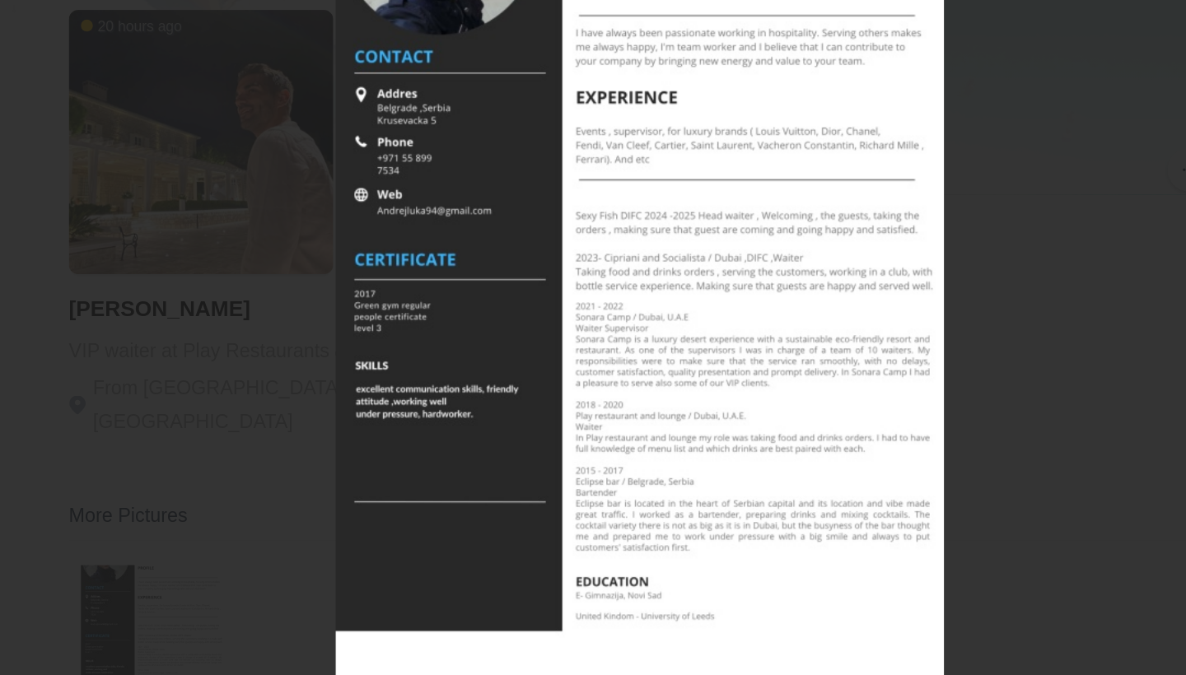
click at [697, 206] on div at bounding box center [593, 337] width 1186 height 675
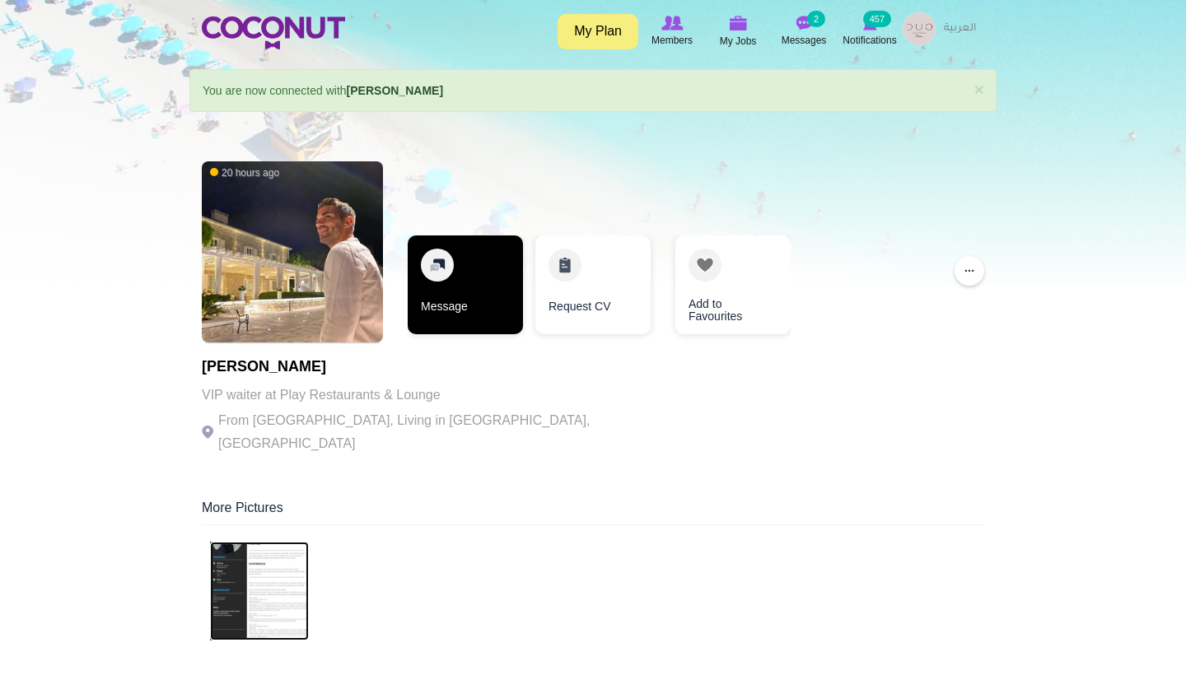
click at [431, 283] on link "Message" at bounding box center [465, 284] width 115 height 99
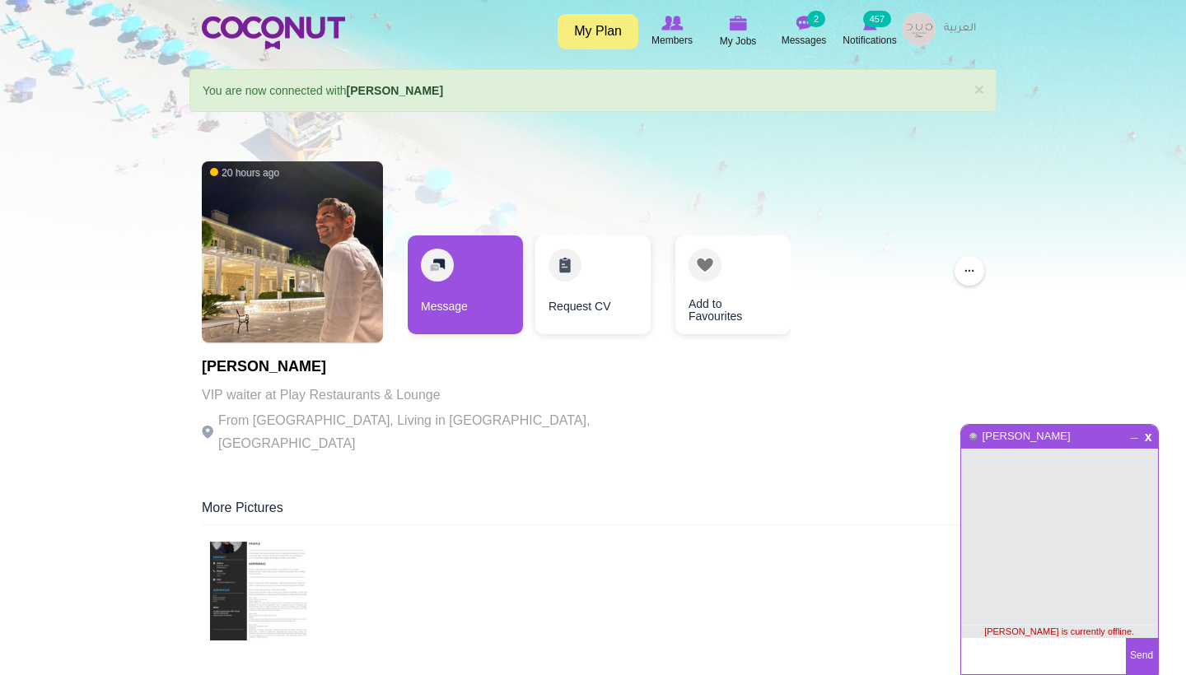
click at [1149, 435] on span "x" at bounding box center [1148, 435] width 14 height 12
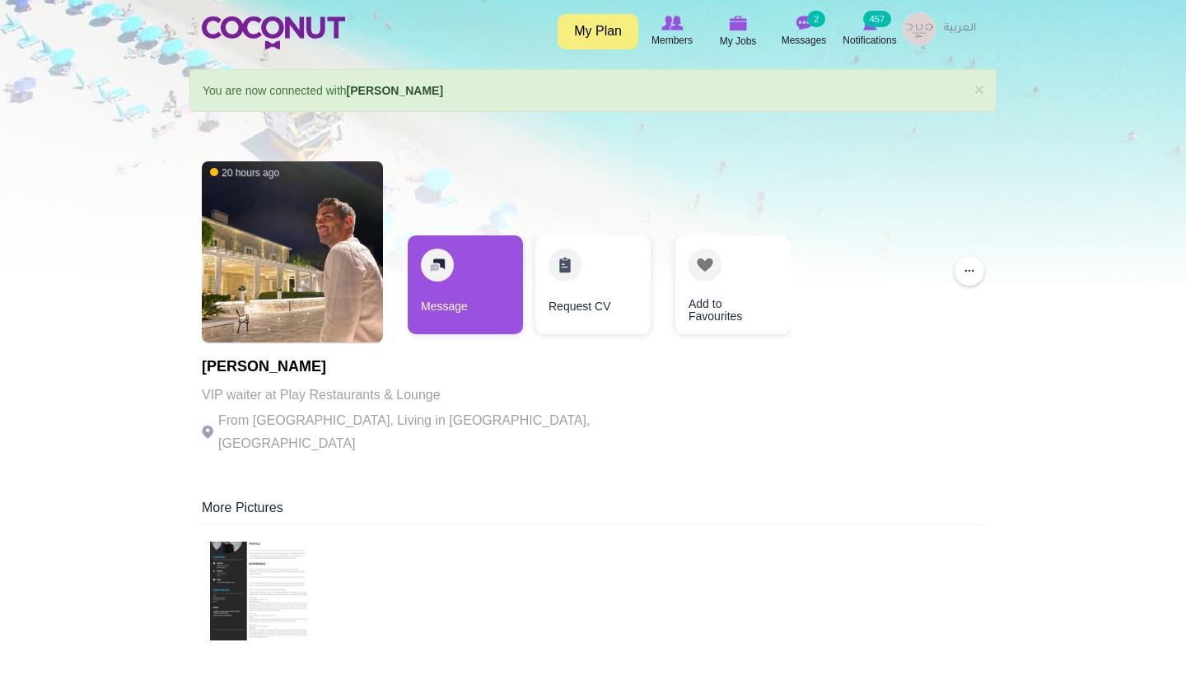
click at [262, 560] on img at bounding box center [259, 591] width 99 height 99
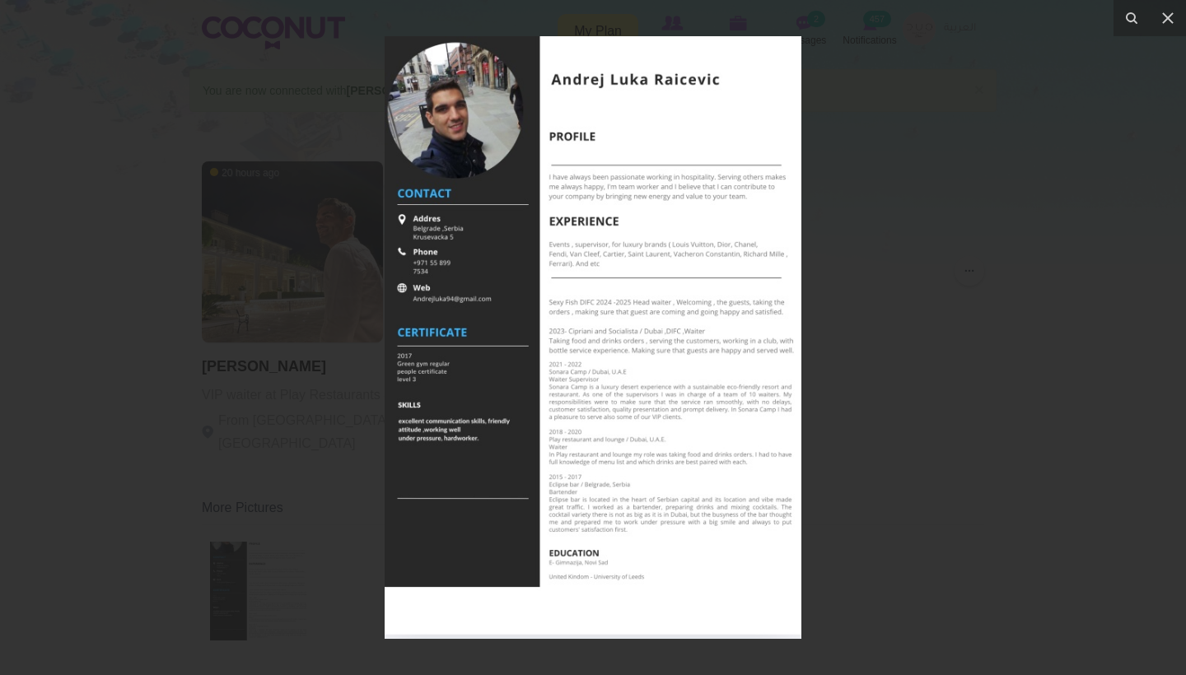
click at [957, 384] on div at bounding box center [593, 337] width 1186 height 675
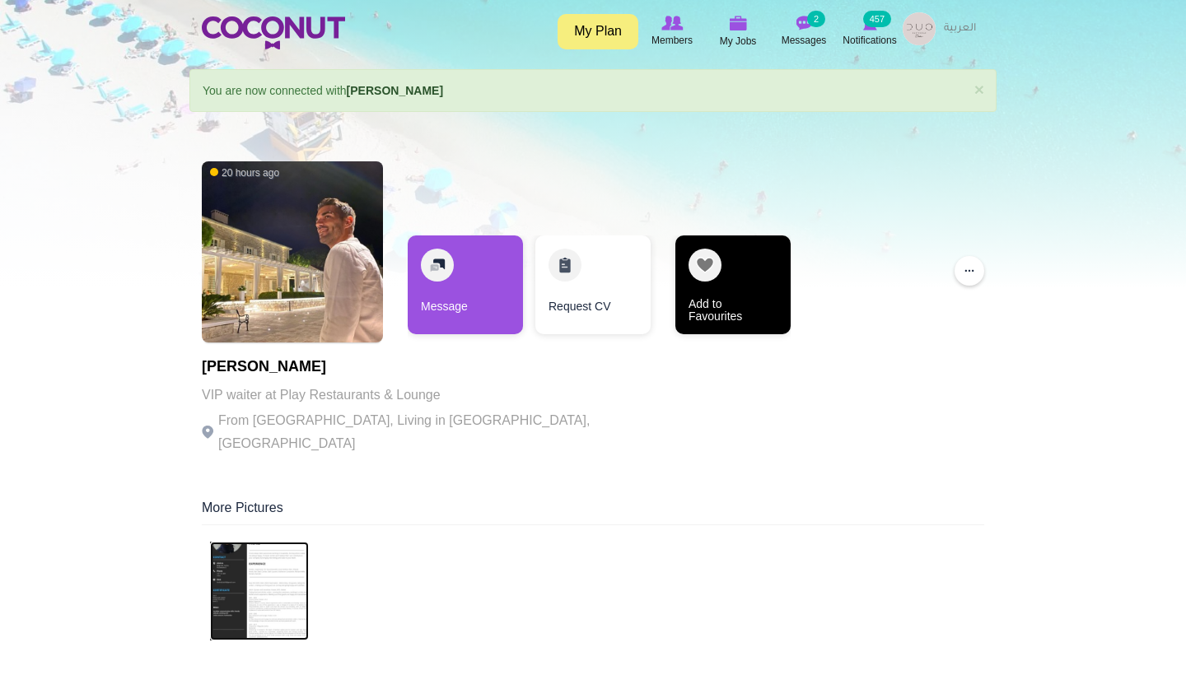
click at [752, 259] on link "Add to Favourites" at bounding box center [732, 284] width 115 height 99
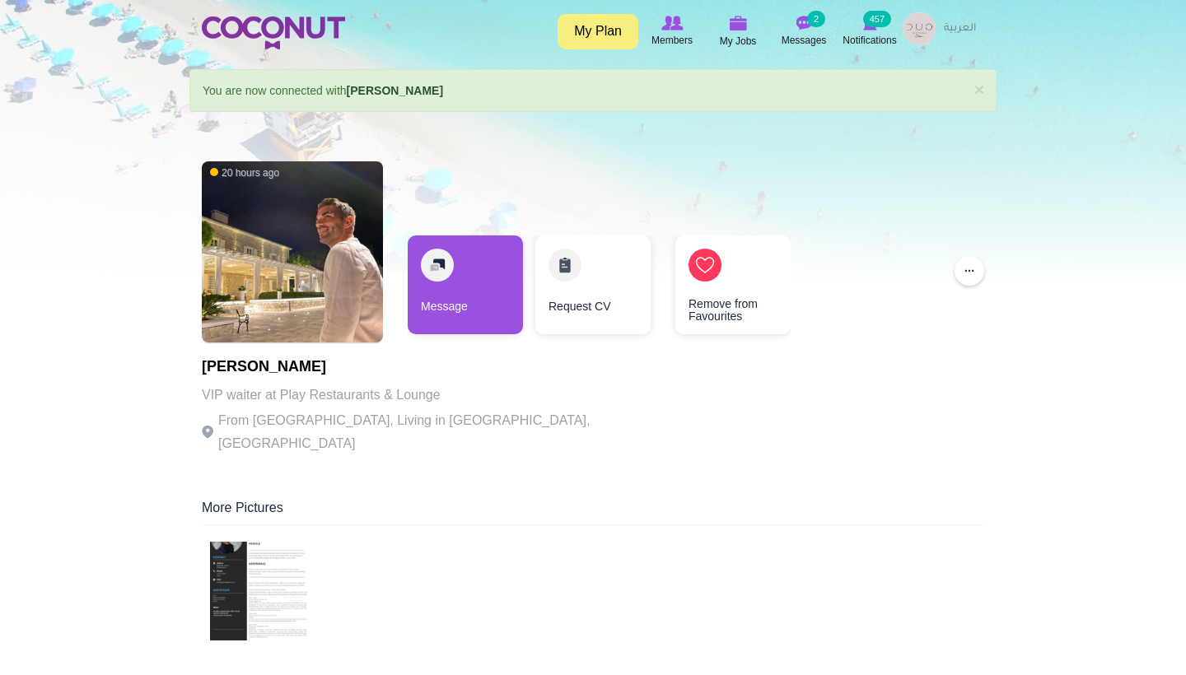
click at [215, 26] on img at bounding box center [273, 32] width 143 height 33
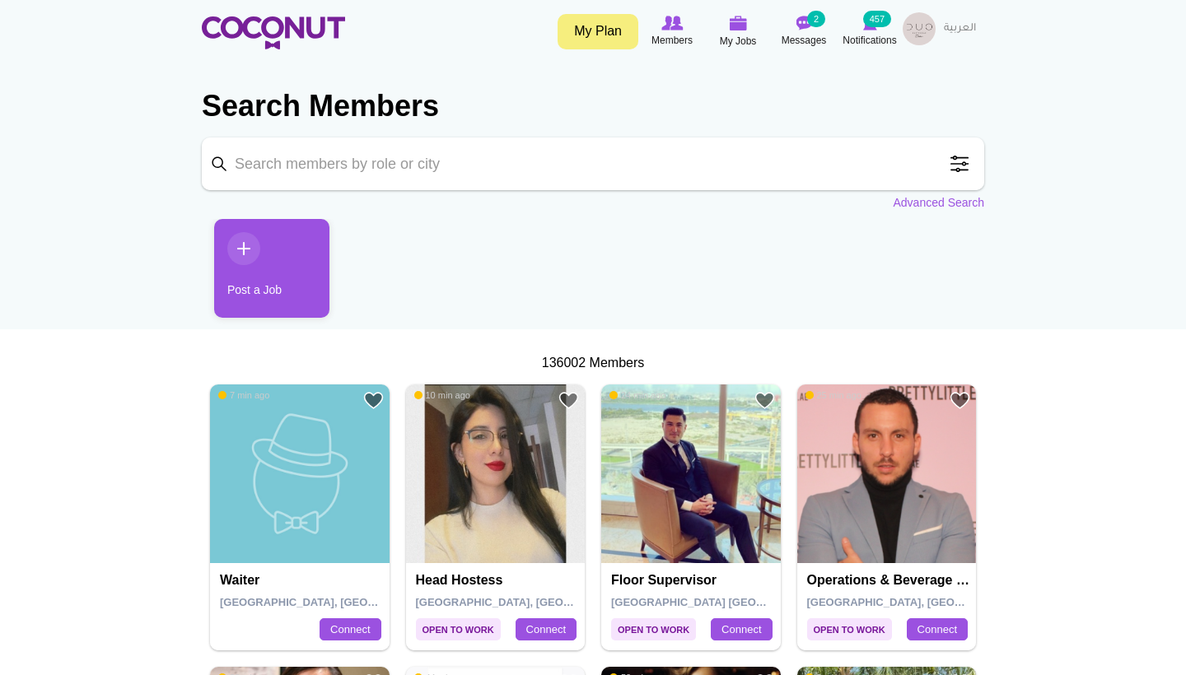
click at [324, 483] on img at bounding box center [299, 473] width 179 height 179
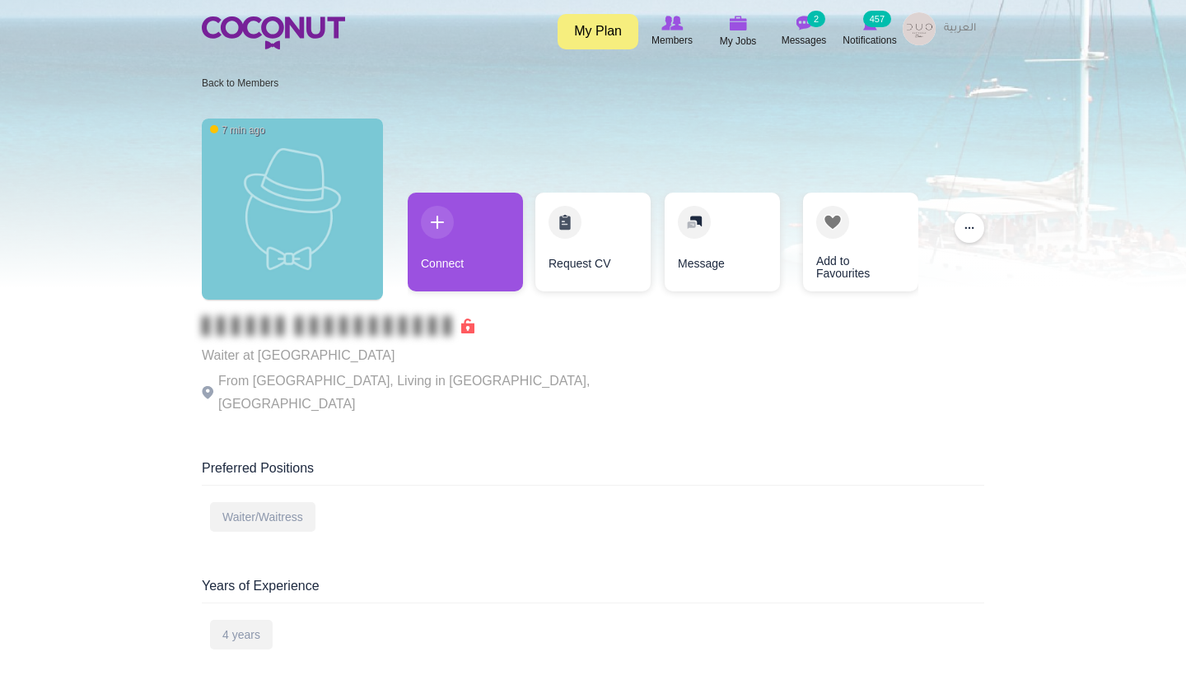
click at [296, 354] on p "Waiter at [GEOGRAPHIC_DATA]" at bounding box center [428, 355] width 453 height 23
copy p "Billionaire"
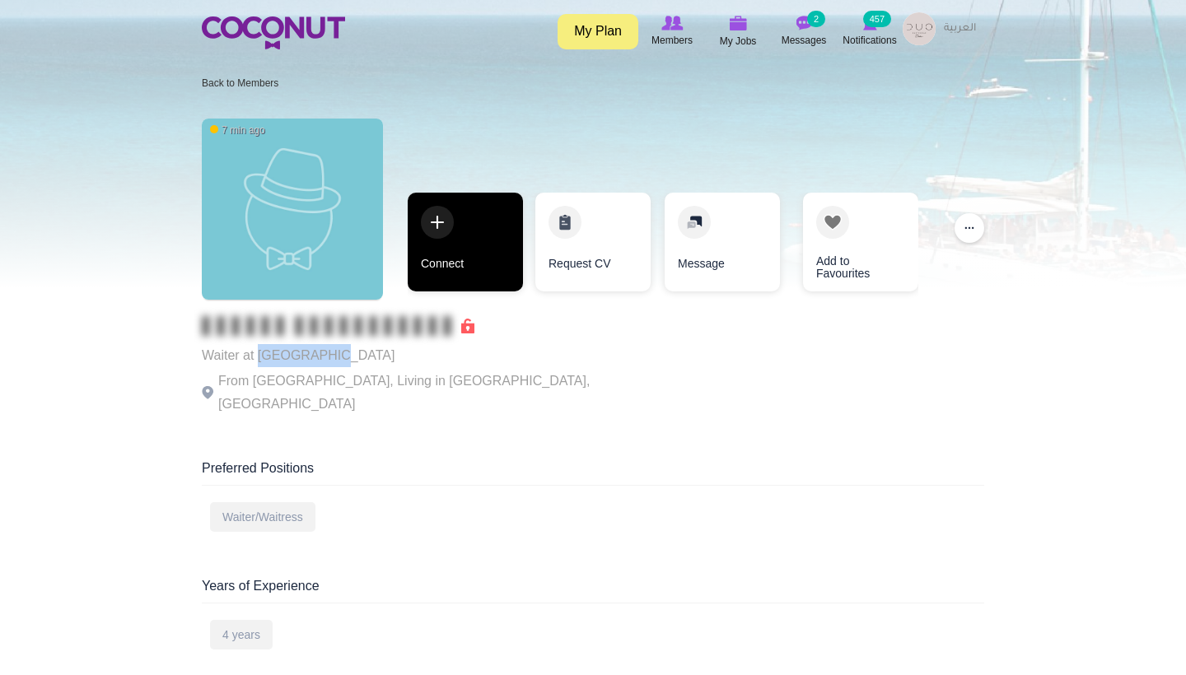
click at [487, 223] on link "Connect" at bounding box center [465, 242] width 115 height 99
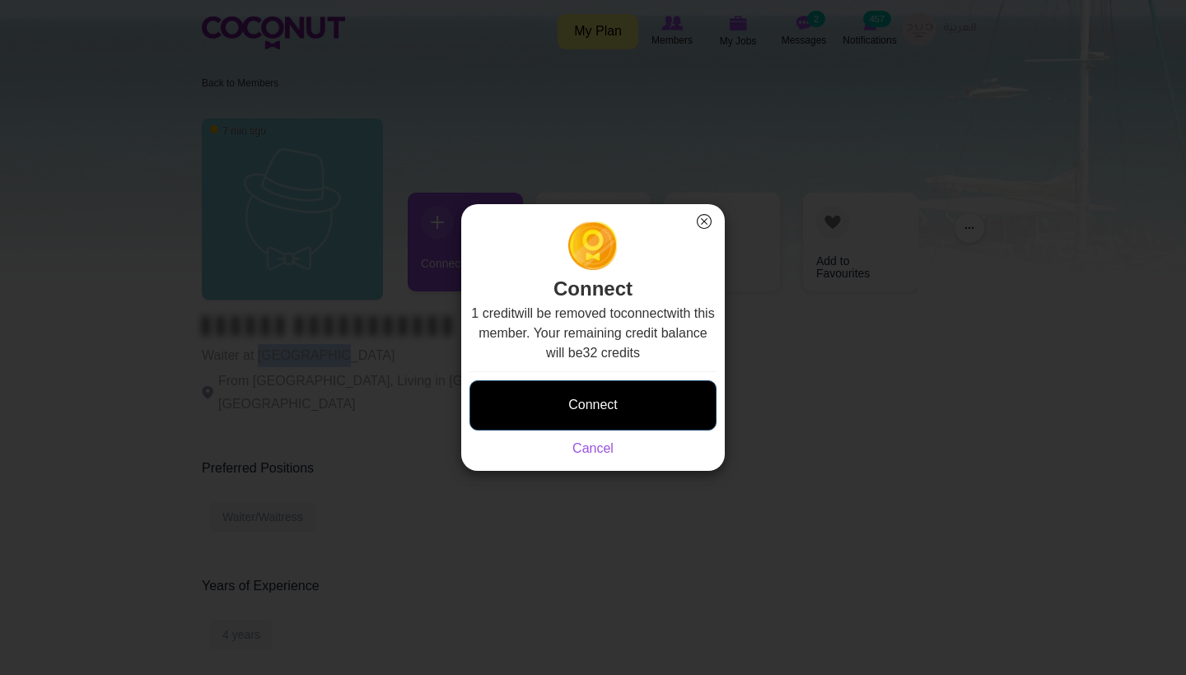
click at [624, 402] on button "Connect" at bounding box center [592, 405] width 247 height 50
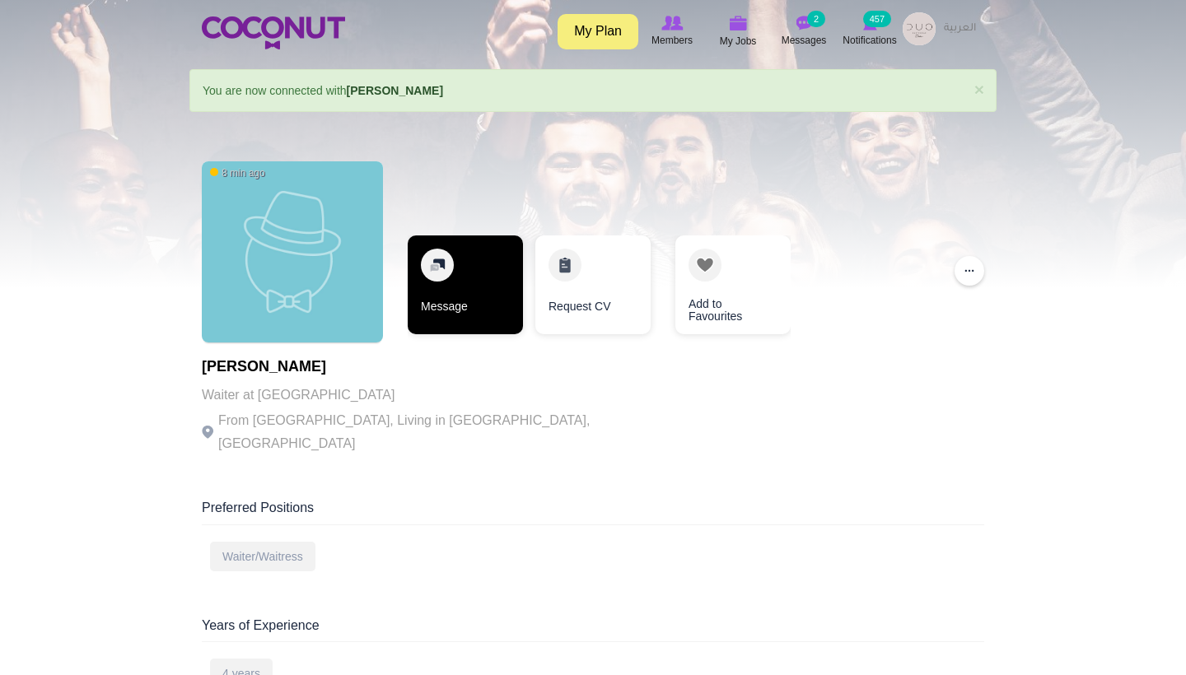
click at [489, 303] on link "Message" at bounding box center [465, 284] width 115 height 99
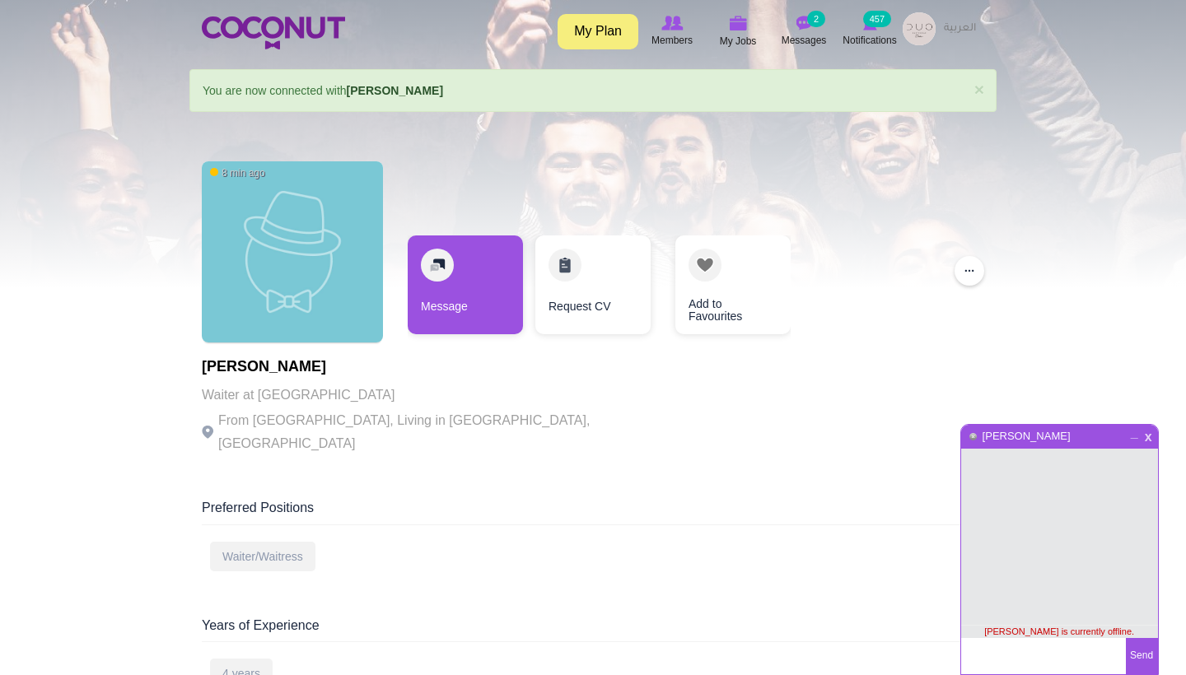
click at [1143, 439] on span "x" at bounding box center [1148, 435] width 14 height 12
